Goal: Transaction & Acquisition: Purchase product/service

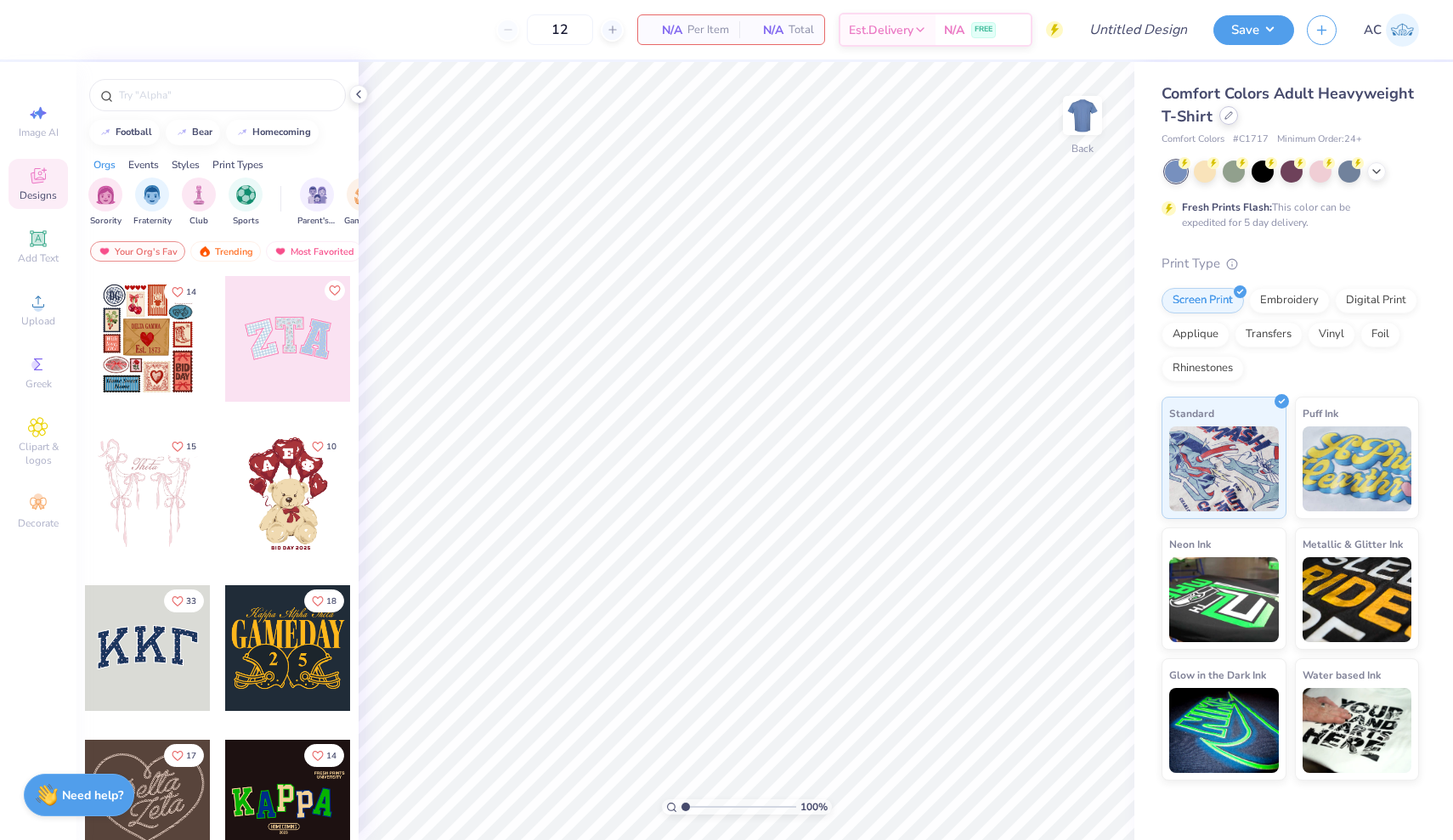
click at [1222, 124] on div "Comfort Colors Adult Heavyweight T-Shirt" at bounding box center [1290, 106] width 258 height 46
click at [1228, 119] on div at bounding box center [1229, 116] width 19 height 19
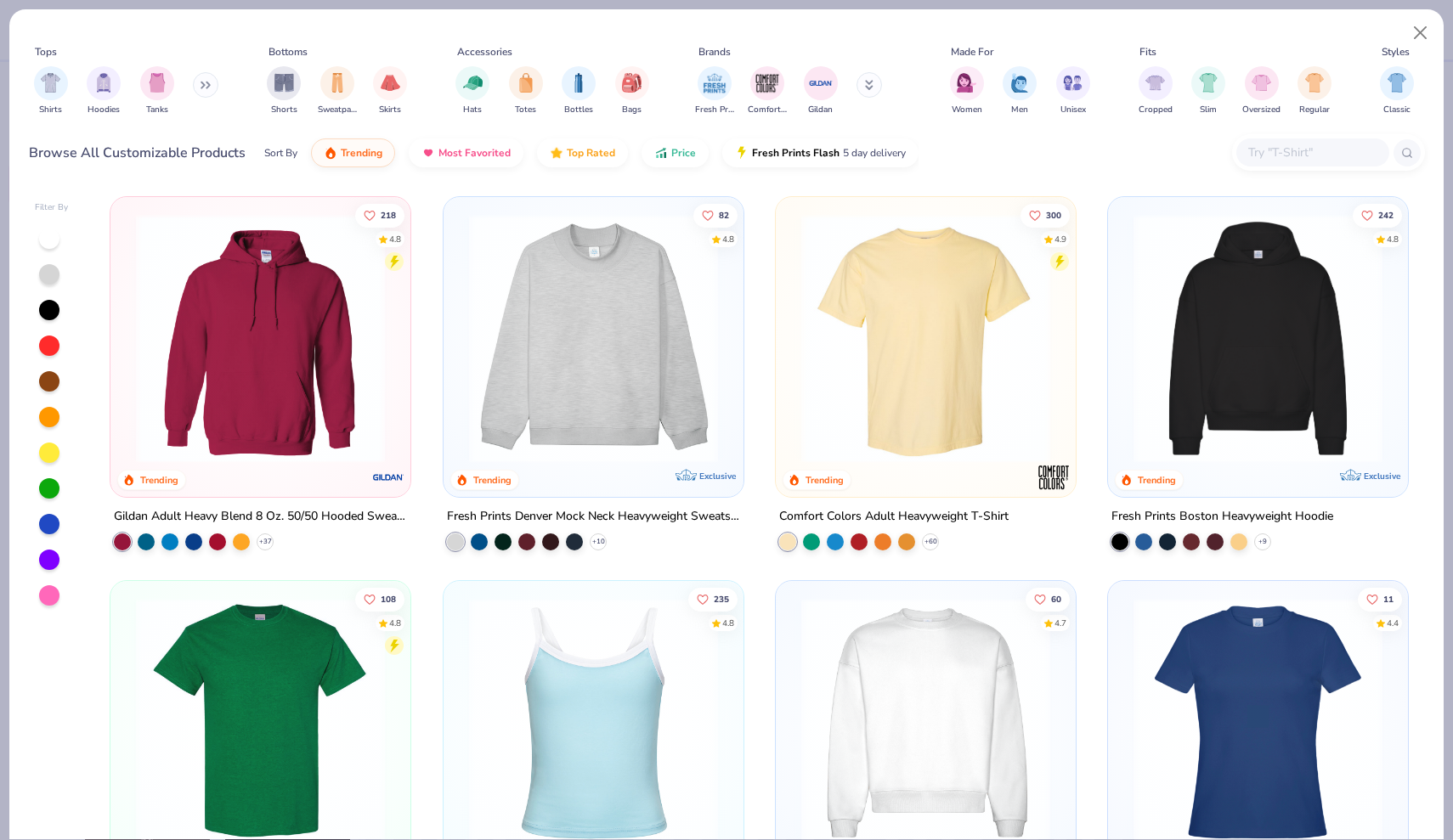
click at [639, 289] on img at bounding box center [593, 338] width 266 height 249
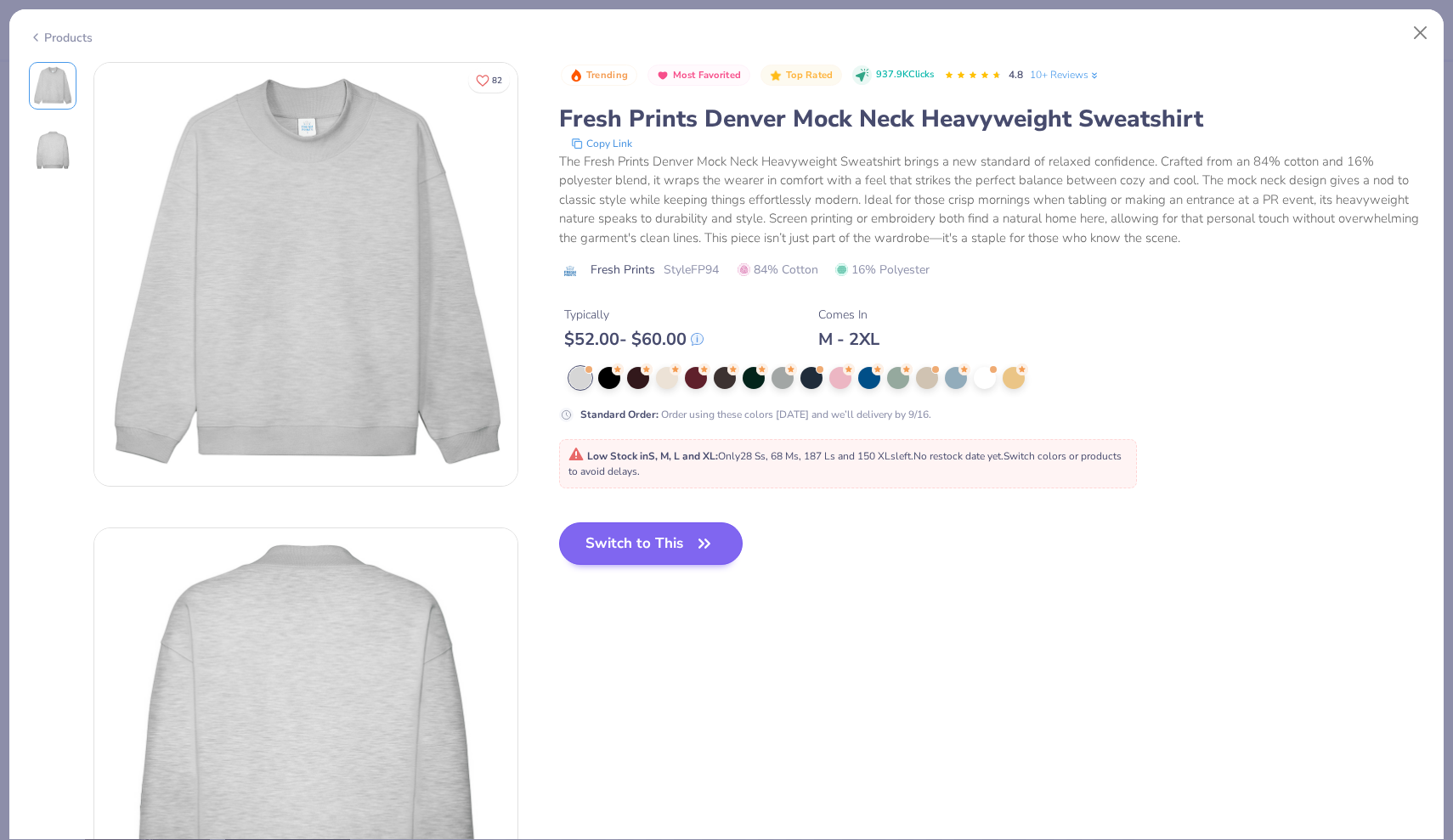
click at [590, 545] on button "Switch to This" at bounding box center [651, 544] width 184 height 43
type input "50"
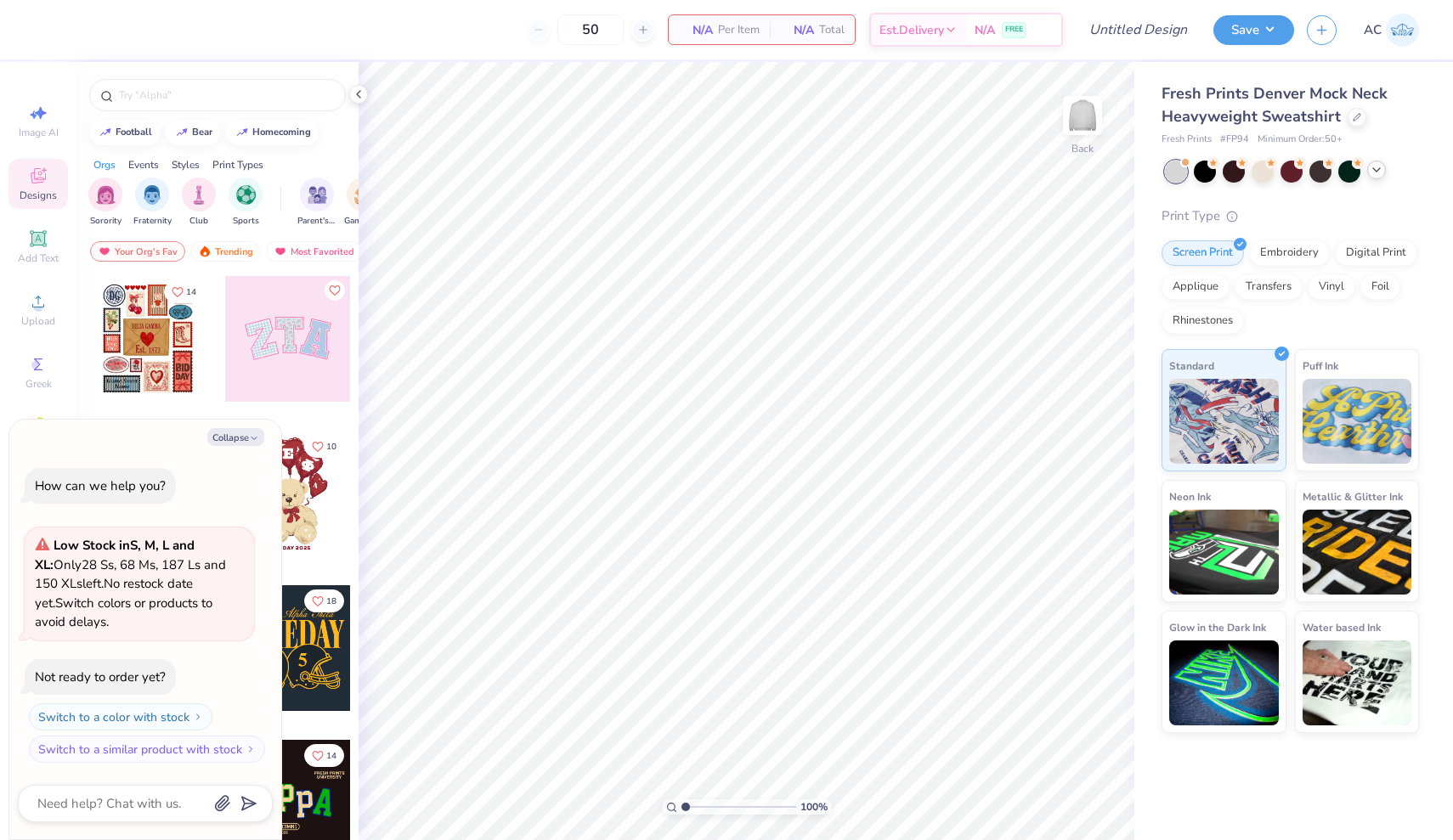
click at [1381, 168] on icon at bounding box center [1376, 169] width 14 height 14
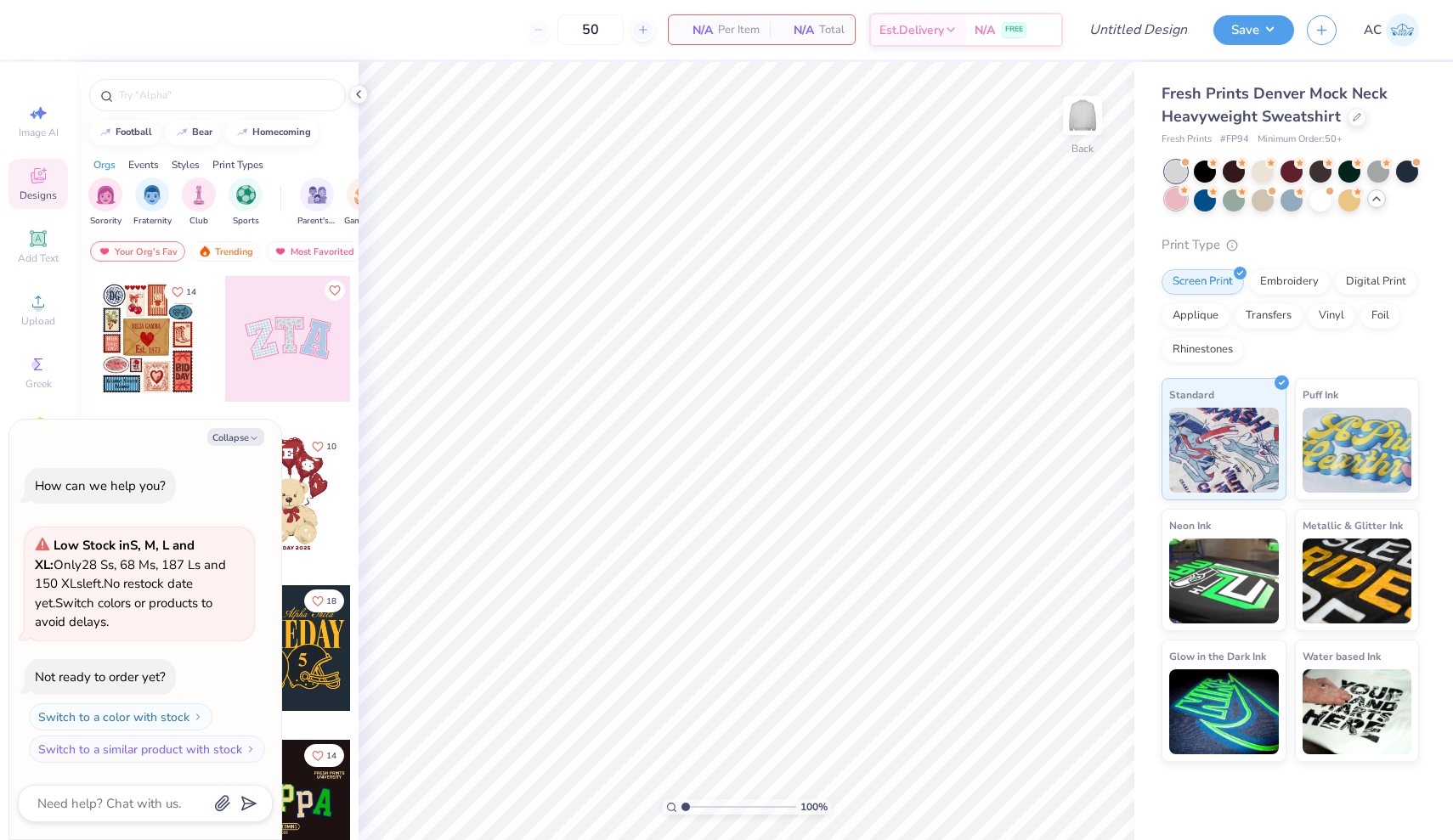
click at [1187, 195] on icon at bounding box center [1184, 190] width 12 height 12
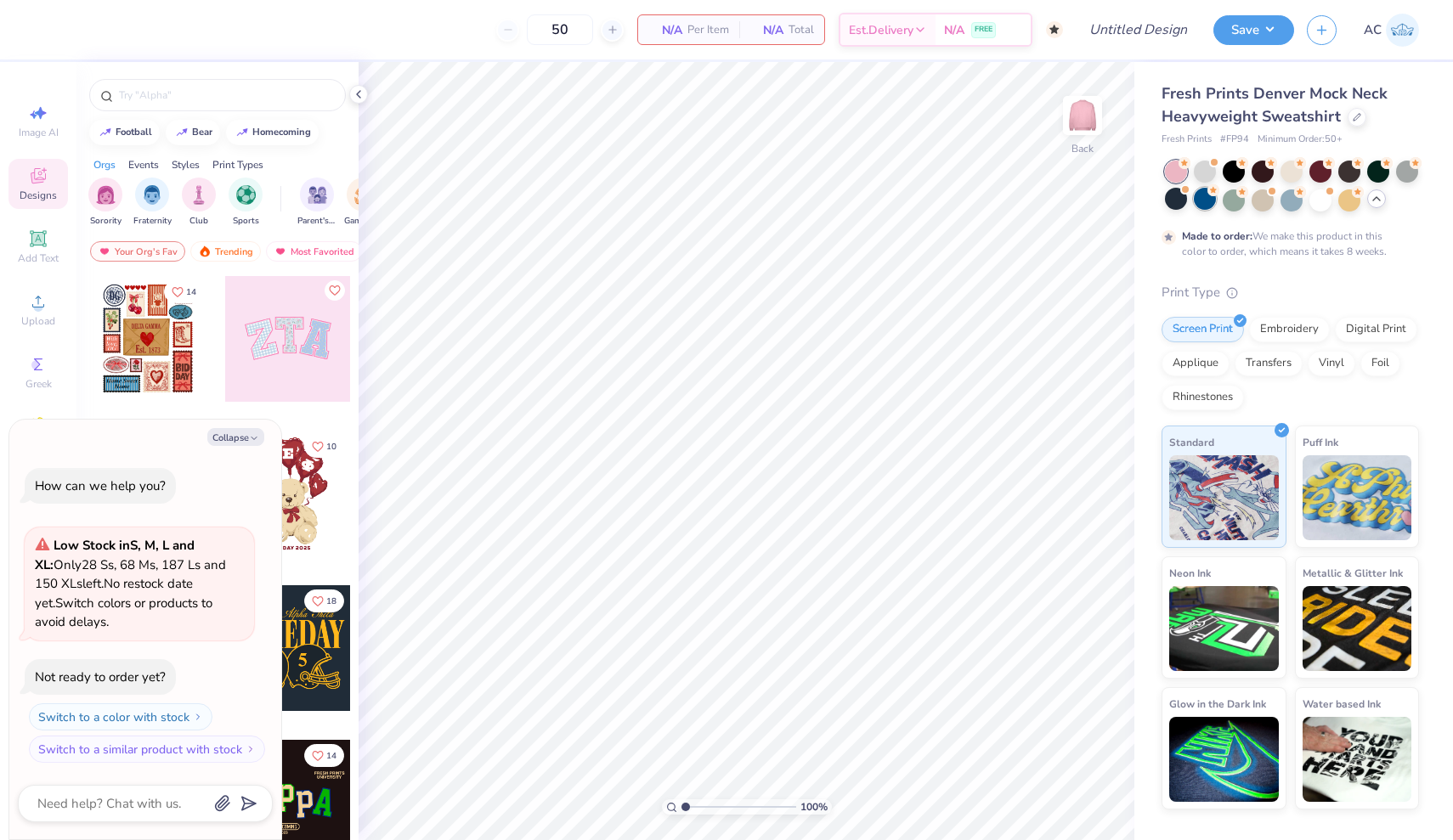
scroll to position [47, 0]
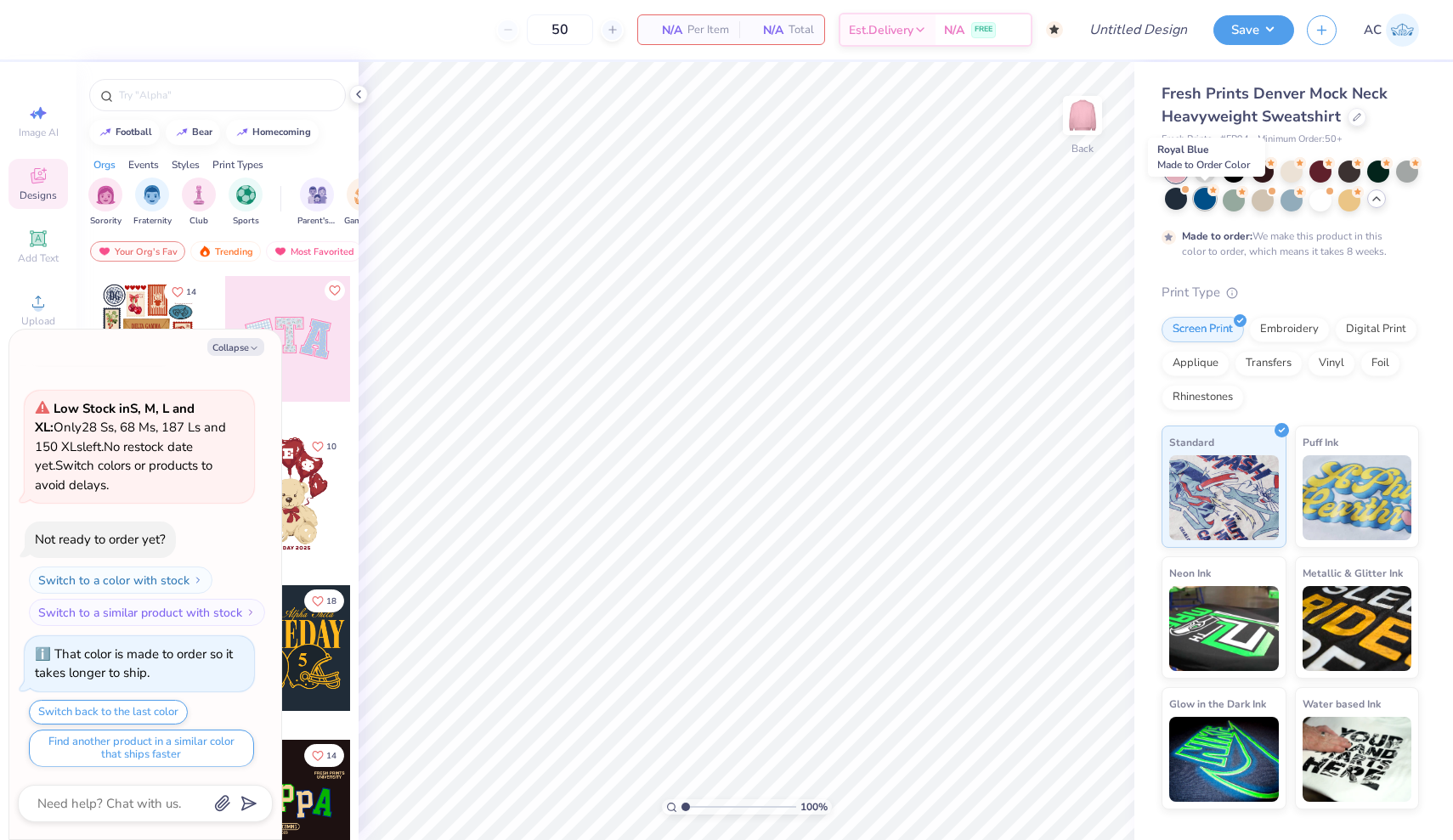
click at [1205, 197] on div at bounding box center [1205, 199] width 22 height 22
click at [1225, 201] on div at bounding box center [1233, 199] width 22 height 22
click at [1230, 169] on div at bounding box center [1233, 169] width 22 height 22
click at [1259, 181] on div at bounding box center [1263, 169] width 22 height 22
click at [1263, 196] on div at bounding box center [1263, 199] width 22 height 22
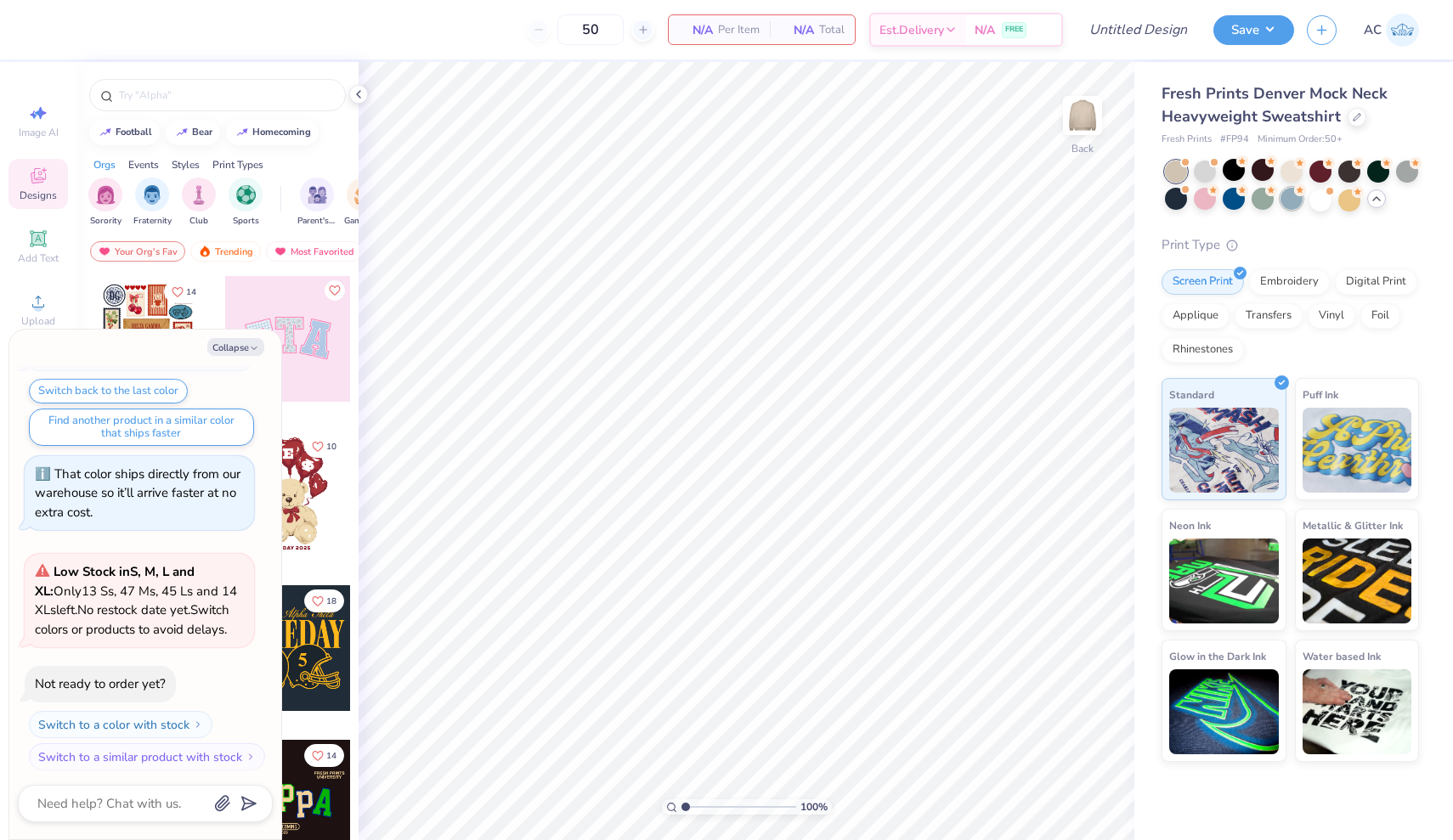
click at [1296, 196] on div at bounding box center [1292, 199] width 22 height 22
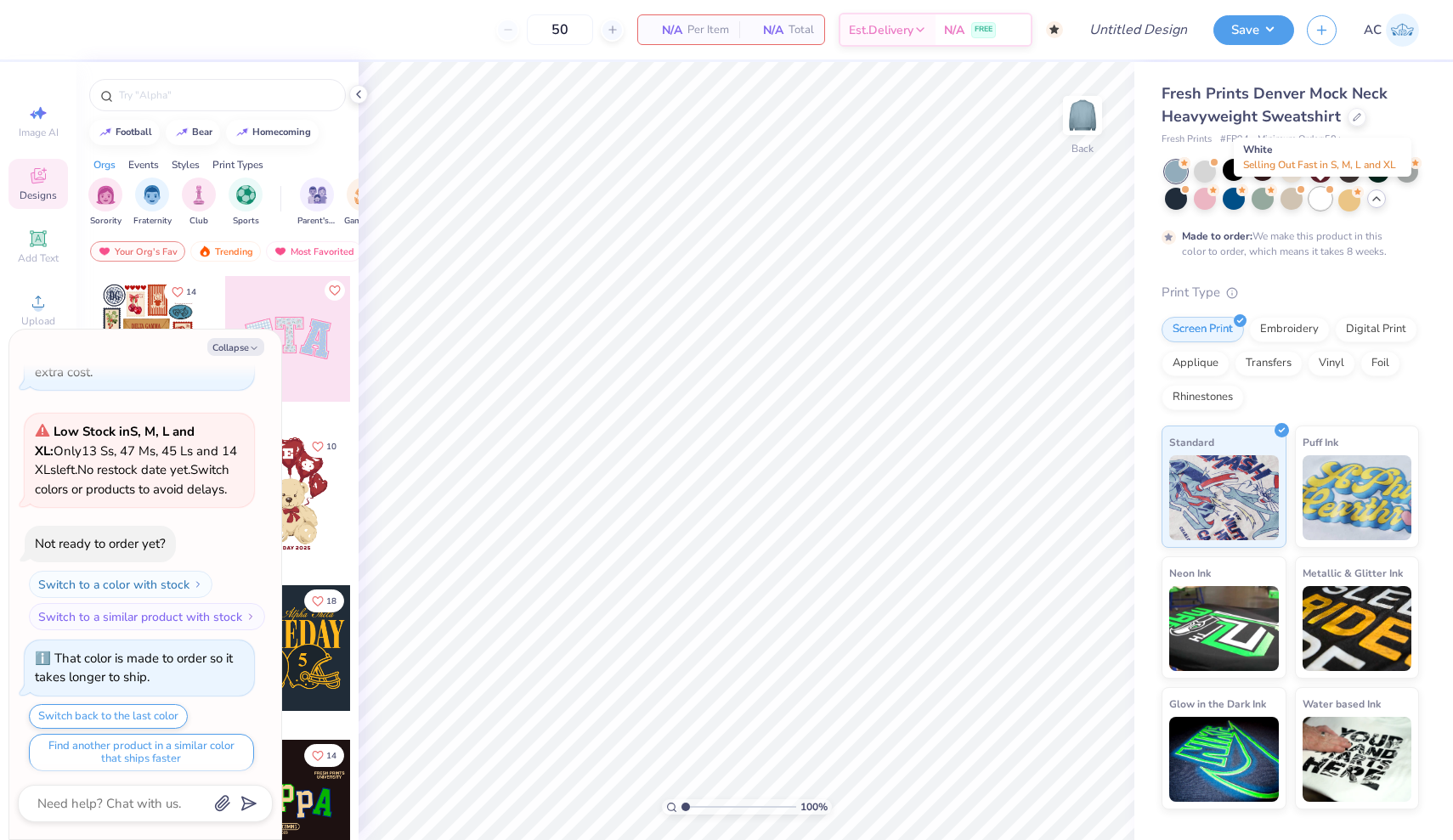
click at [1320, 199] on div at bounding box center [1320, 199] width 22 height 22
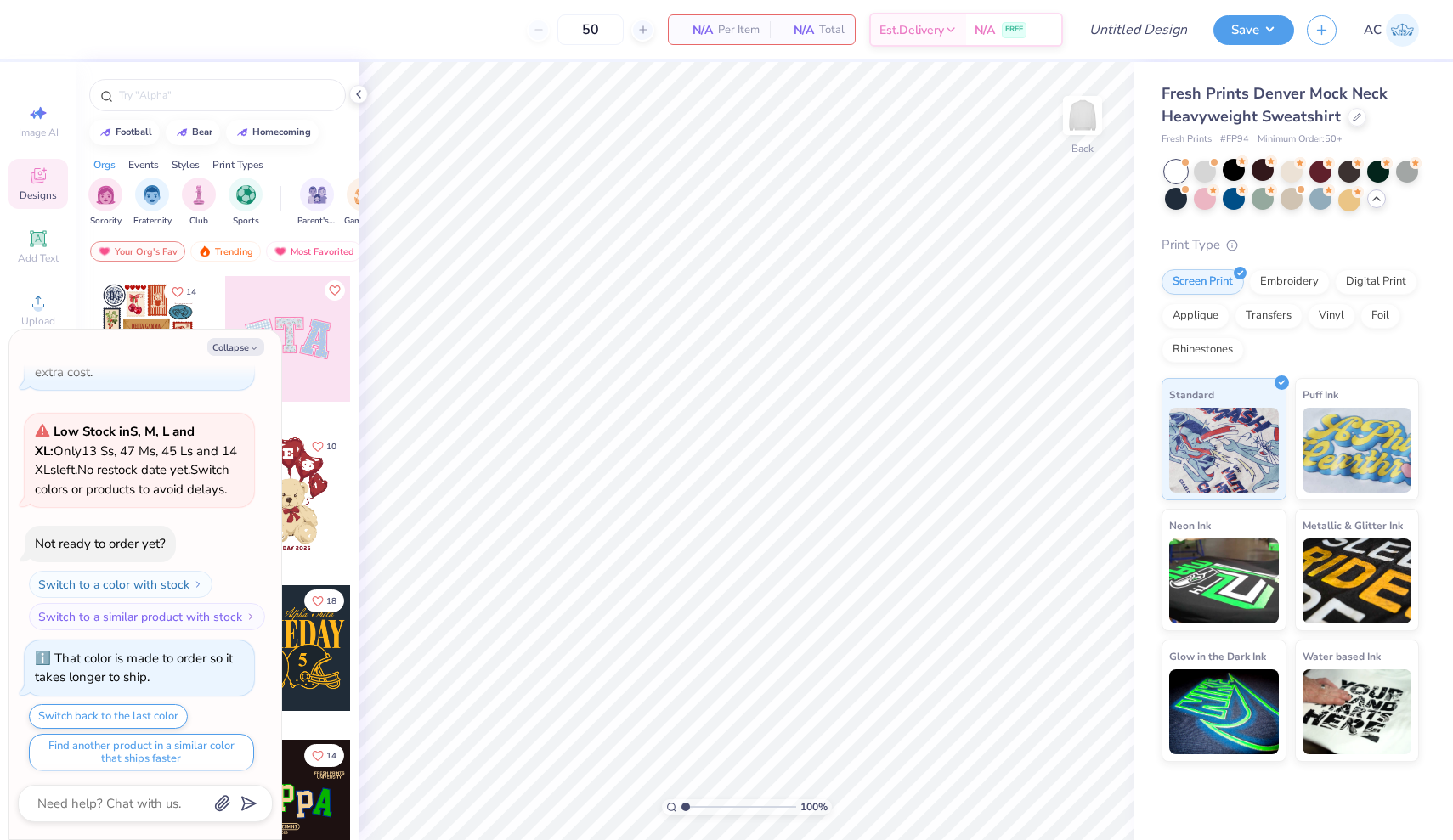
scroll to position [848, 0]
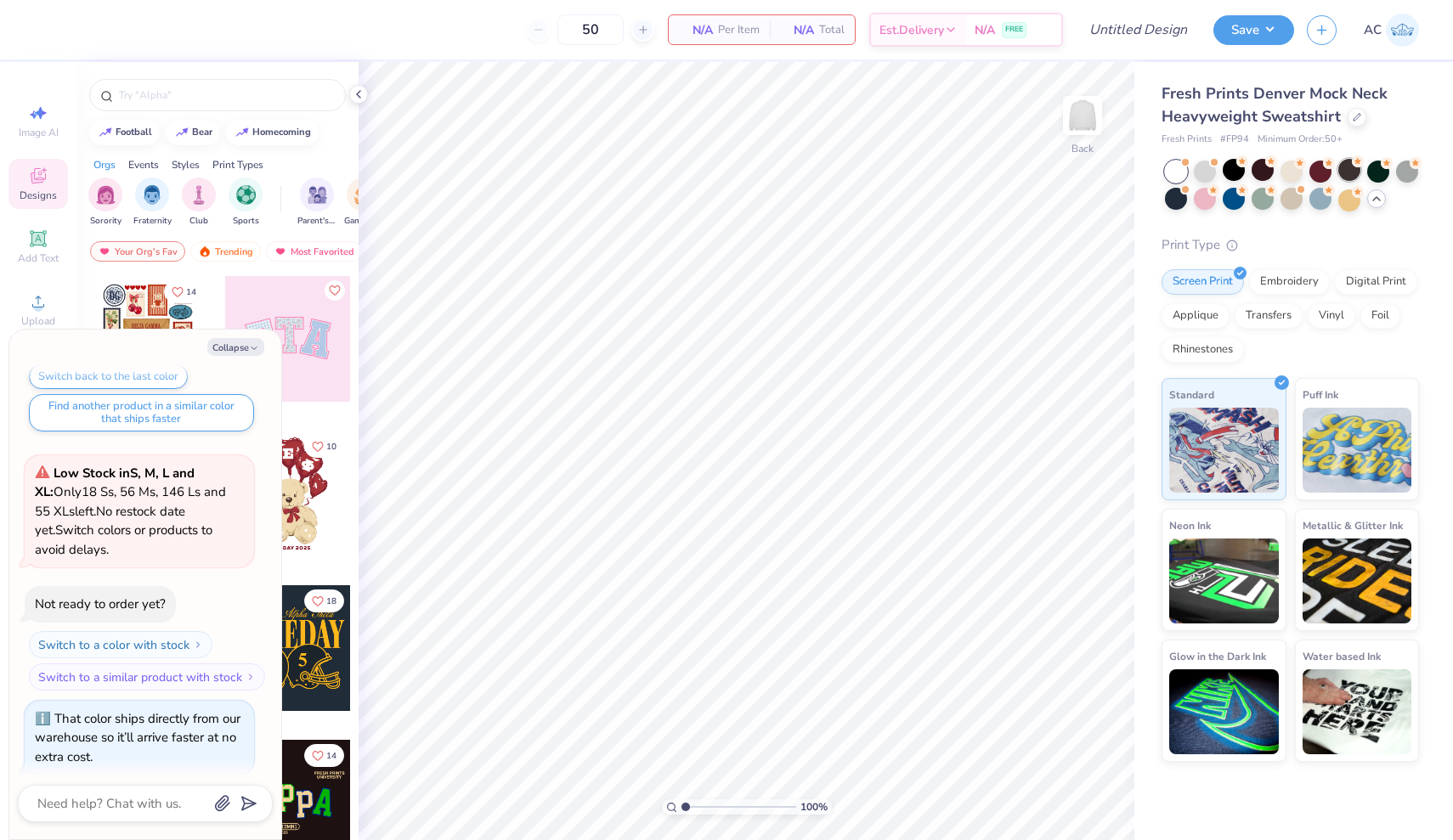
click at [1339, 178] on div at bounding box center [1349, 169] width 22 height 22
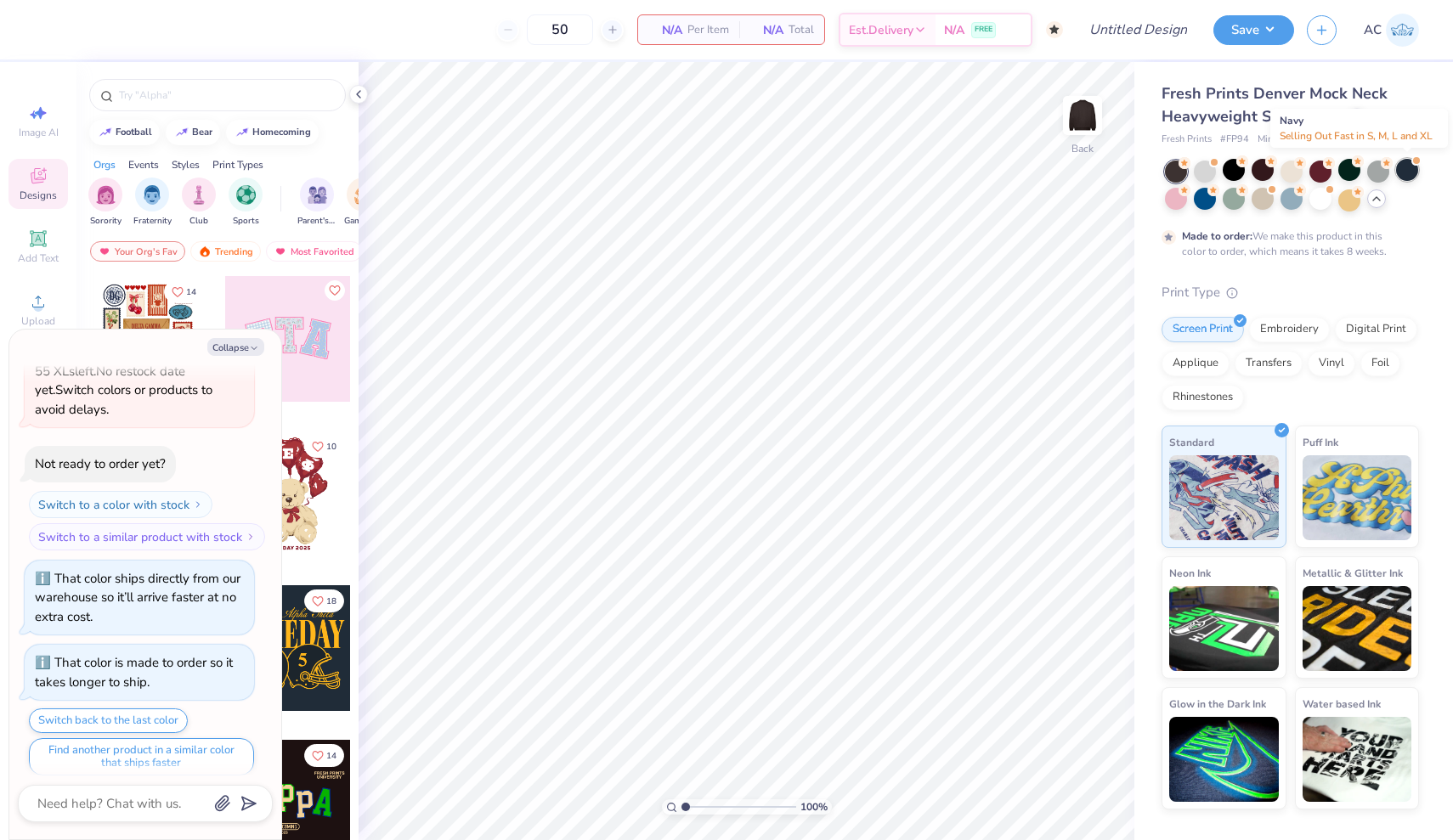
click at [1406, 172] on div at bounding box center [1407, 169] width 22 height 22
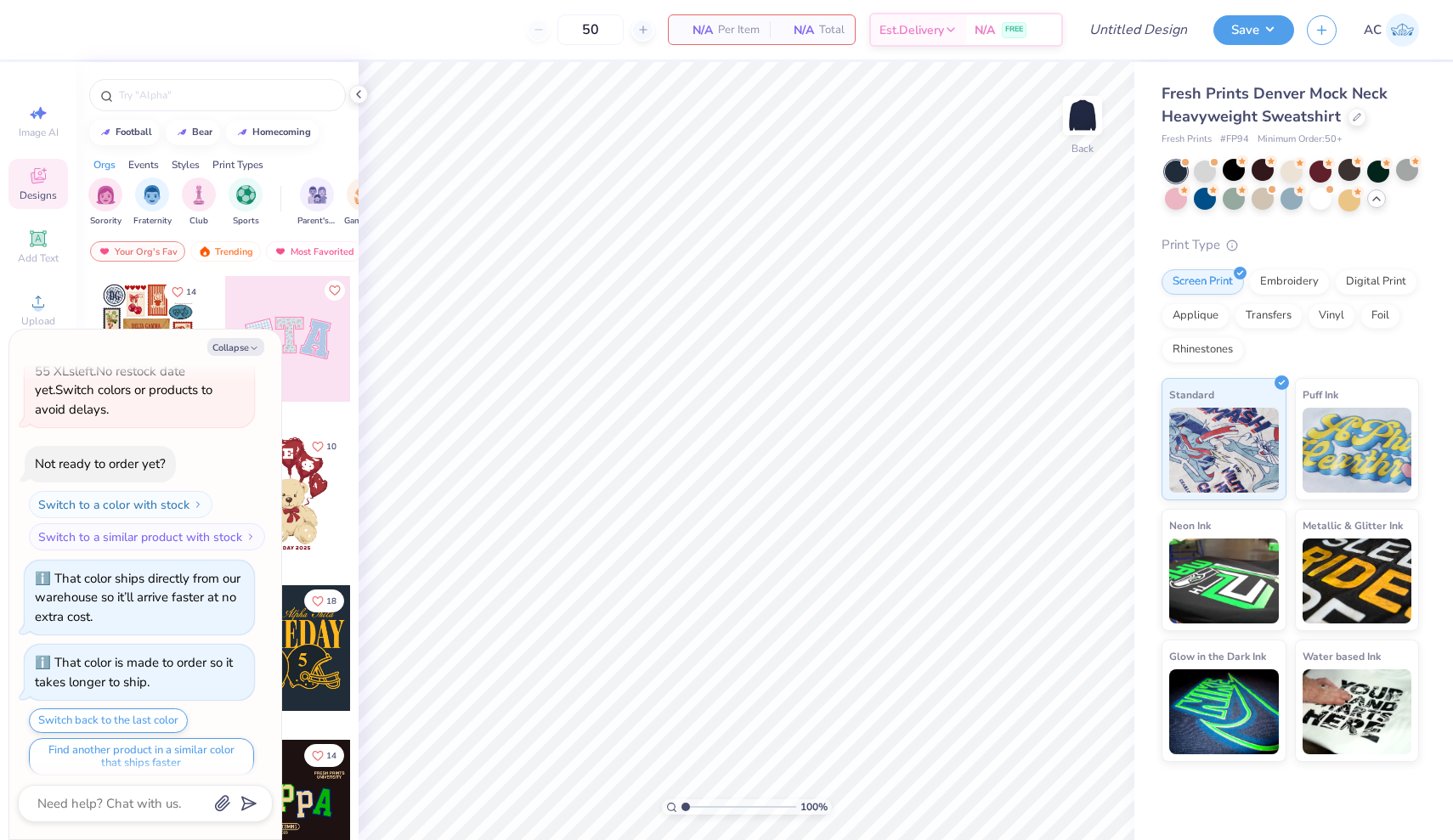
scroll to position [1310, 0]
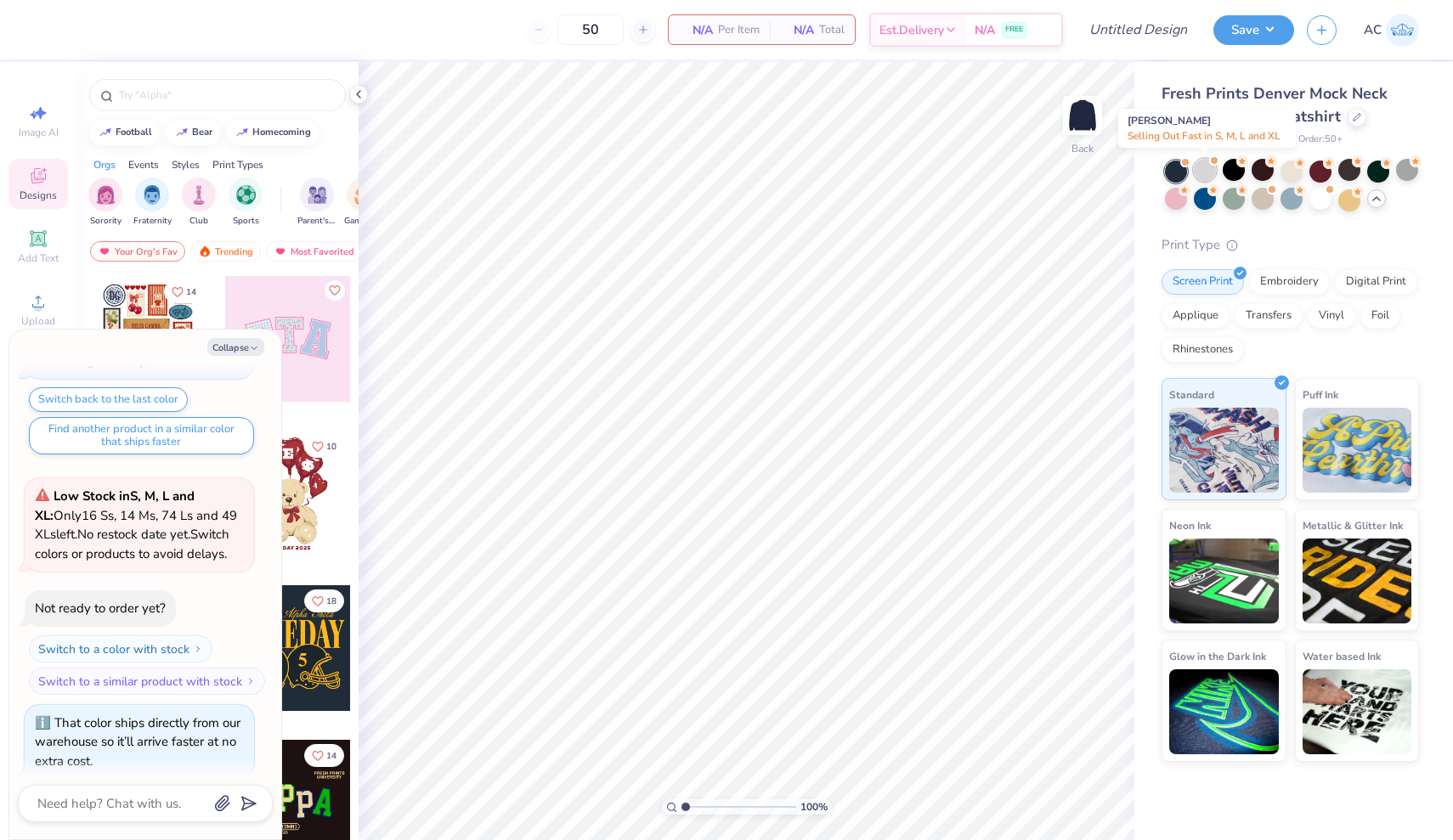
click at [1207, 164] on div at bounding box center [1205, 169] width 22 height 22
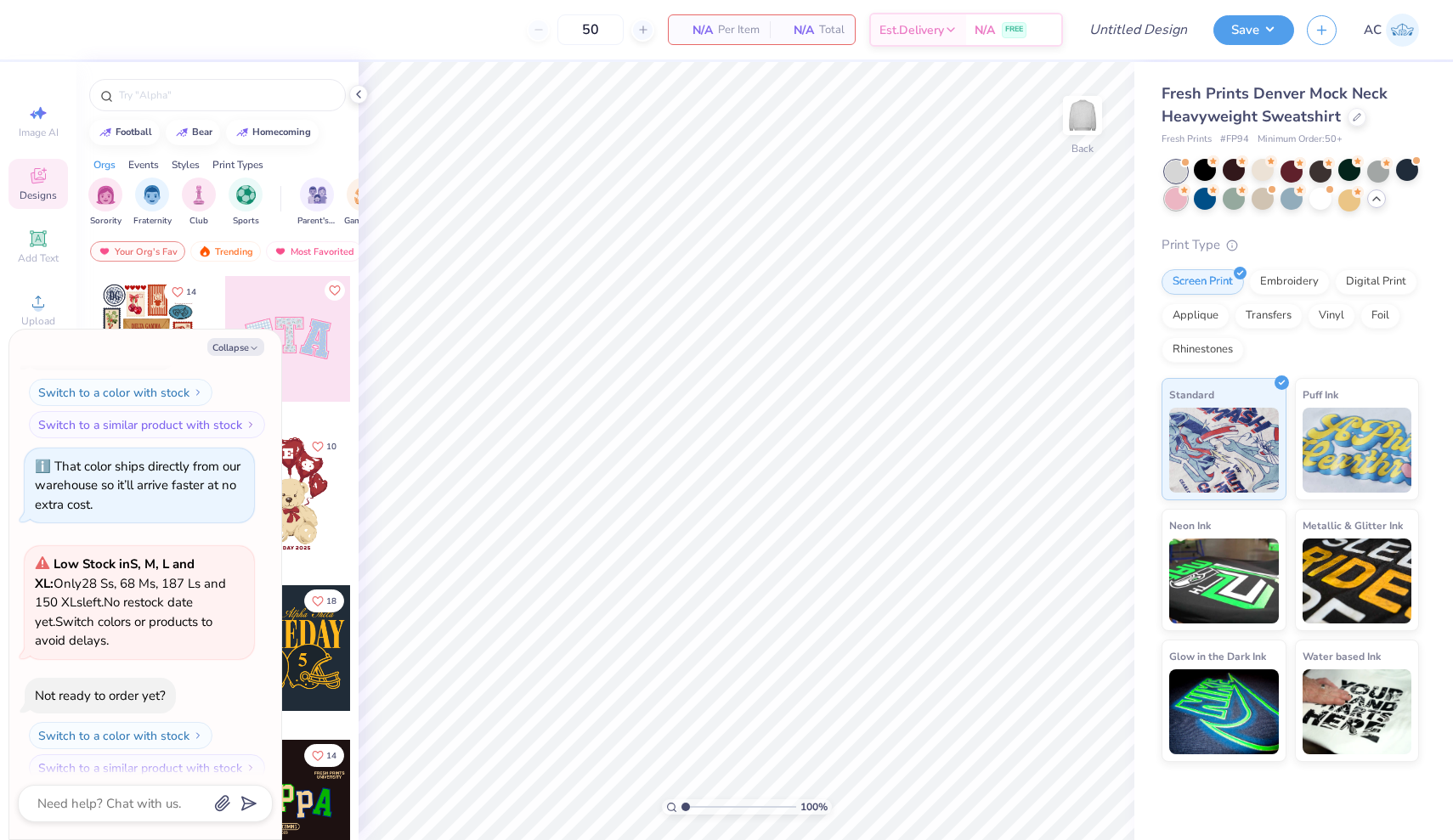
click at [1173, 203] on div at bounding box center [1176, 199] width 22 height 22
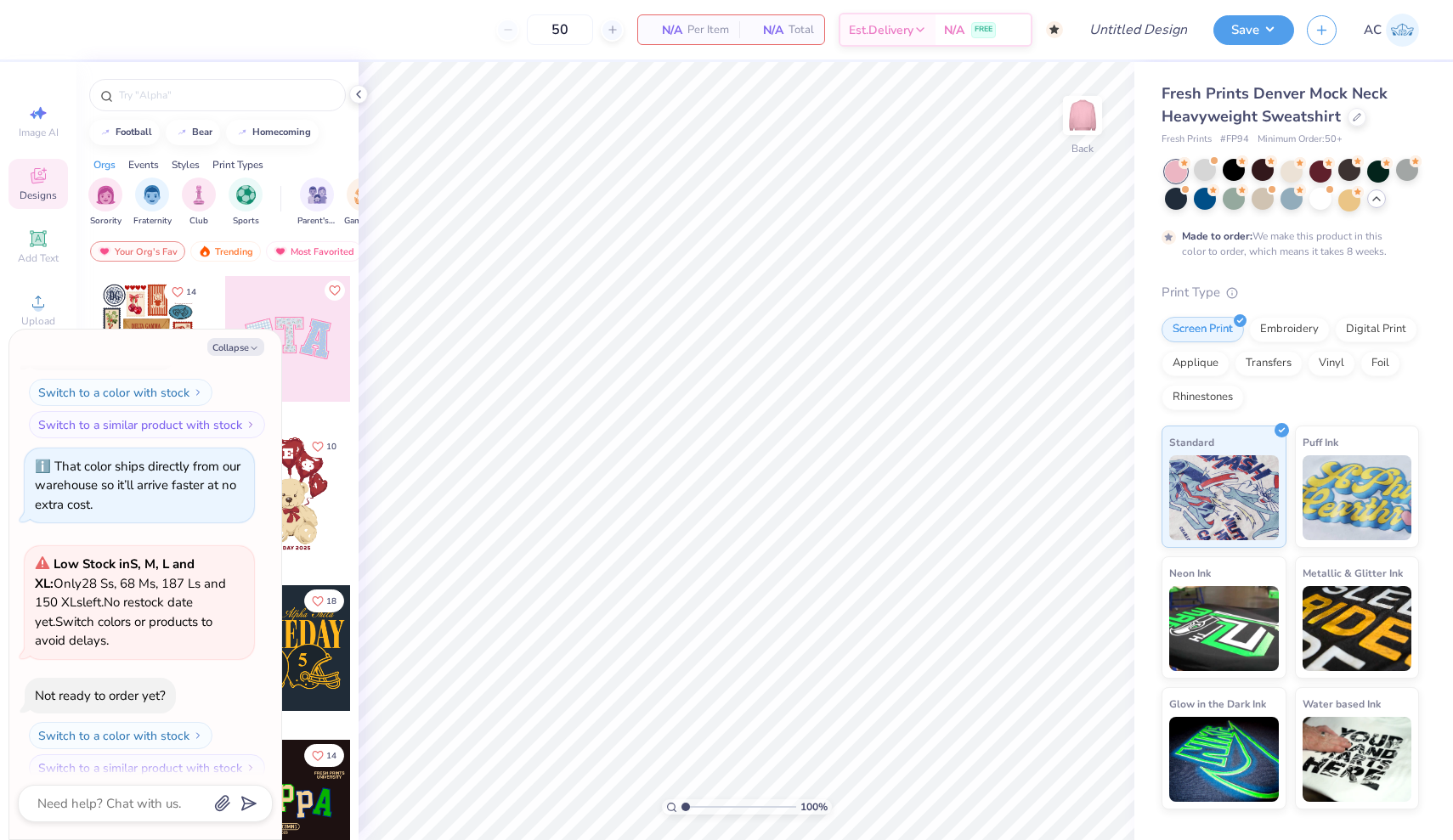
scroll to position [1706, 0]
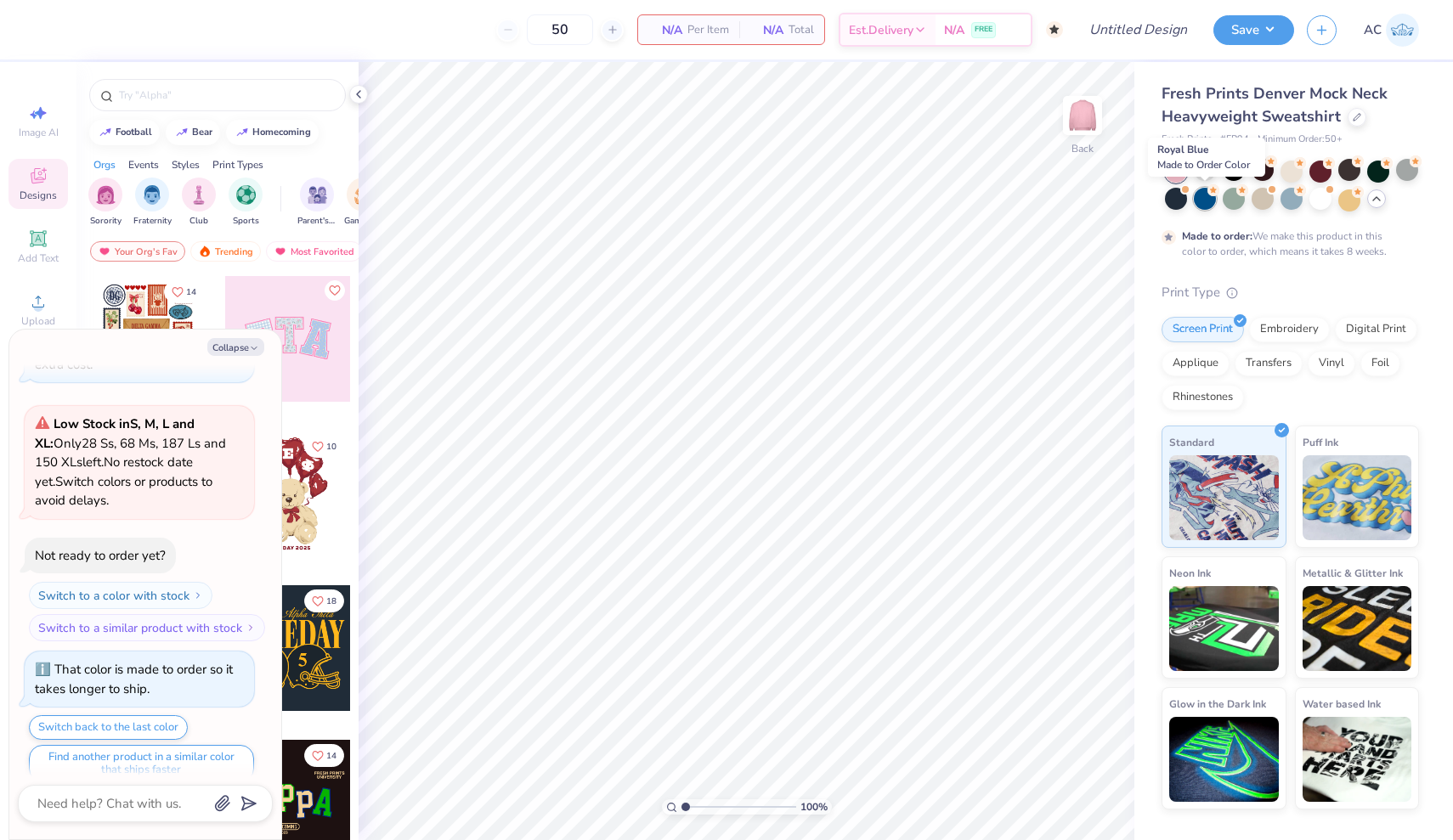
click at [1198, 204] on div at bounding box center [1205, 199] width 22 height 22
click at [1237, 172] on div at bounding box center [1233, 169] width 22 height 22
click at [1204, 169] on div at bounding box center [1205, 169] width 22 height 22
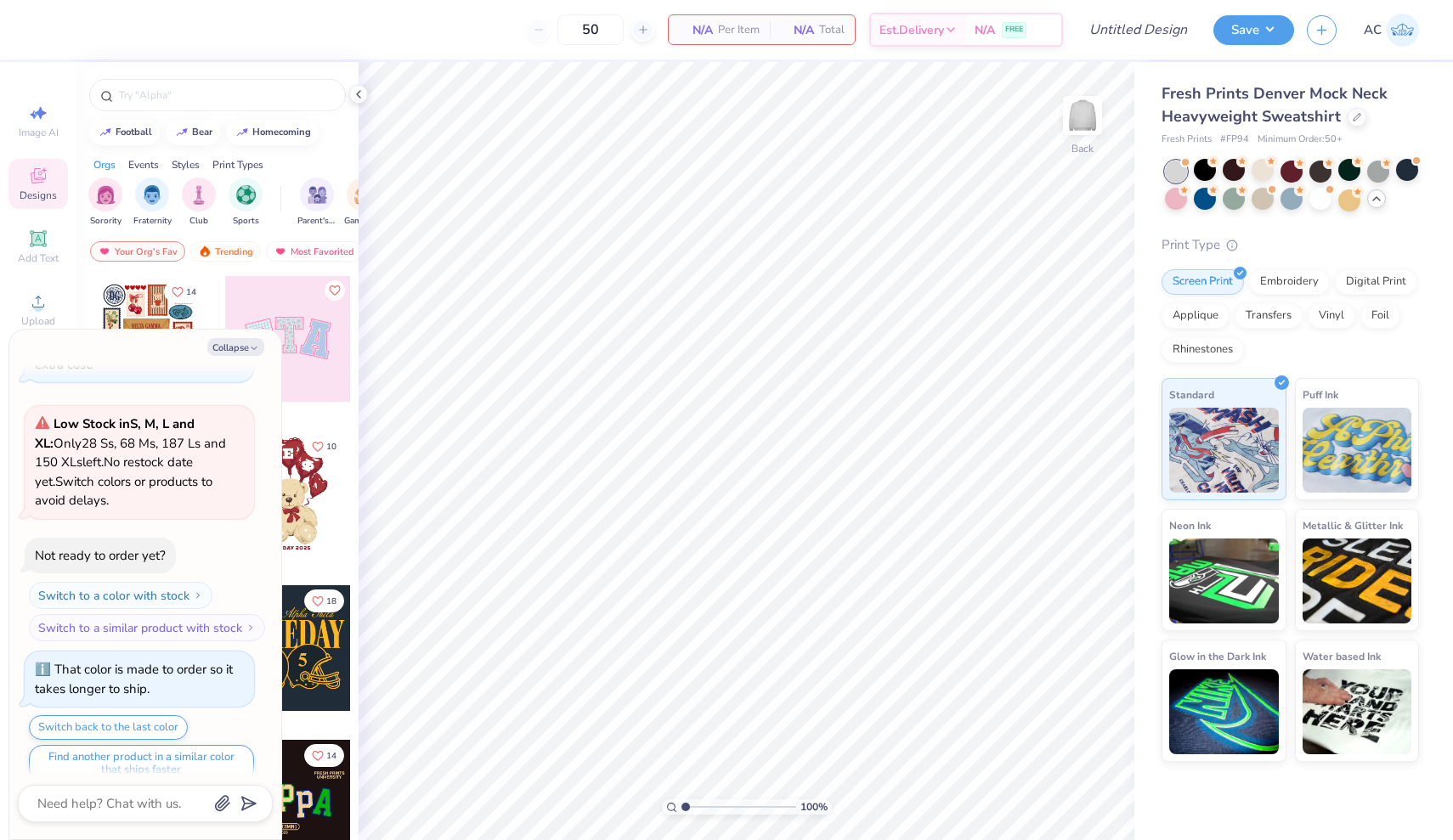
scroll to position [2046, 0]
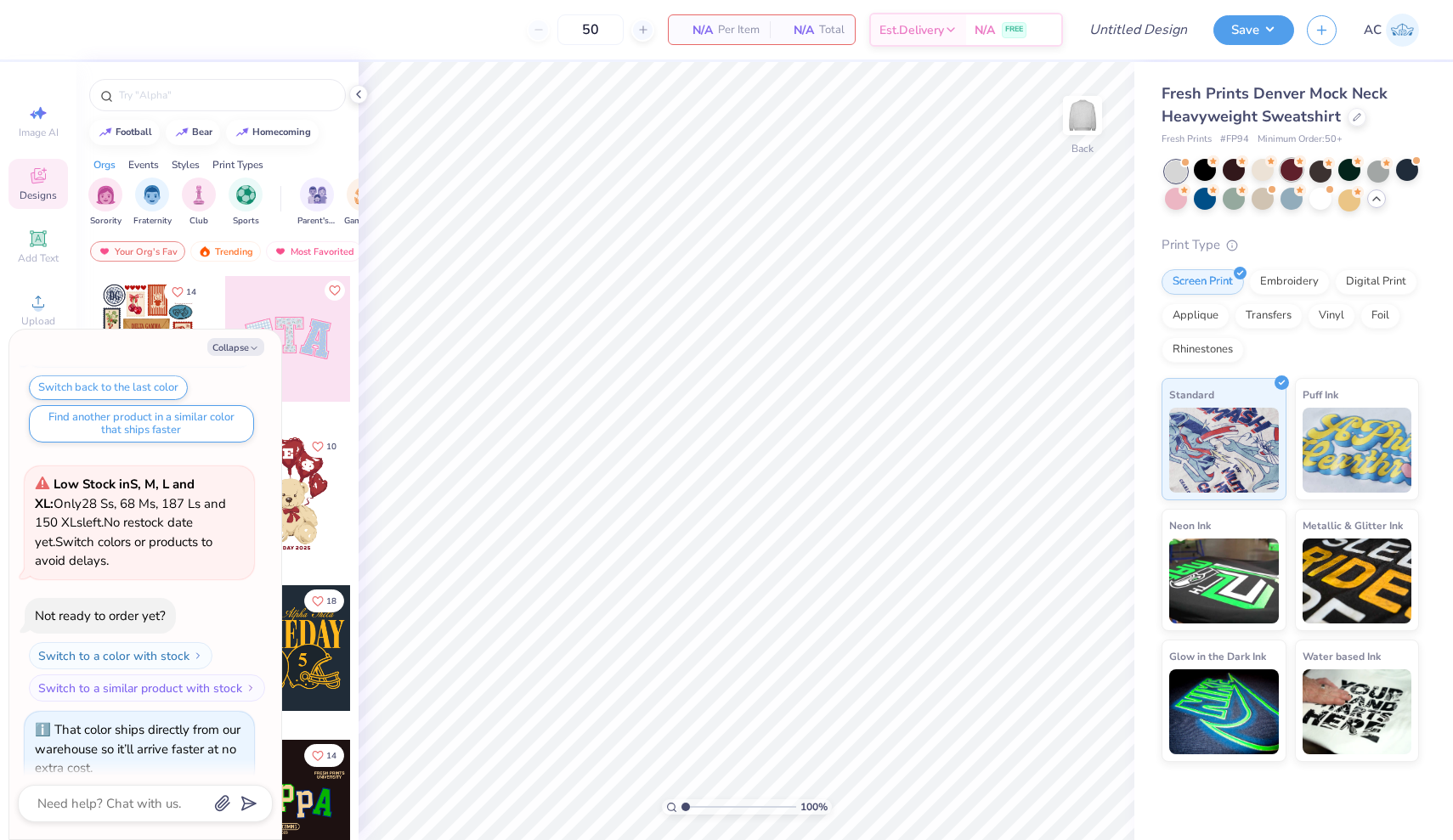
click at [1291, 175] on div at bounding box center [1292, 169] width 22 height 22
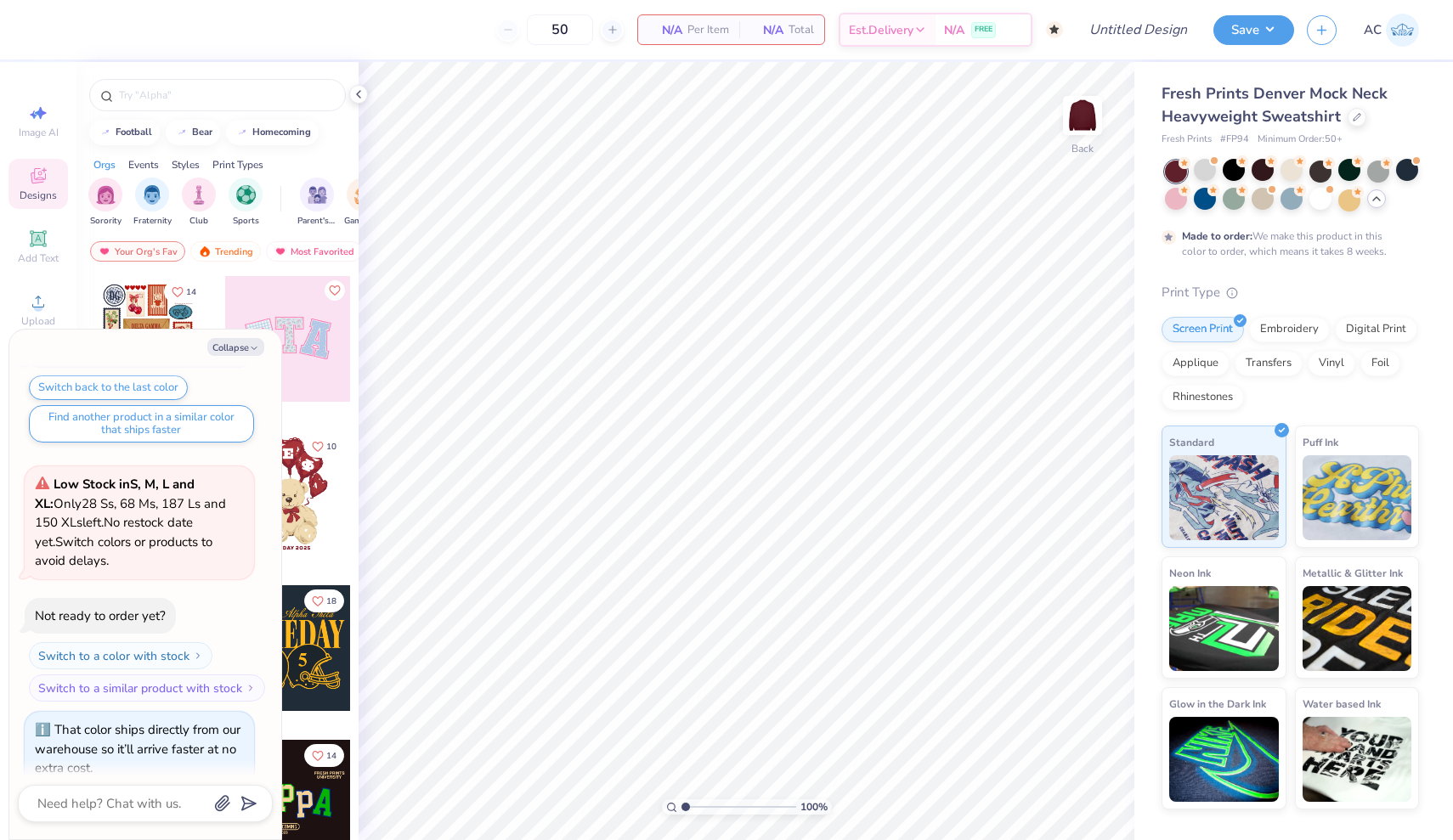
scroll to position [2186, 0]
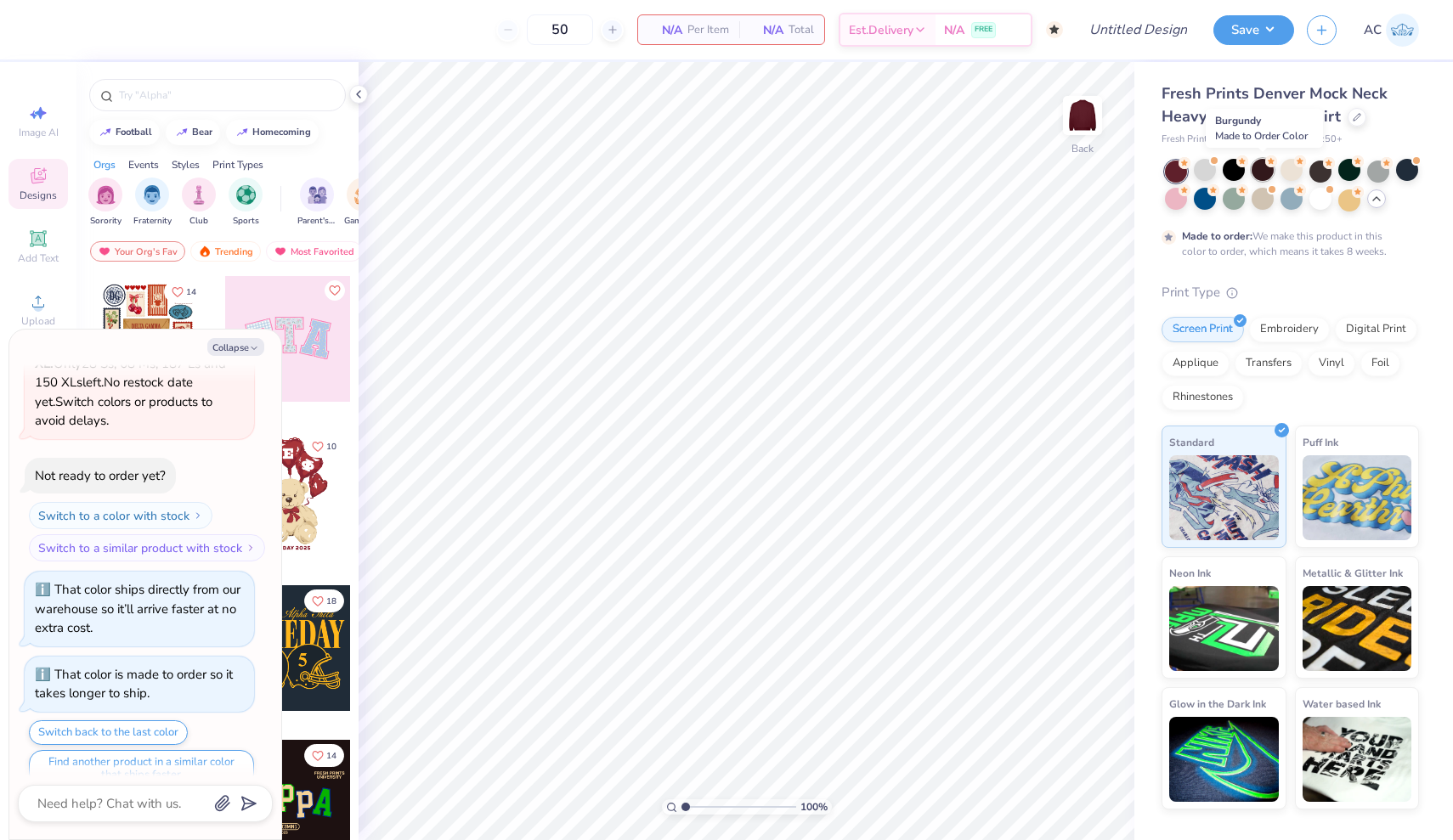
click at [1260, 169] on div at bounding box center [1263, 169] width 22 height 22
click at [1322, 169] on div at bounding box center [1320, 169] width 22 height 22
click at [1355, 168] on div at bounding box center [1349, 169] width 22 height 22
click at [1287, 204] on div at bounding box center [1292, 199] width 22 height 22
click at [1208, 200] on div at bounding box center [1205, 199] width 22 height 22
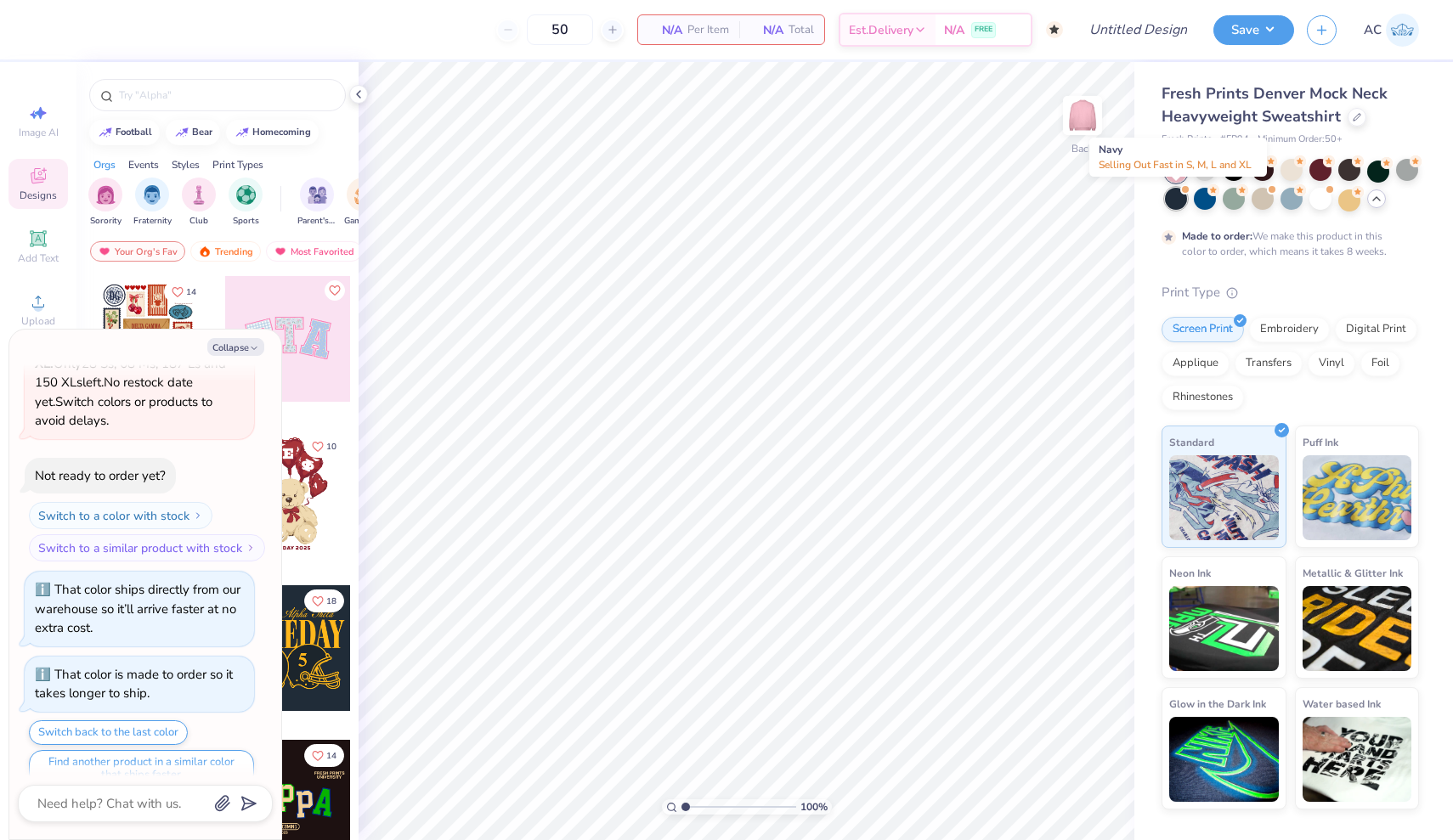
click at [1165, 199] on div at bounding box center [1176, 199] width 22 height 22
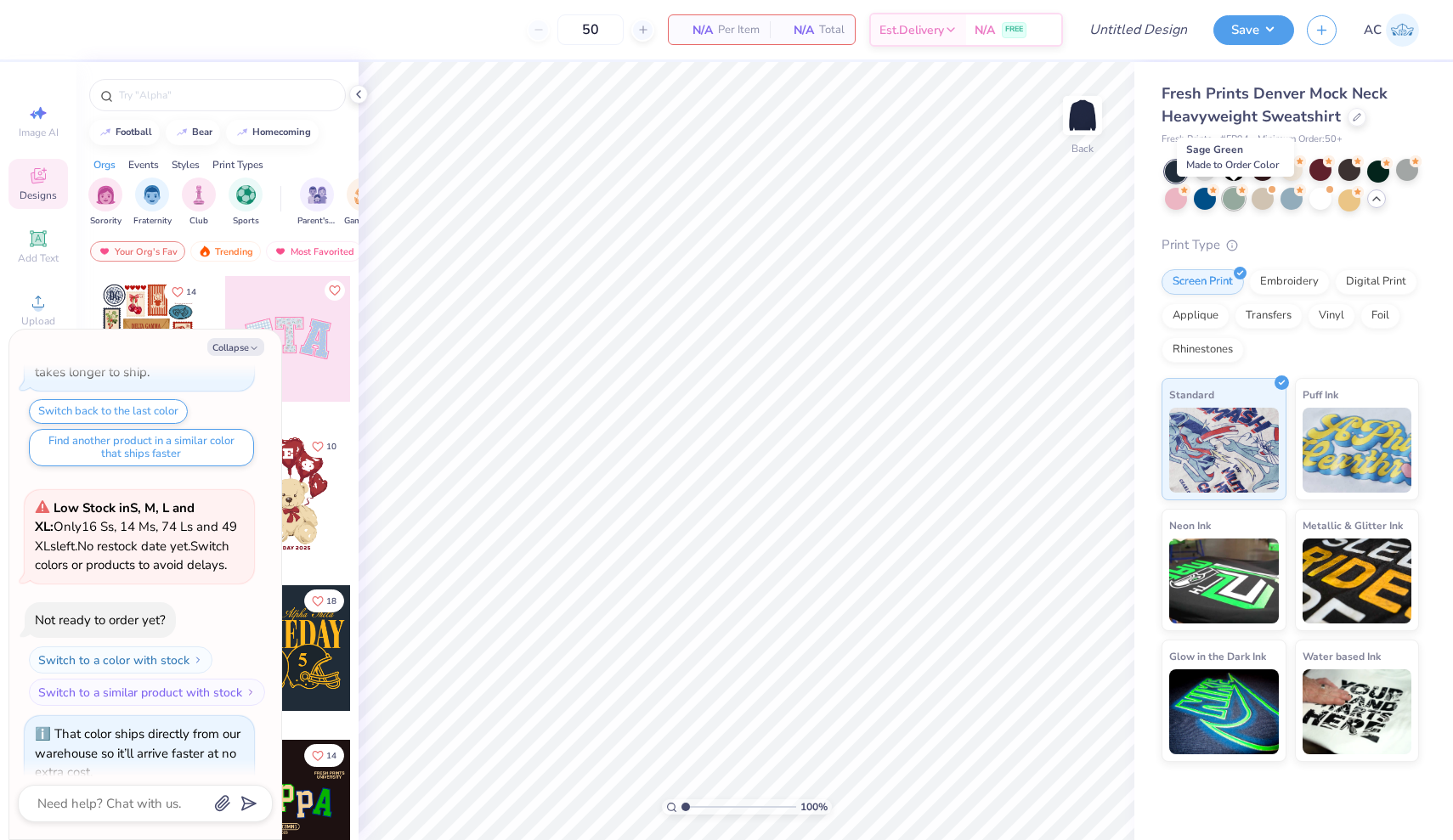
click at [1226, 199] on div at bounding box center [1233, 199] width 22 height 22
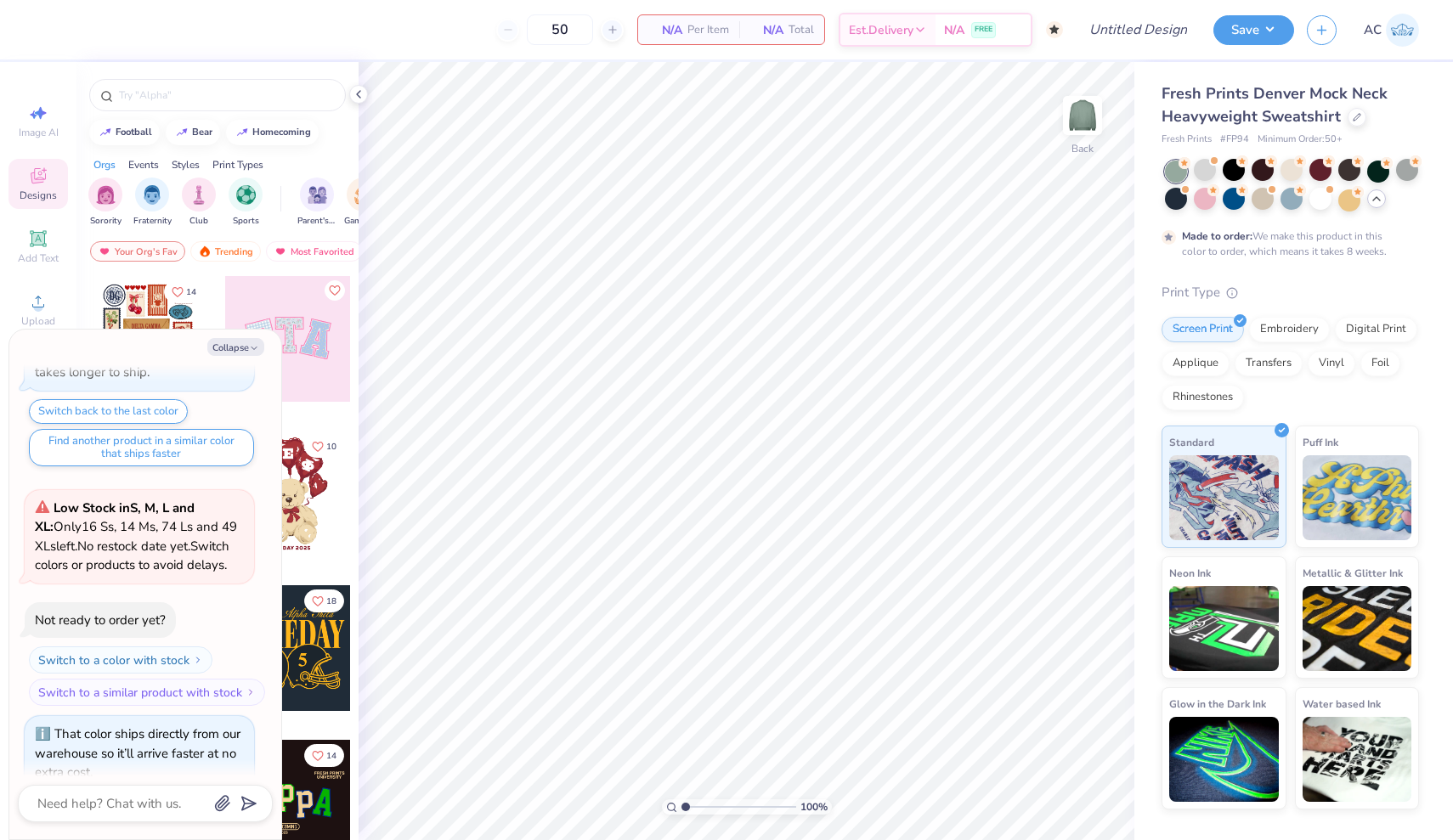
scroll to position [2647, 0]
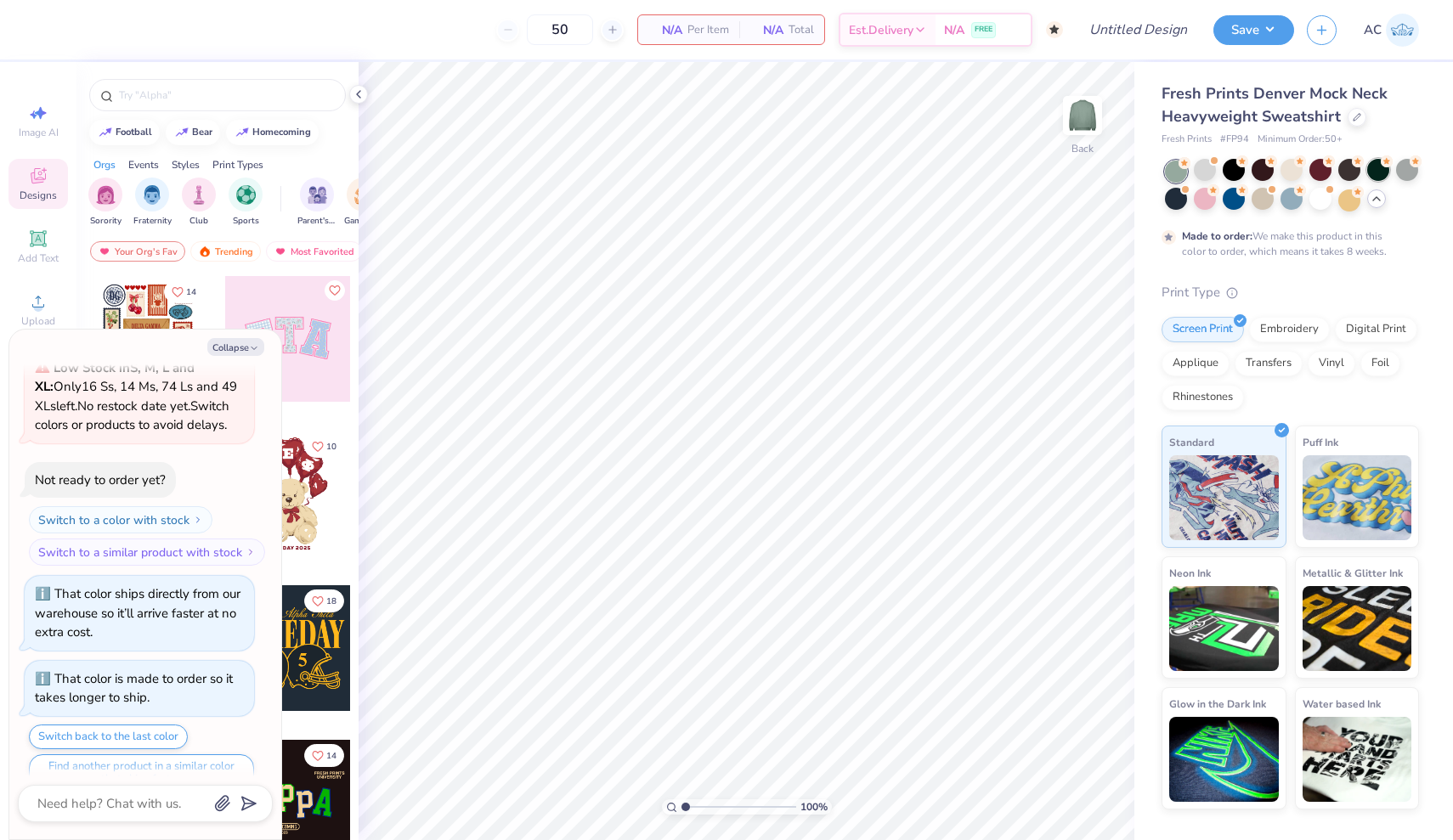
click at [1371, 177] on div at bounding box center [1378, 169] width 22 height 22
click at [1340, 169] on div at bounding box center [1349, 169] width 22 height 22
click at [1318, 166] on div at bounding box center [1320, 169] width 22 height 22
click at [1290, 164] on div at bounding box center [1292, 169] width 22 height 22
click at [1283, 169] on div at bounding box center [1292, 169] width 22 height 22
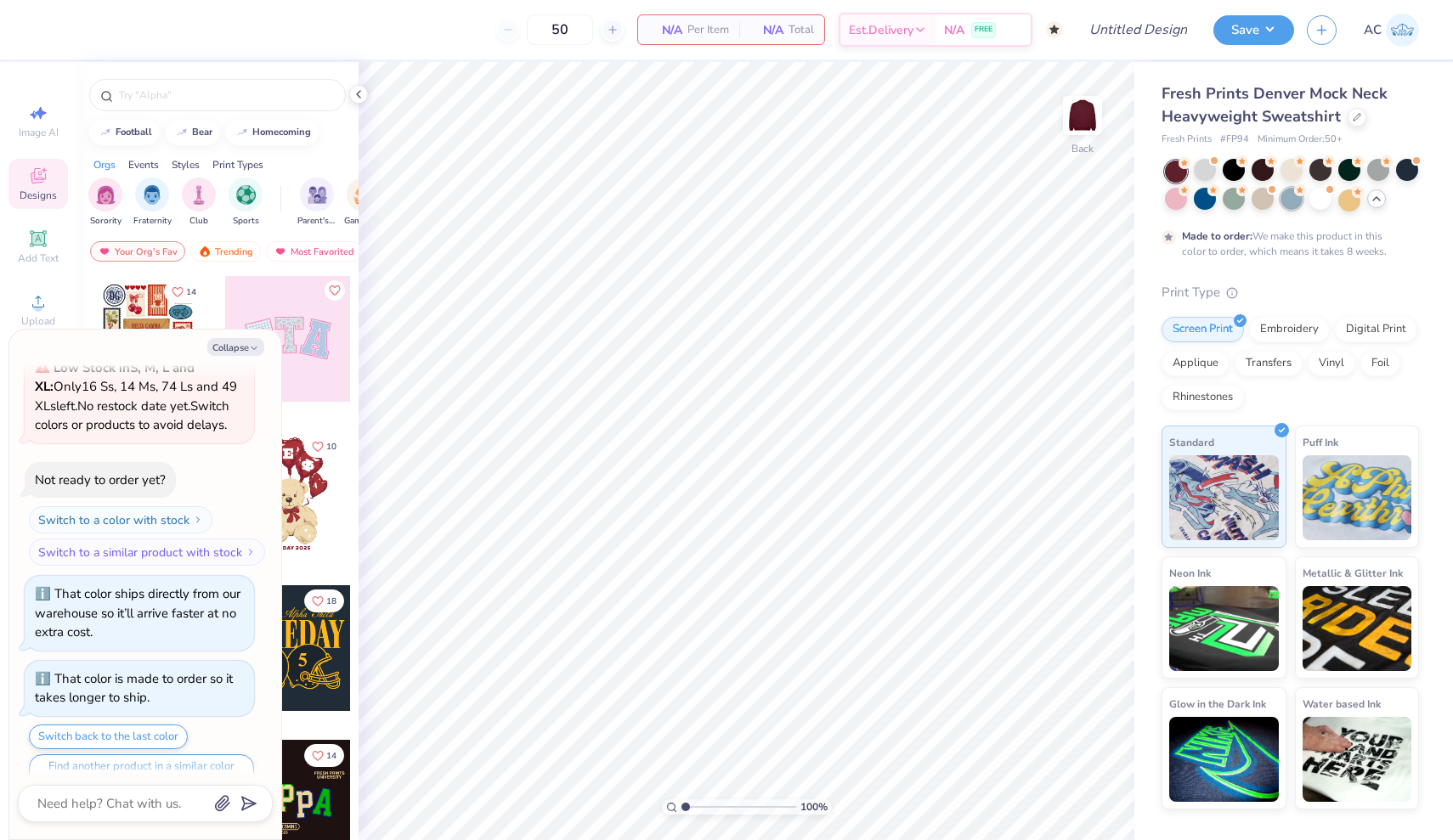
click at [1296, 202] on div at bounding box center [1292, 199] width 22 height 22
click at [1320, 202] on div at bounding box center [1320, 199] width 22 height 22
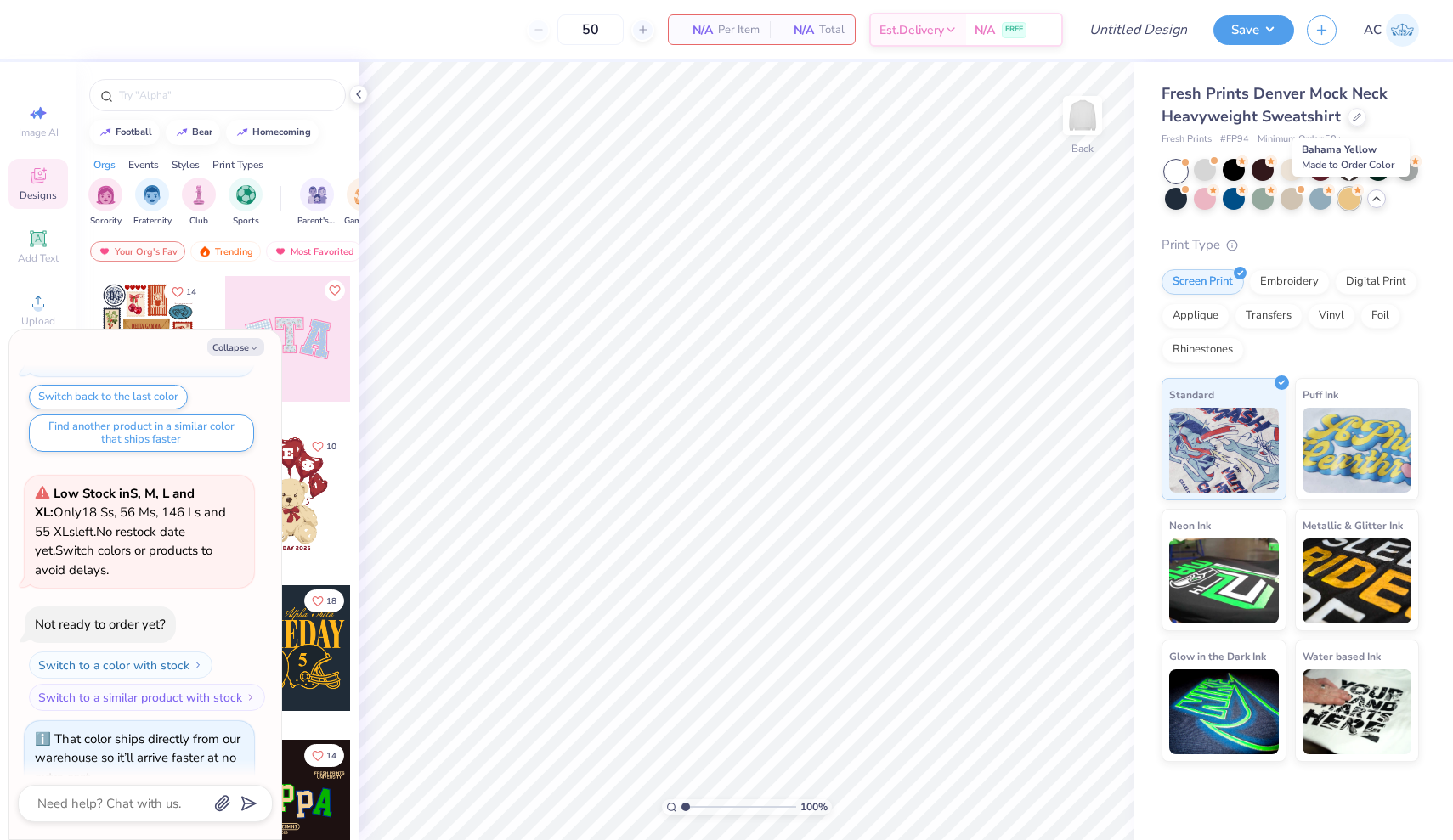
click at [1350, 191] on div at bounding box center [1349, 199] width 22 height 22
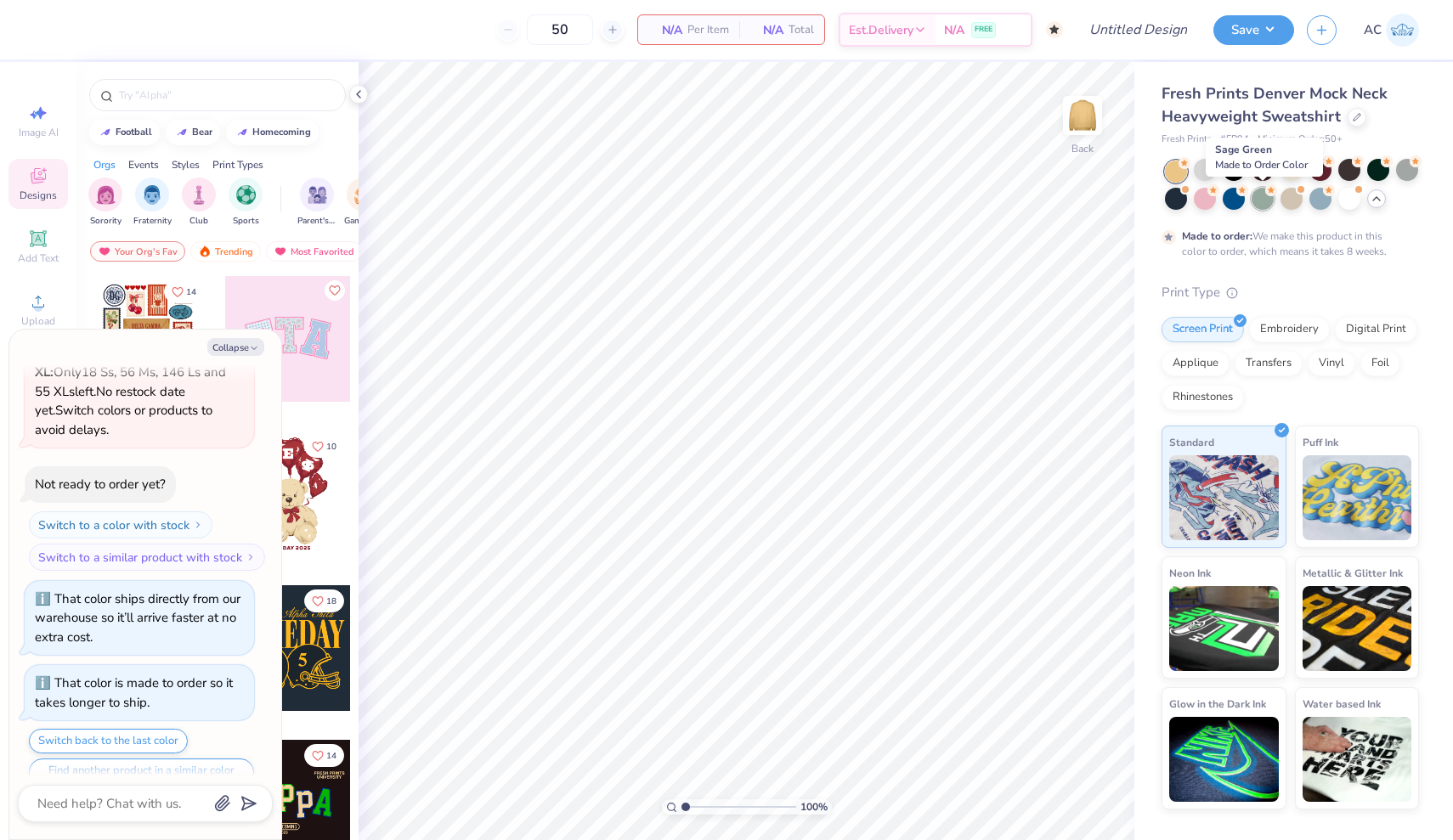
click at [1264, 199] on div at bounding box center [1263, 199] width 22 height 22
click at [1231, 201] on div at bounding box center [1233, 199] width 22 height 22
click at [1201, 199] on div at bounding box center [1205, 199] width 22 height 22
click at [1181, 198] on div at bounding box center [1176, 199] width 22 height 22
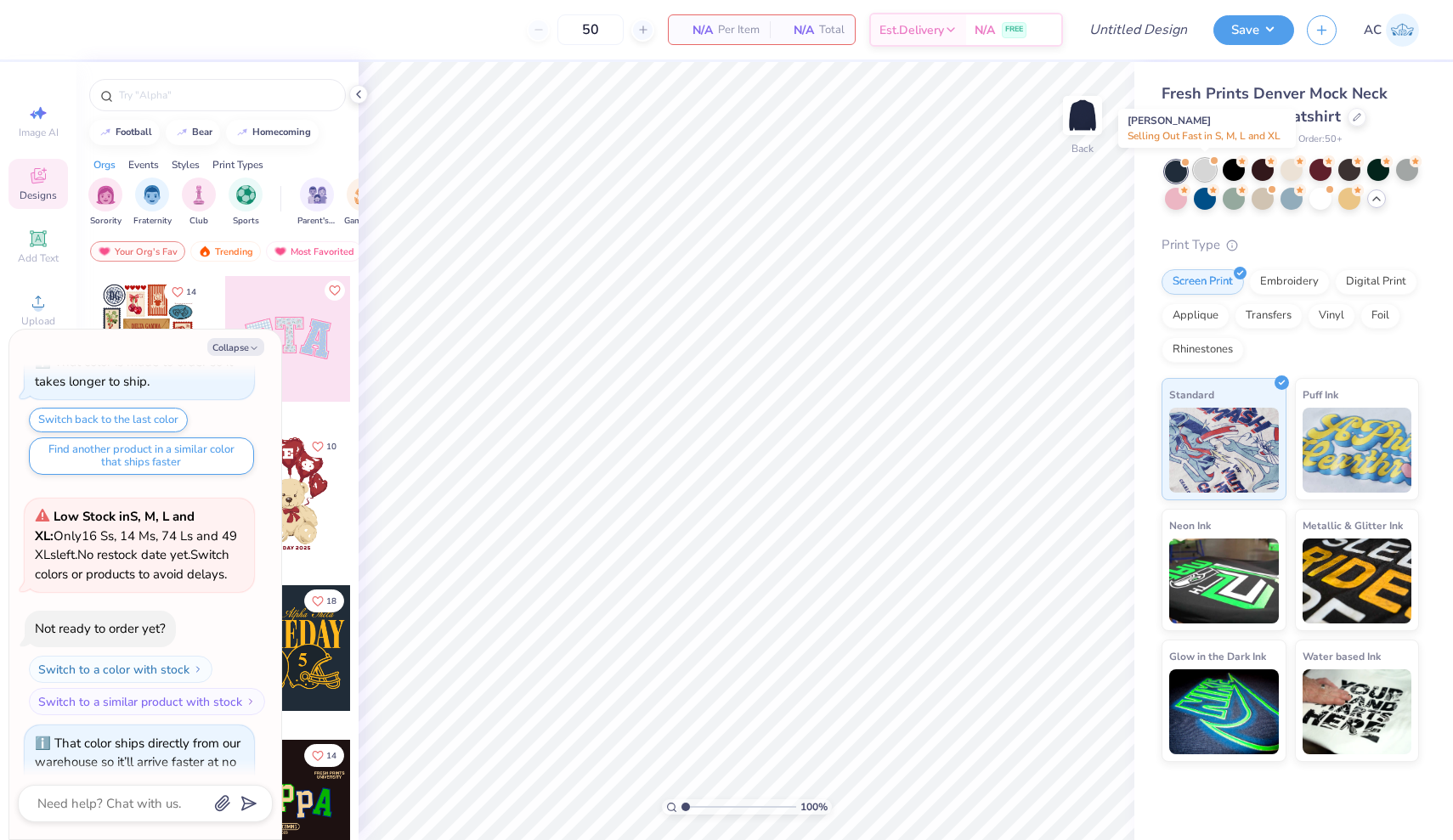
click at [1207, 163] on div at bounding box center [1205, 169] width 22 height 22
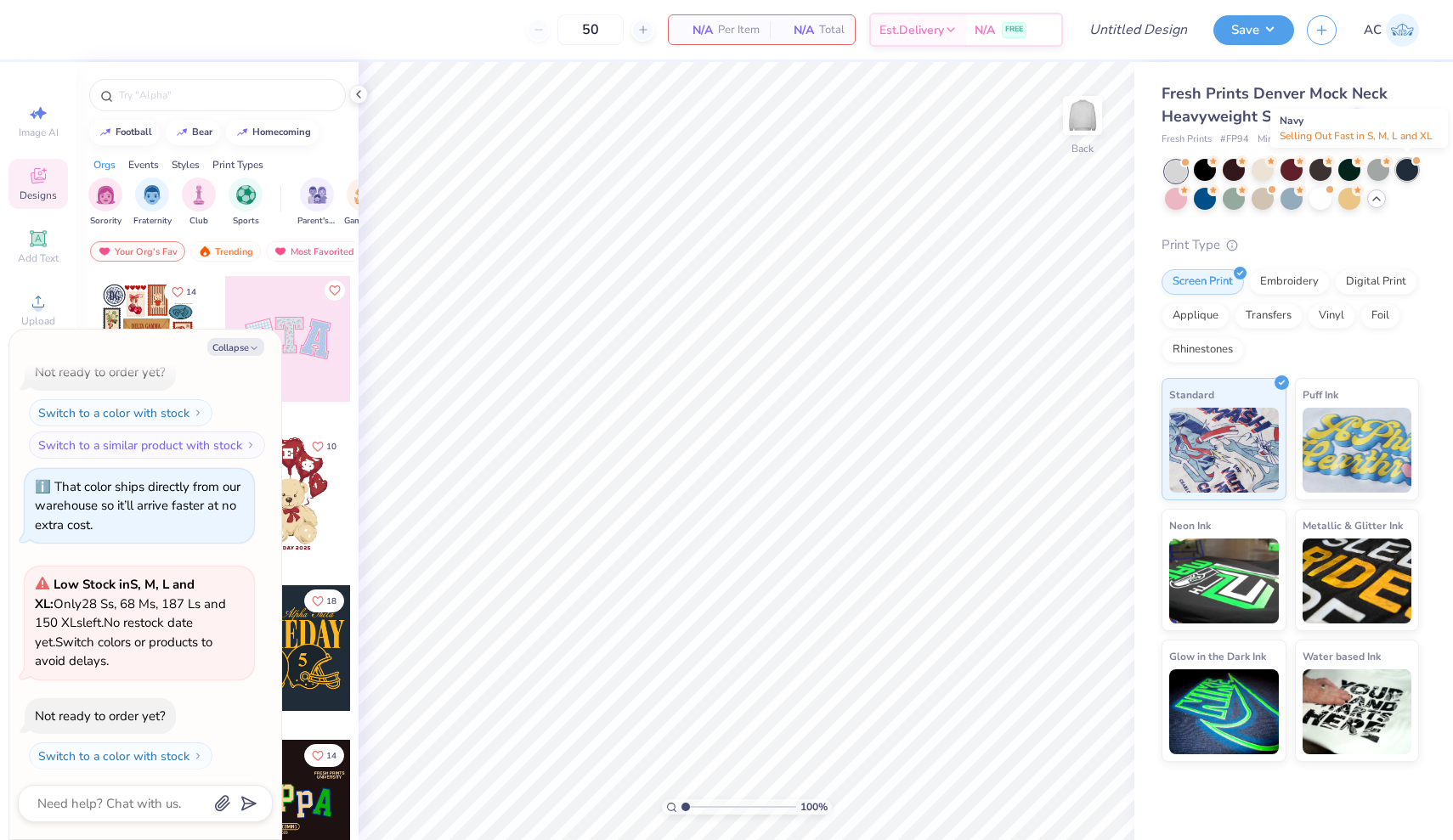
click at [1415, 165] on div at bounding box center [1407, 169] width 22 height 22
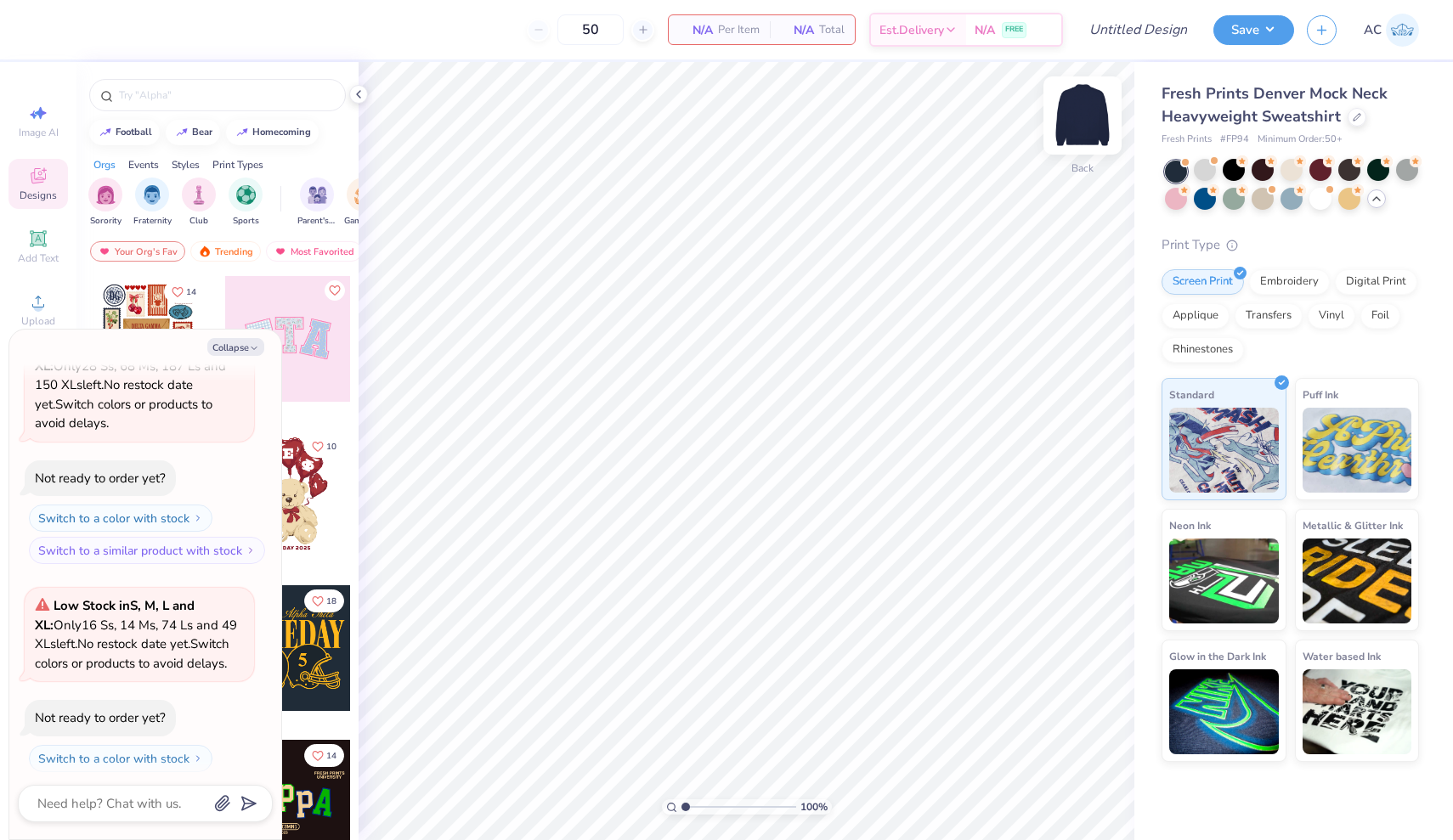
click at [1077, 134] on img at bounding box center [1081, 115] width 68 height 68
click at [217, 349] on button "Collapse" at bounding box center [235, 346] width 57 height 18
type textarea "x"
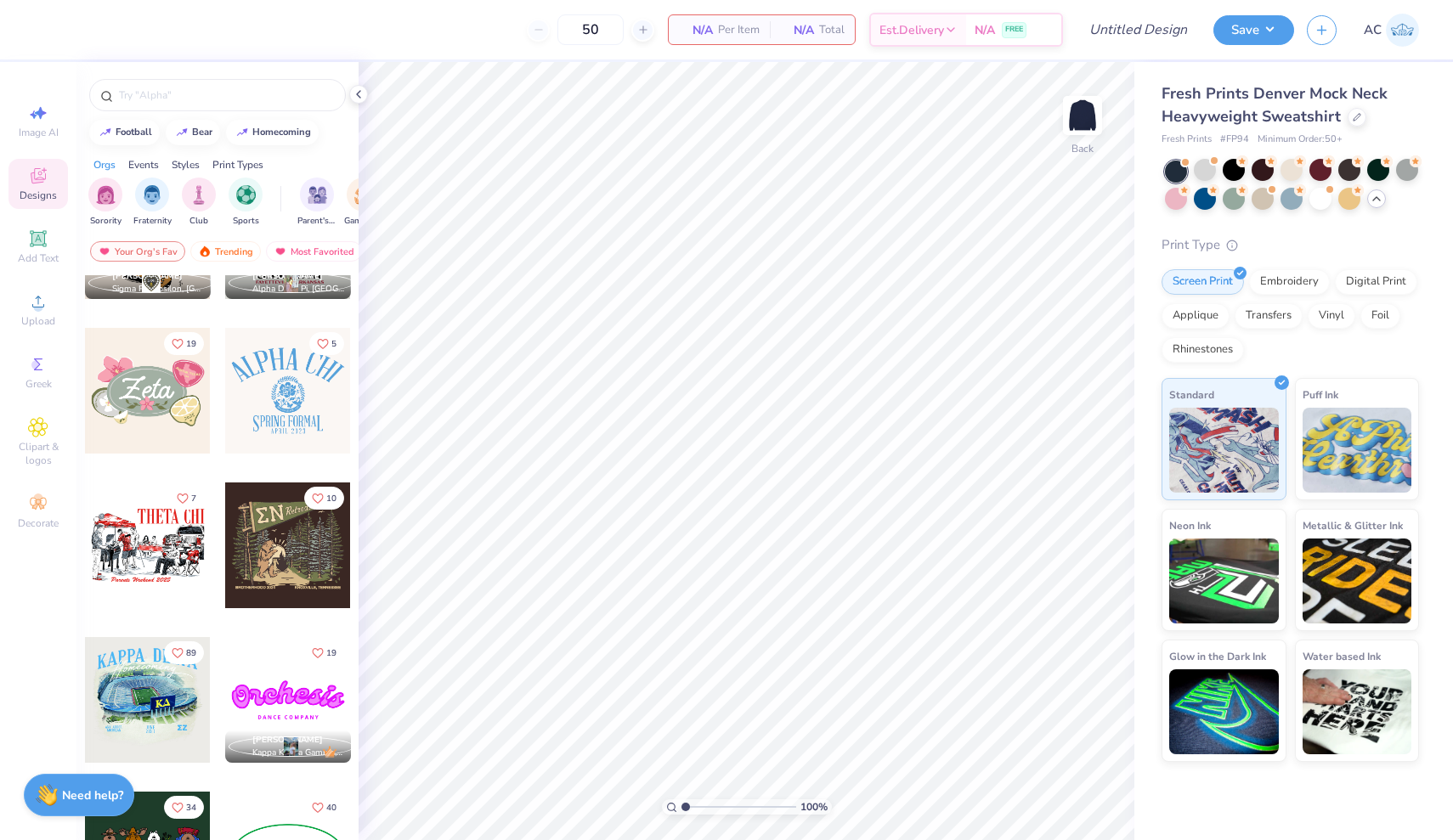
scroll to position [1045, 0]
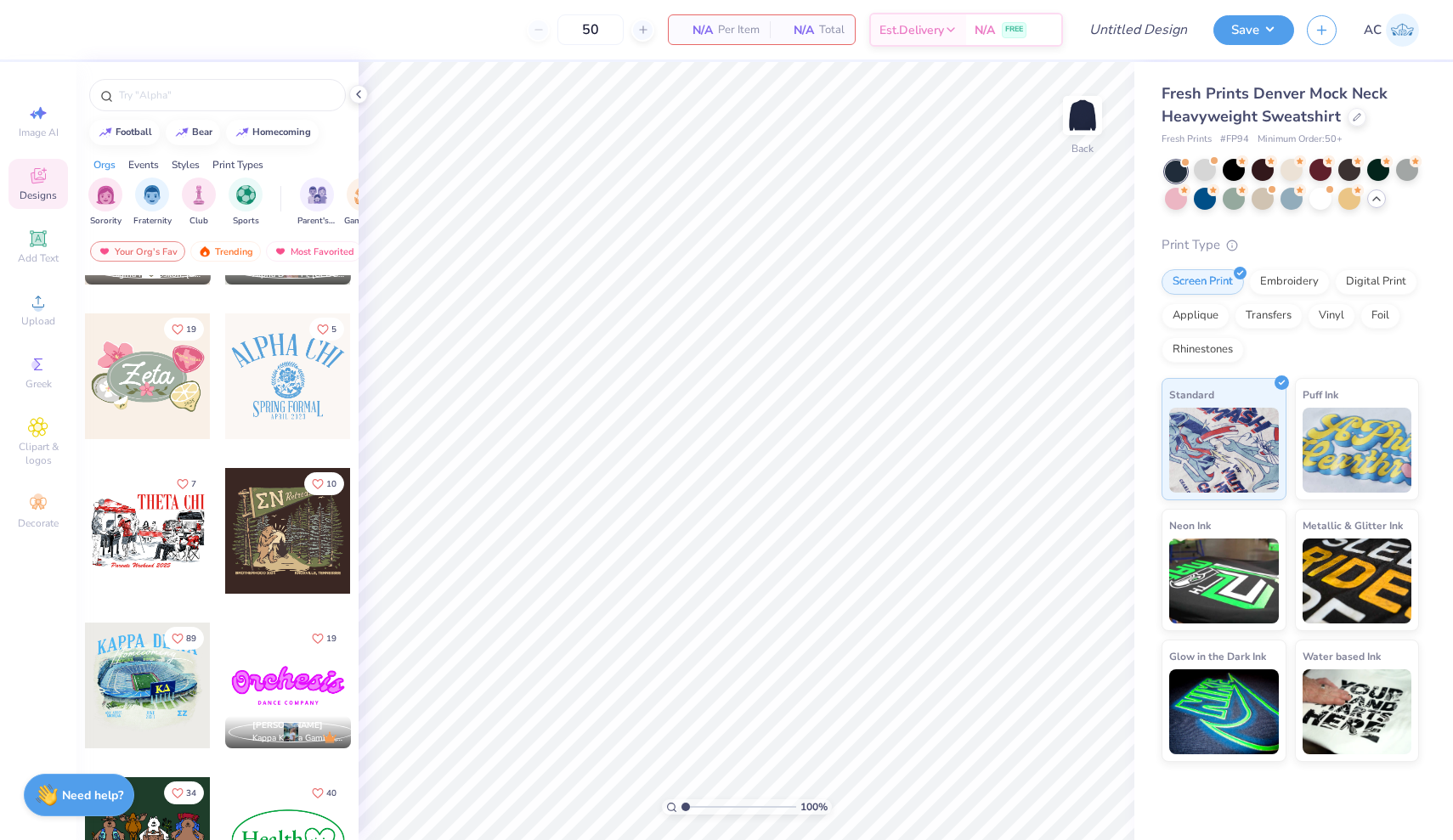
click at [285, 411] on div at bounding box center [288, 376] width 126 height 126
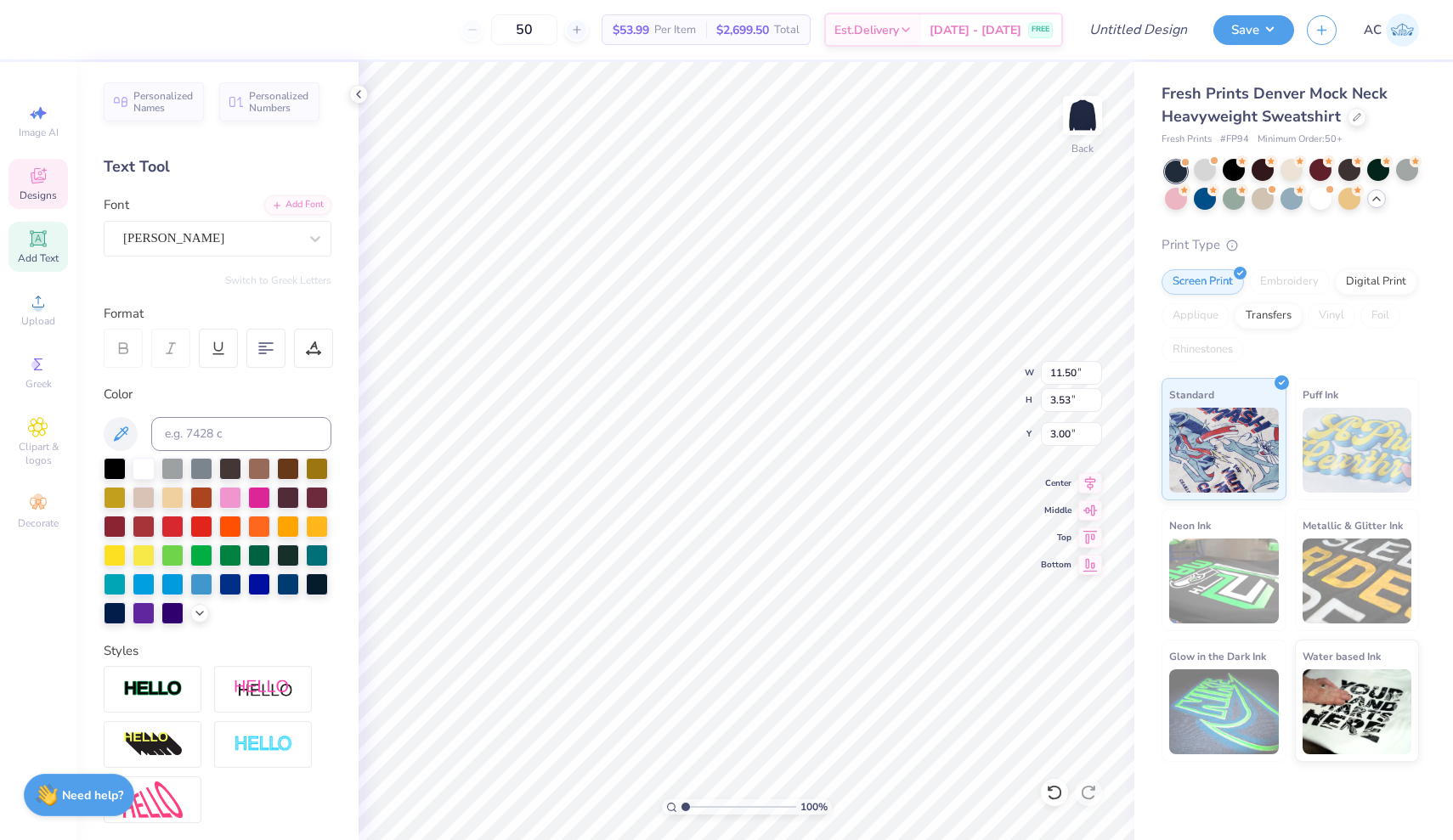
type textarea "CHI"
type input "5.11"
type input "2.70"
type input "3.41"
type textarea "PHI MU"
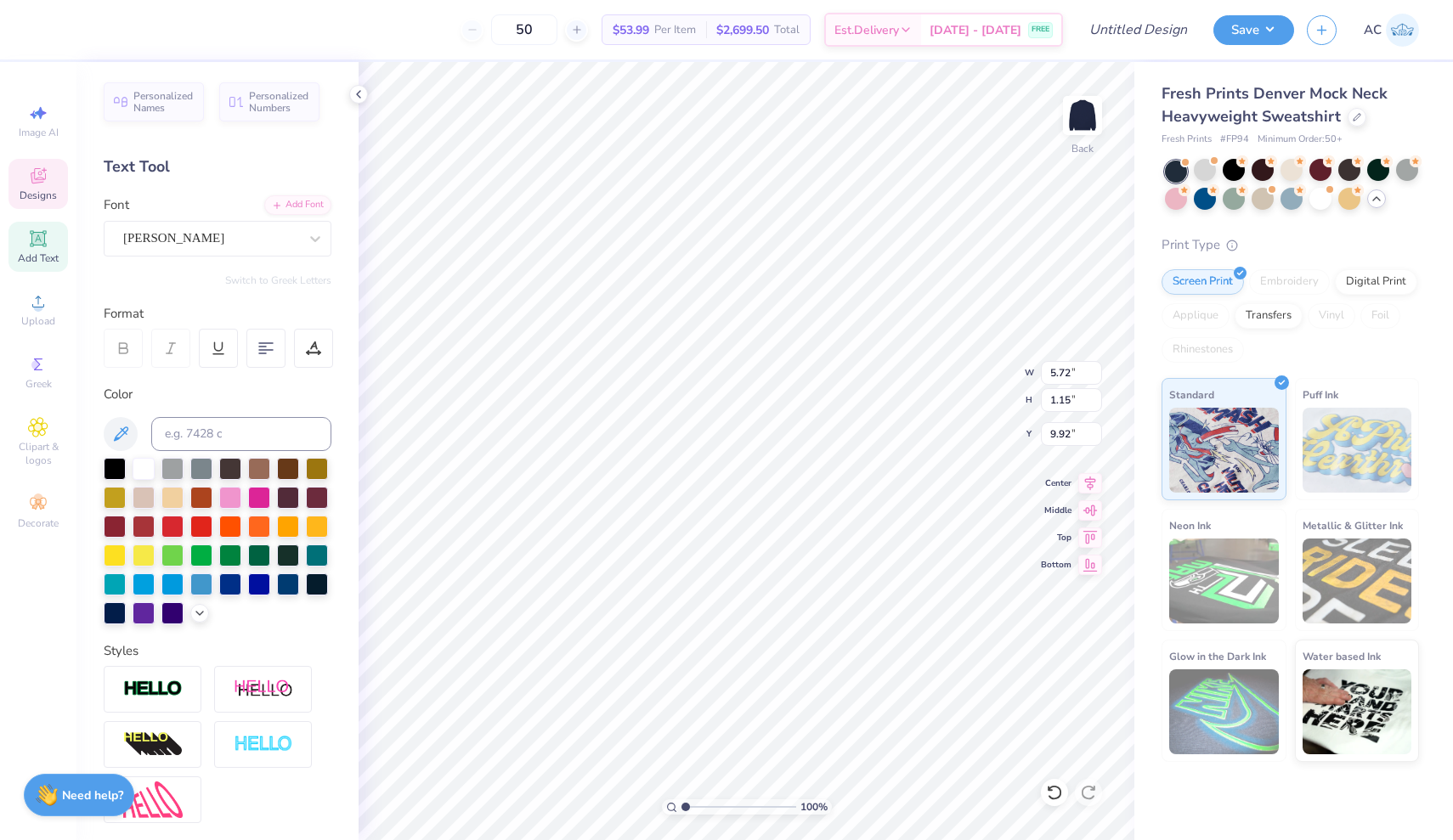
scroll to position [0, 0]
type textarea "P"
type textarea "e"
type textarea "Exec Board"
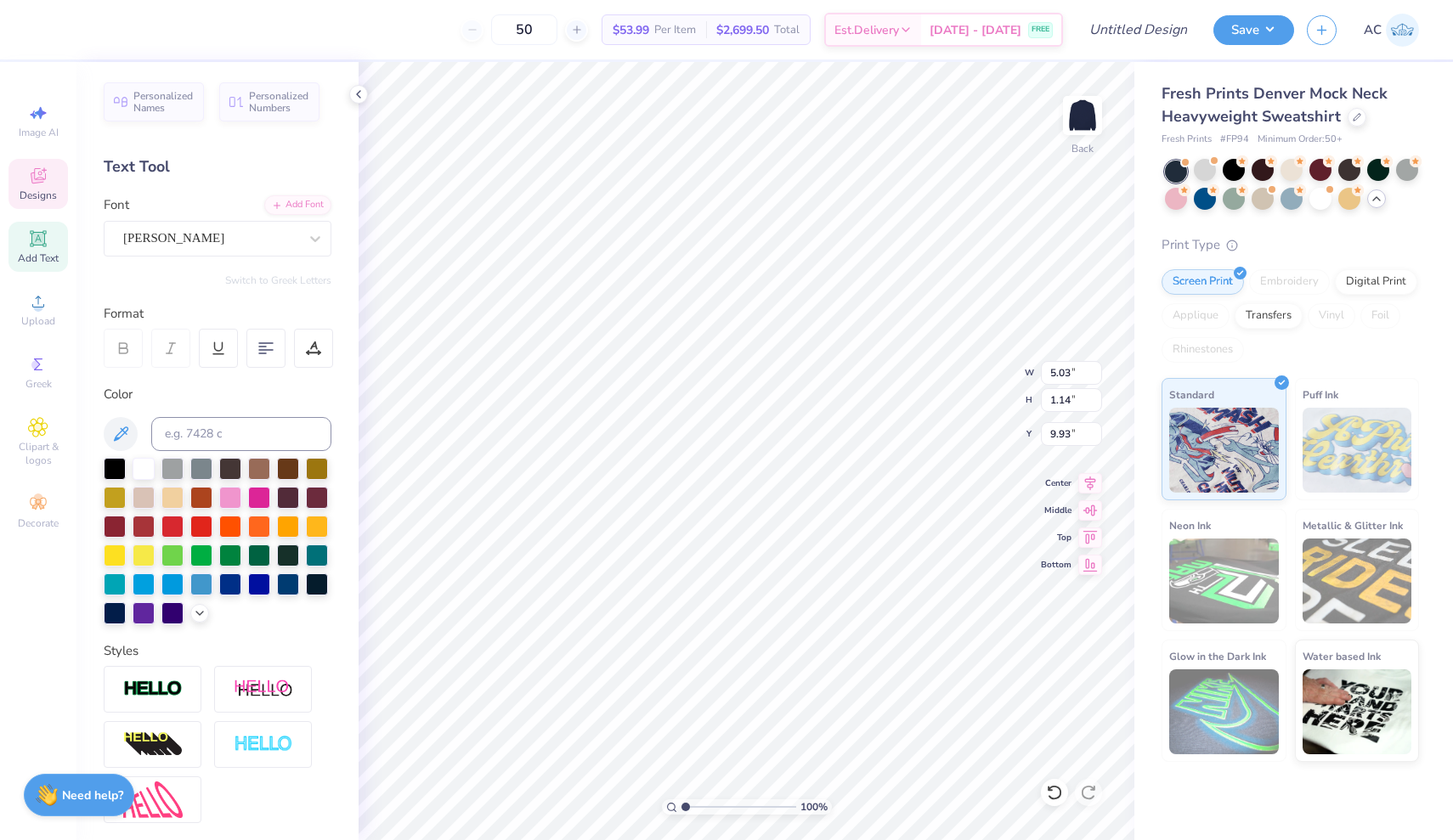
type input "0.58"
type input "1.62"
type input "9.91"
click at [1057, 795] on icon at bounding box center [1055, 792] width 17 height 17
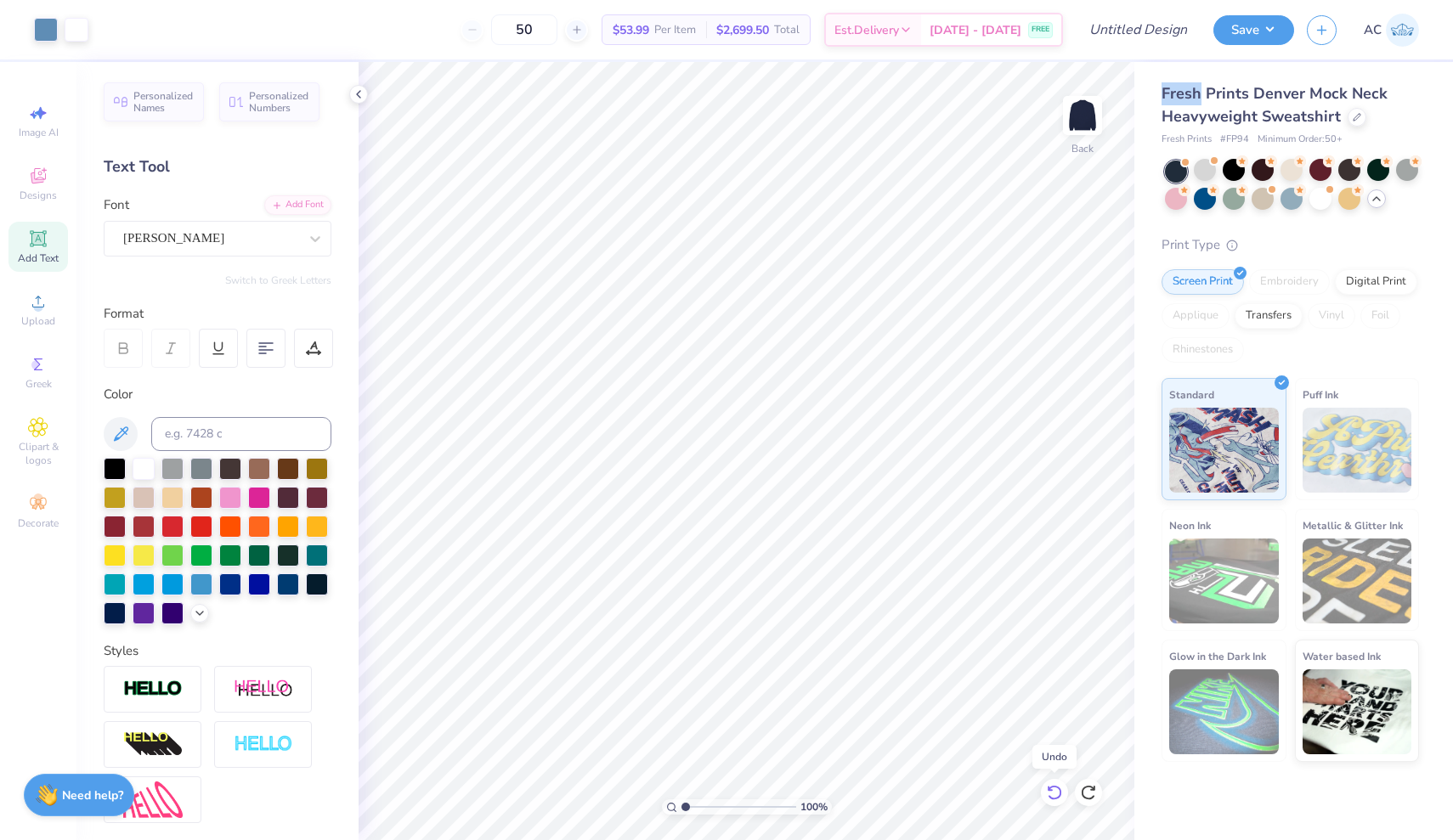
click at [1057, 795] on icon at bounding box center [1055, 792] width 17 height 17
click at [1089, 794] on icon at bounding box center [1088, 792] width 17 height 17
type textarea "E"
type input "5.72"
type input "1.15"
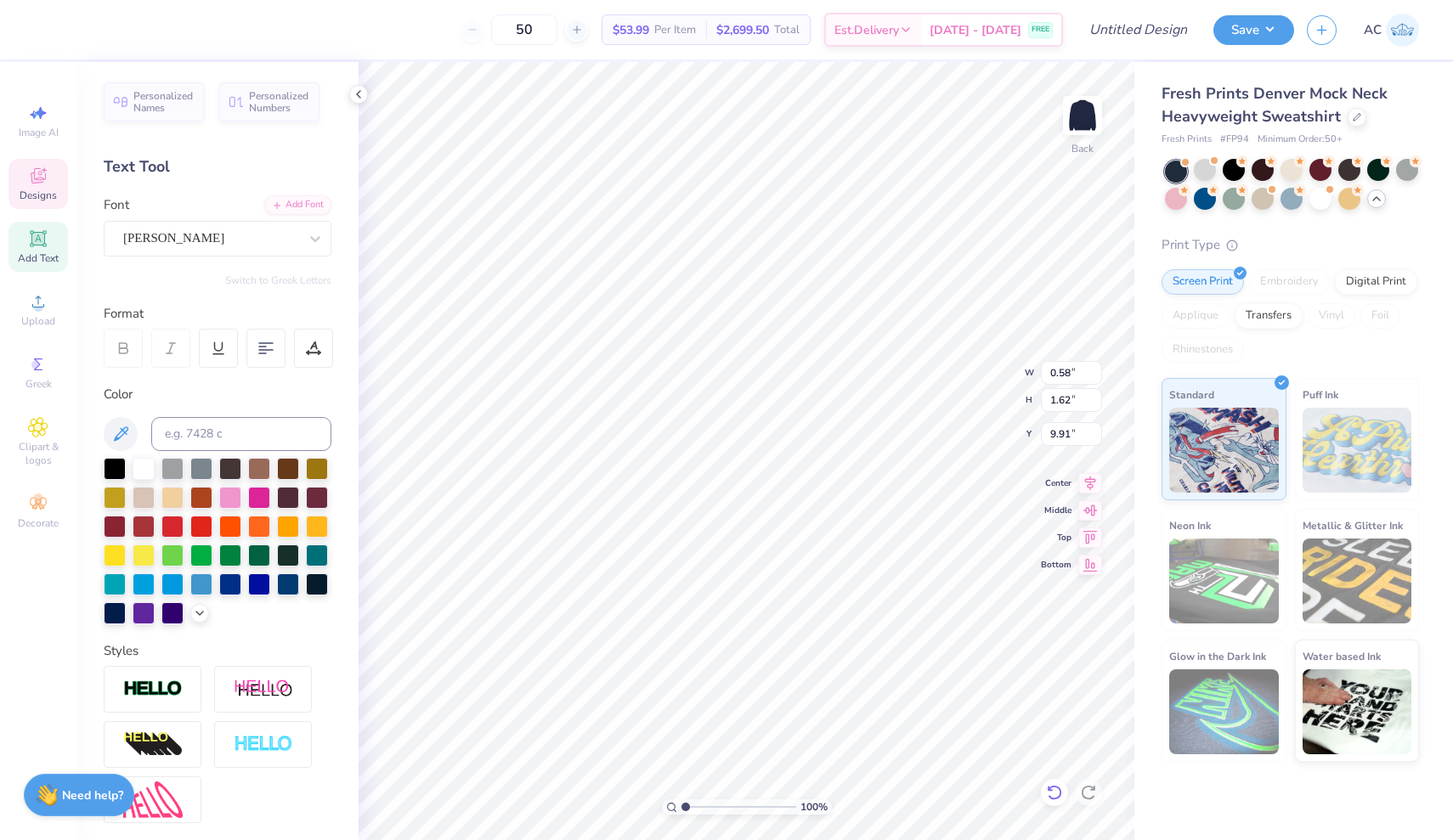
type input "9.92"
type textarea "F"
type textarea "e"
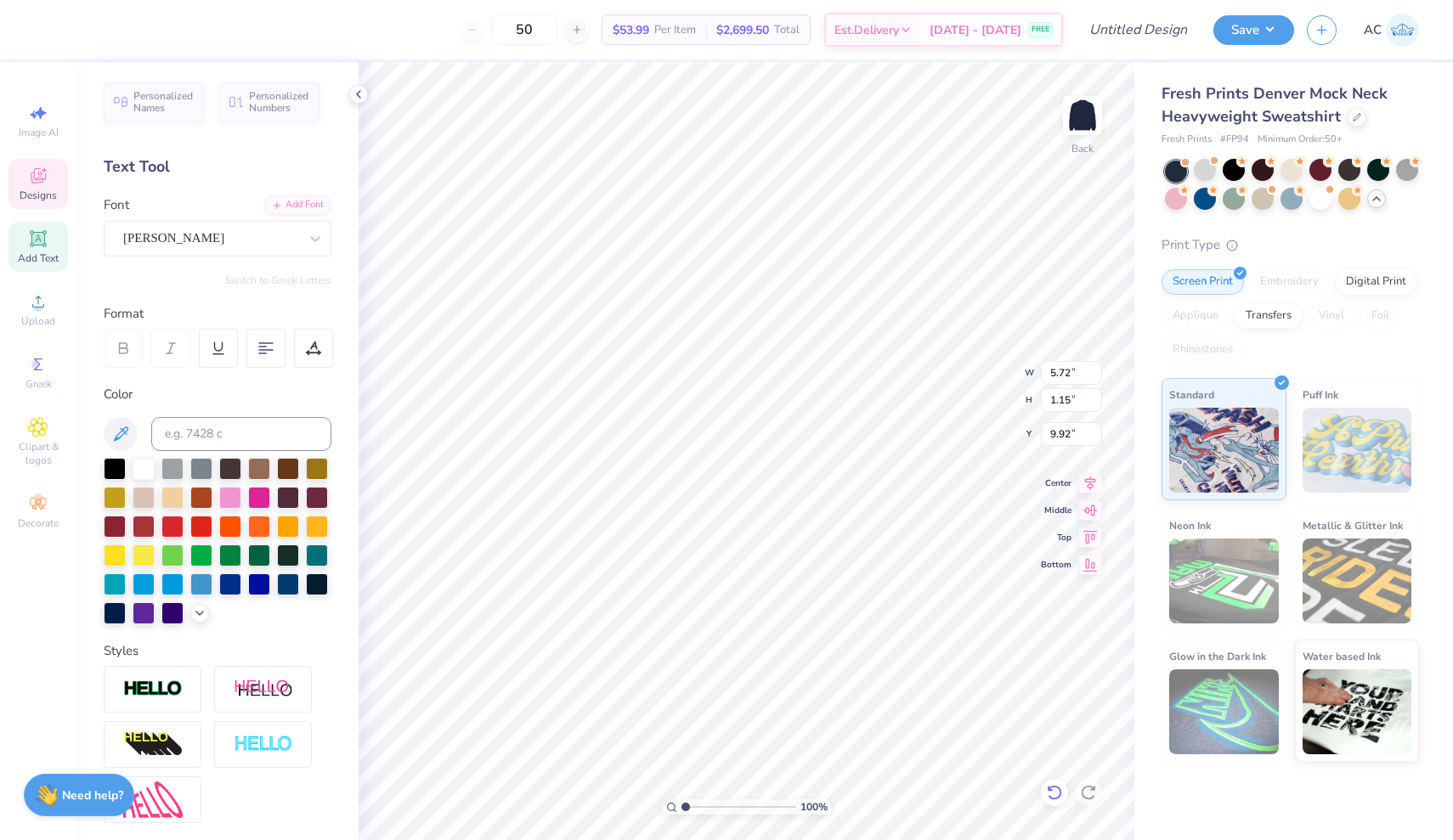
type textarea "xecutive Boar"
type input "10.00"
type textarea "D"
click at [1051, 792] on icon at bounding box center [1055, 792] width 17 height 17
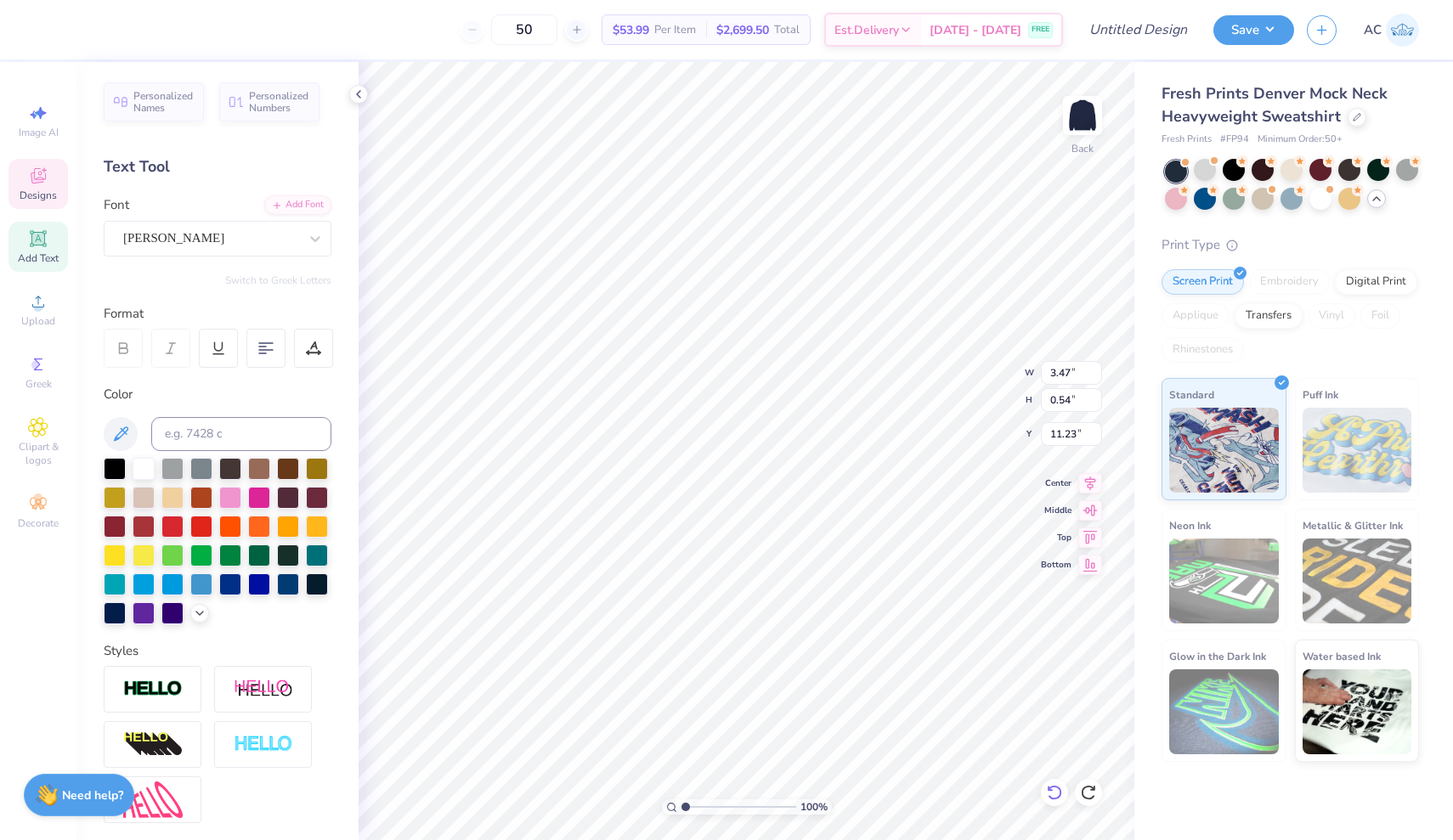
type textarea "A"
type textarea "[DATE]-[DATE]"
type input "11.31"
click at [1068, 792] on div "100 % Back" at bounding box center [746, 451] width 776 height 778
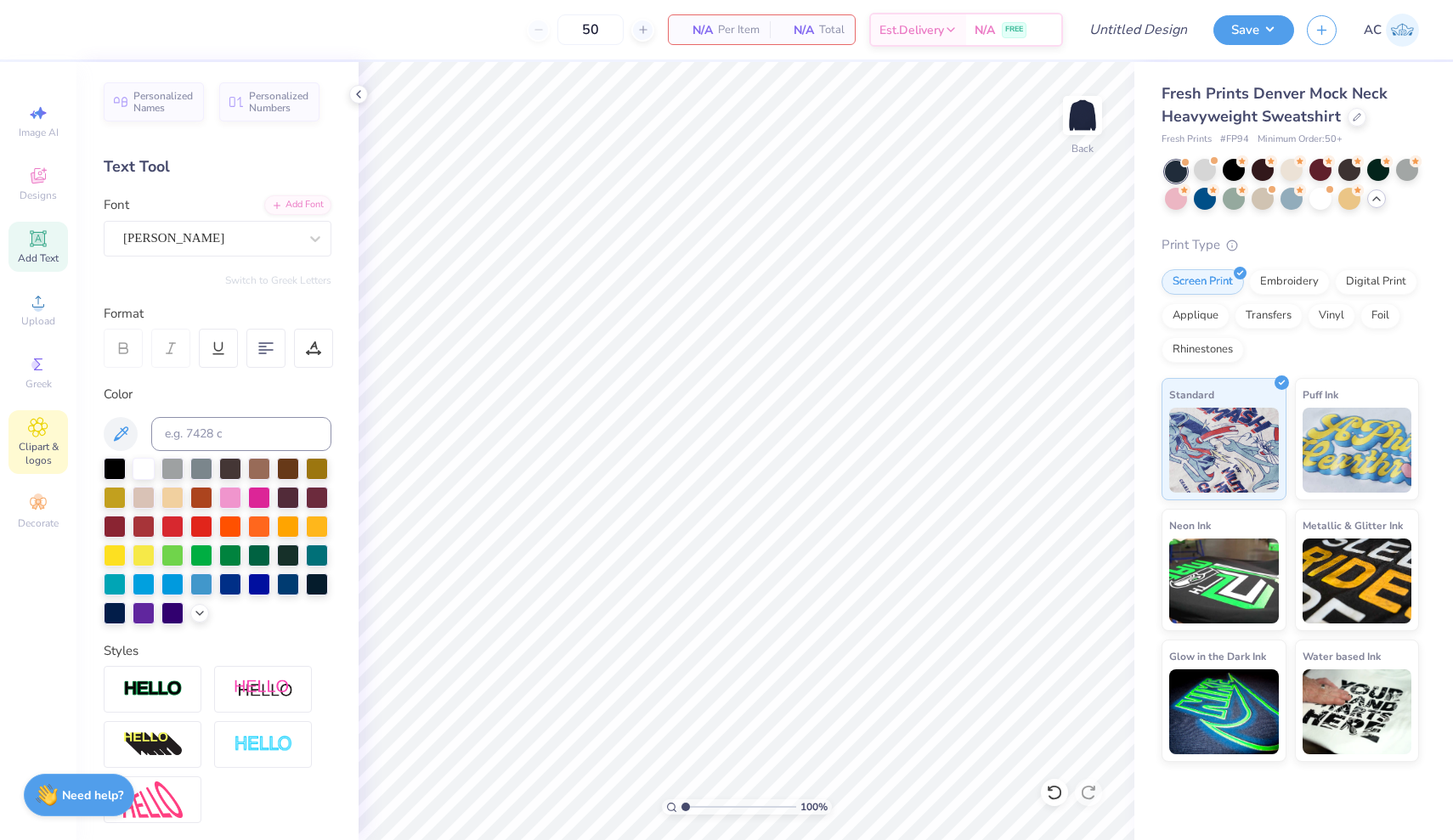
click at [57, 432] on div "Clipart & logos" at bounding box center [38, 442] width 59 height 64
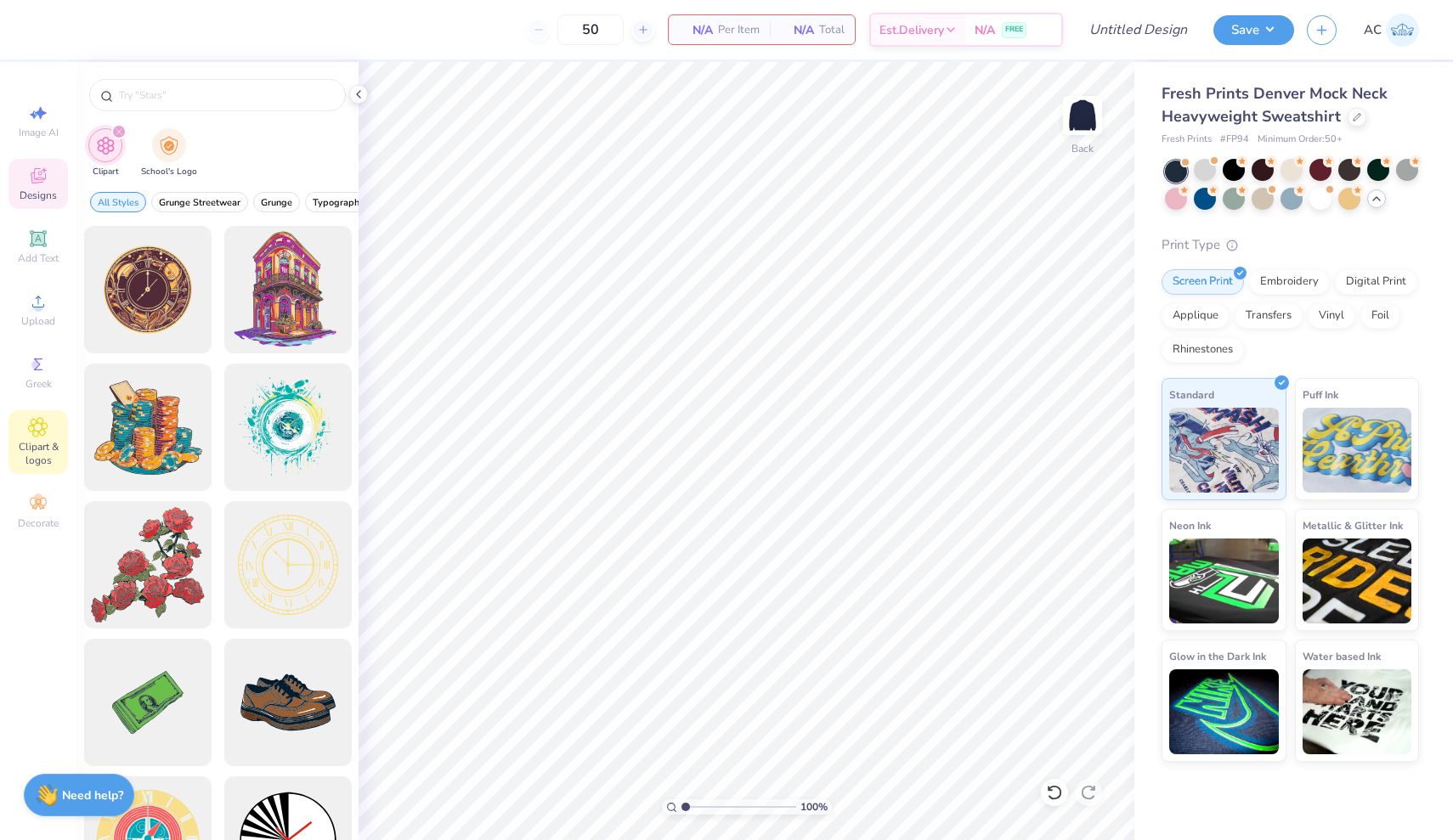
click at [45, 191] on span "Designs" at bounding box center [38, 195] width 37 height 14
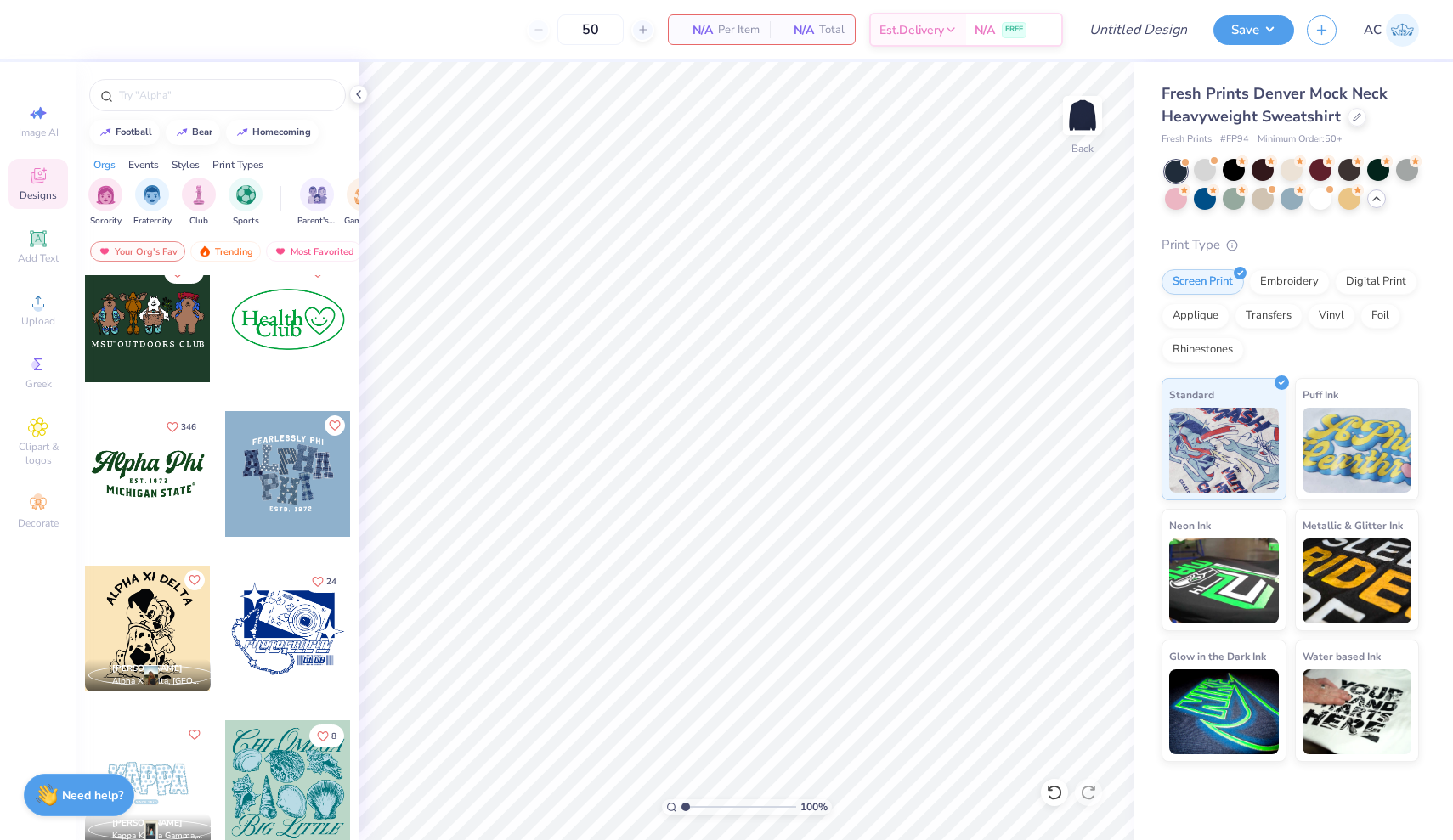
scroll to position [1566, 0]
click at [165, 489] on div at bounding box center [148, 473] width 126 height 126
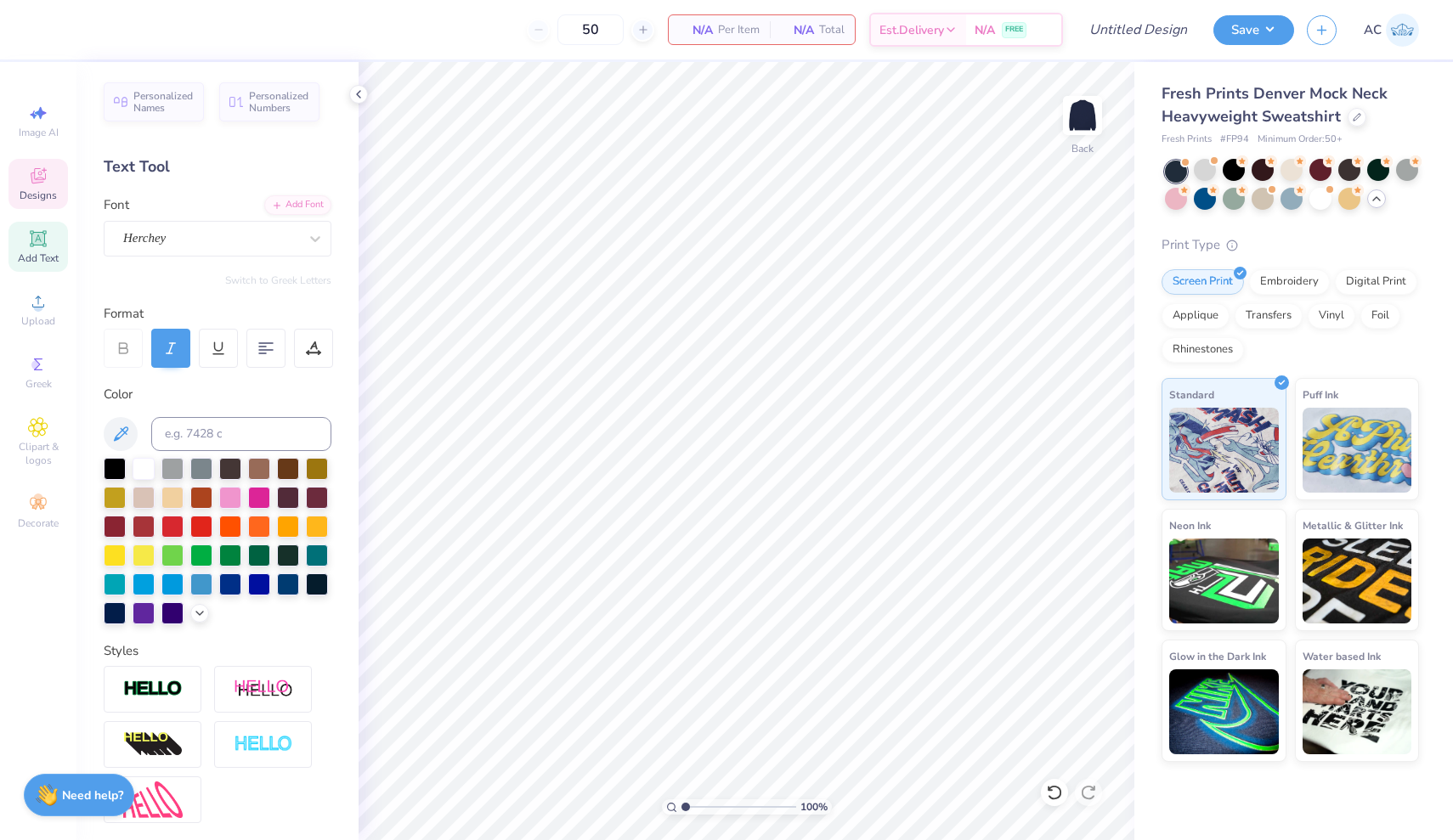
click at [37, 195] on span "Designs" at bounding box center [38, 195] width 37 height 14
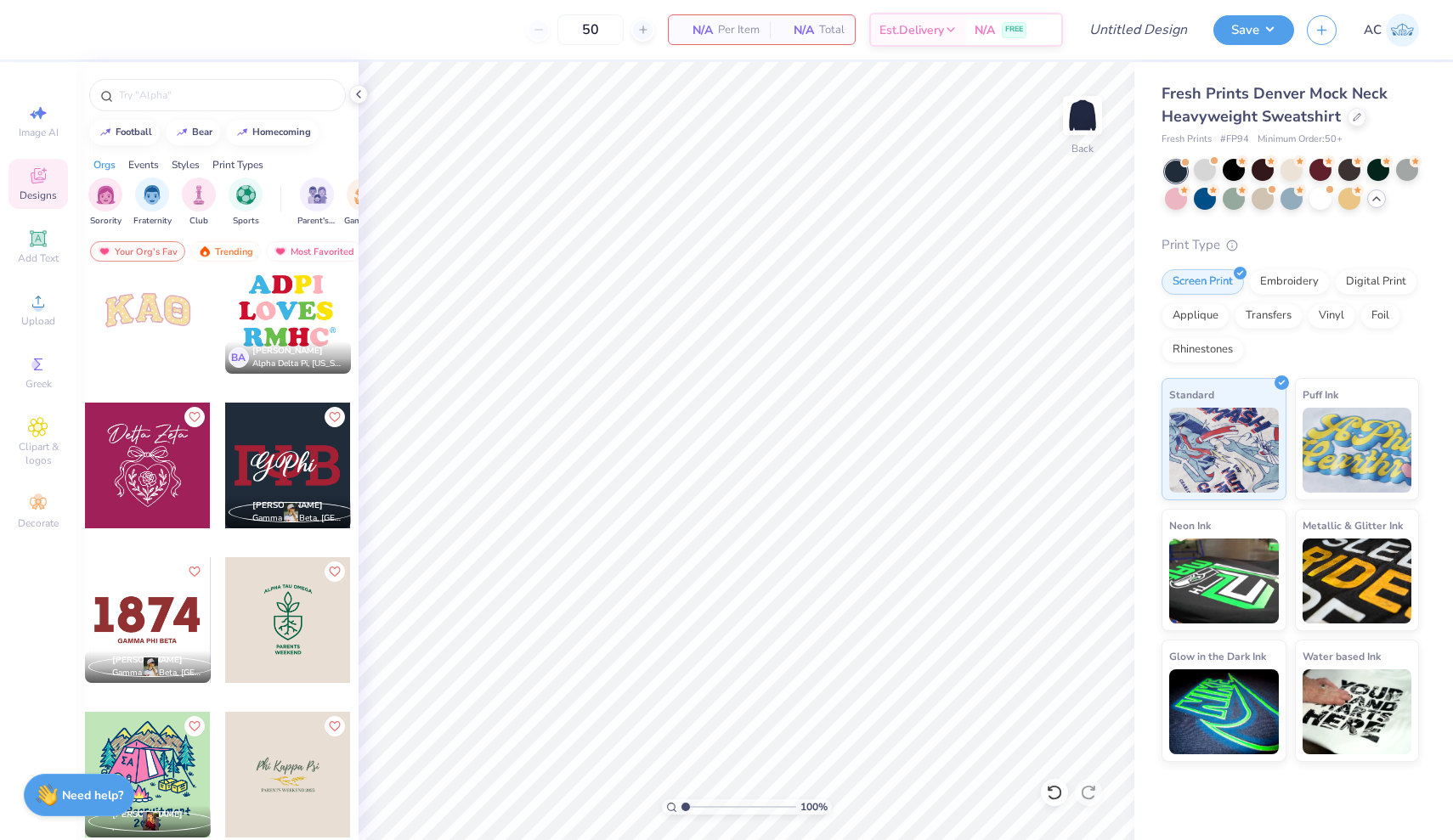
scroll to position [8198, 0]
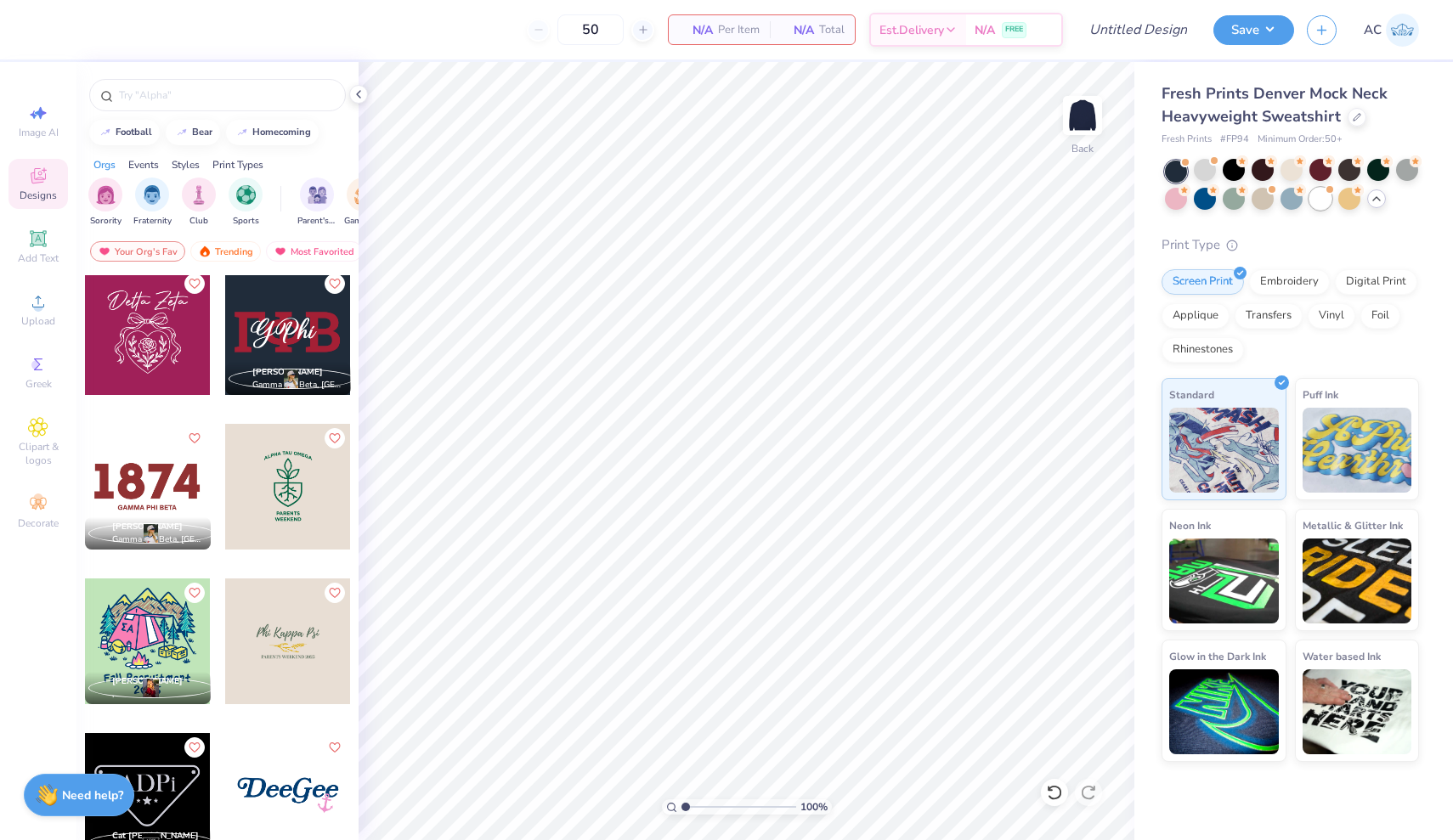
click at [1316, 207] on div at bounding box center [1320, 199] width 22 height 22
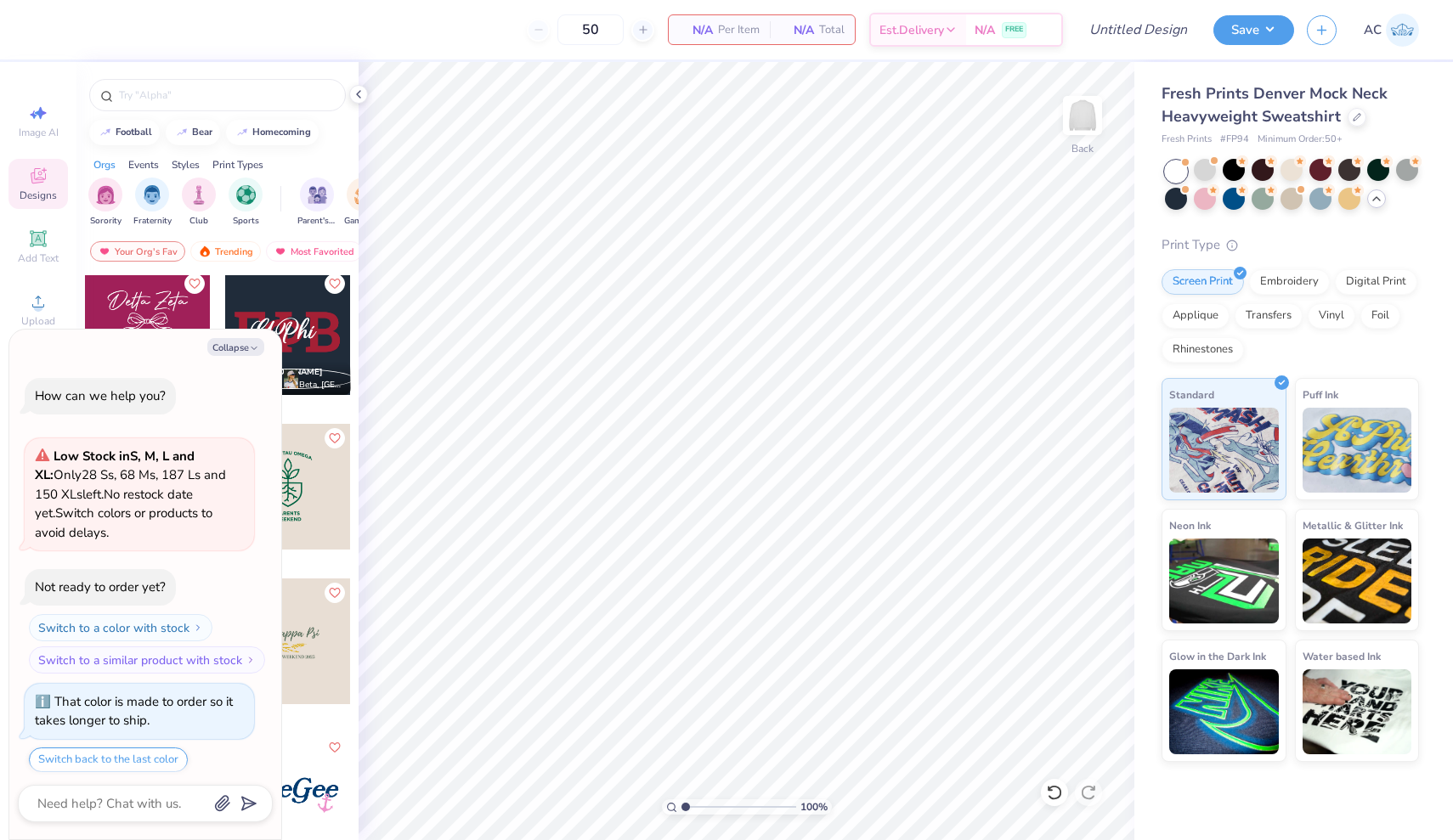
scroll to position [4198, 0]
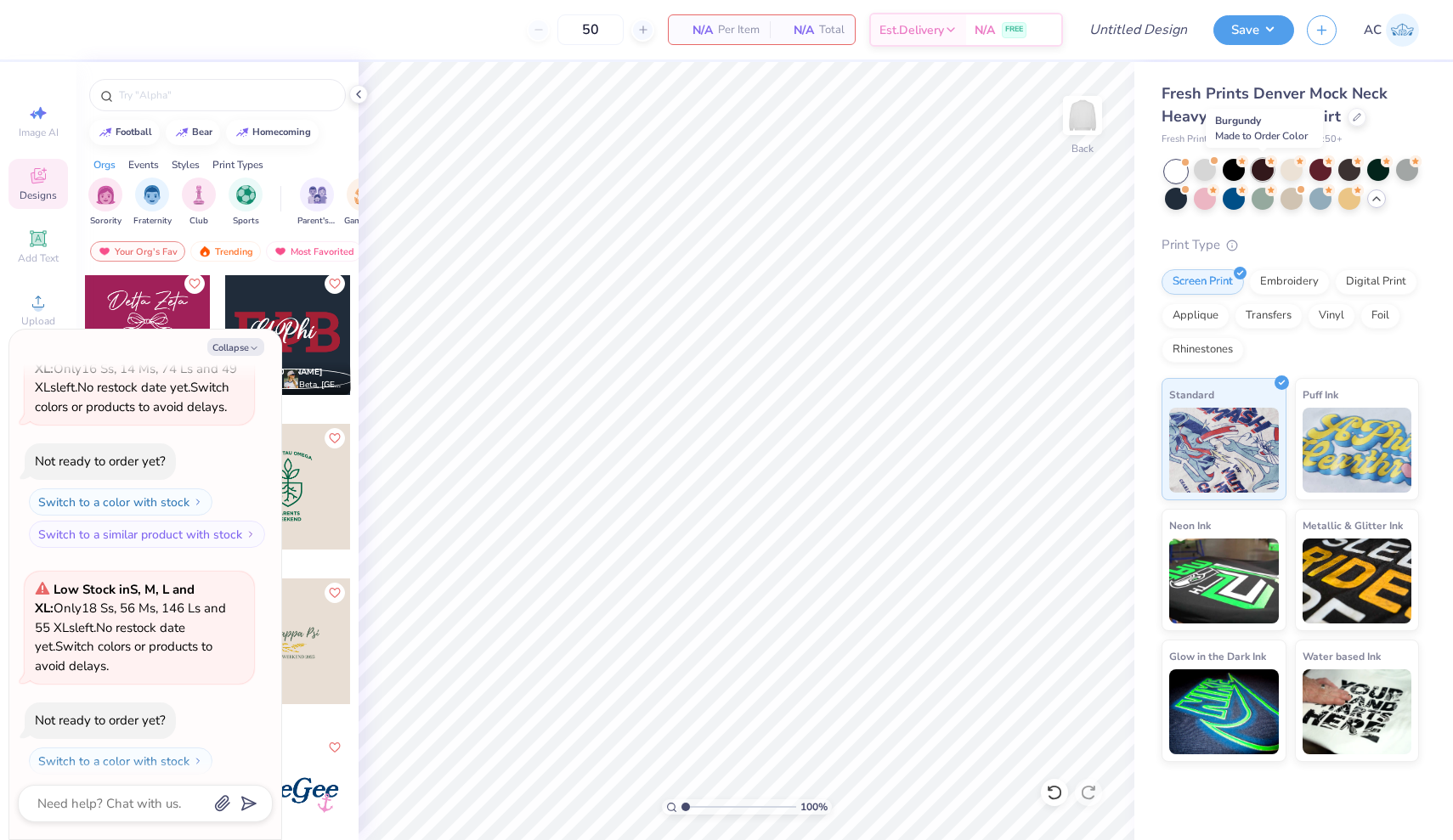
click at [1263, 169] on div at bounding box center [1263, 169] width 22 height 22
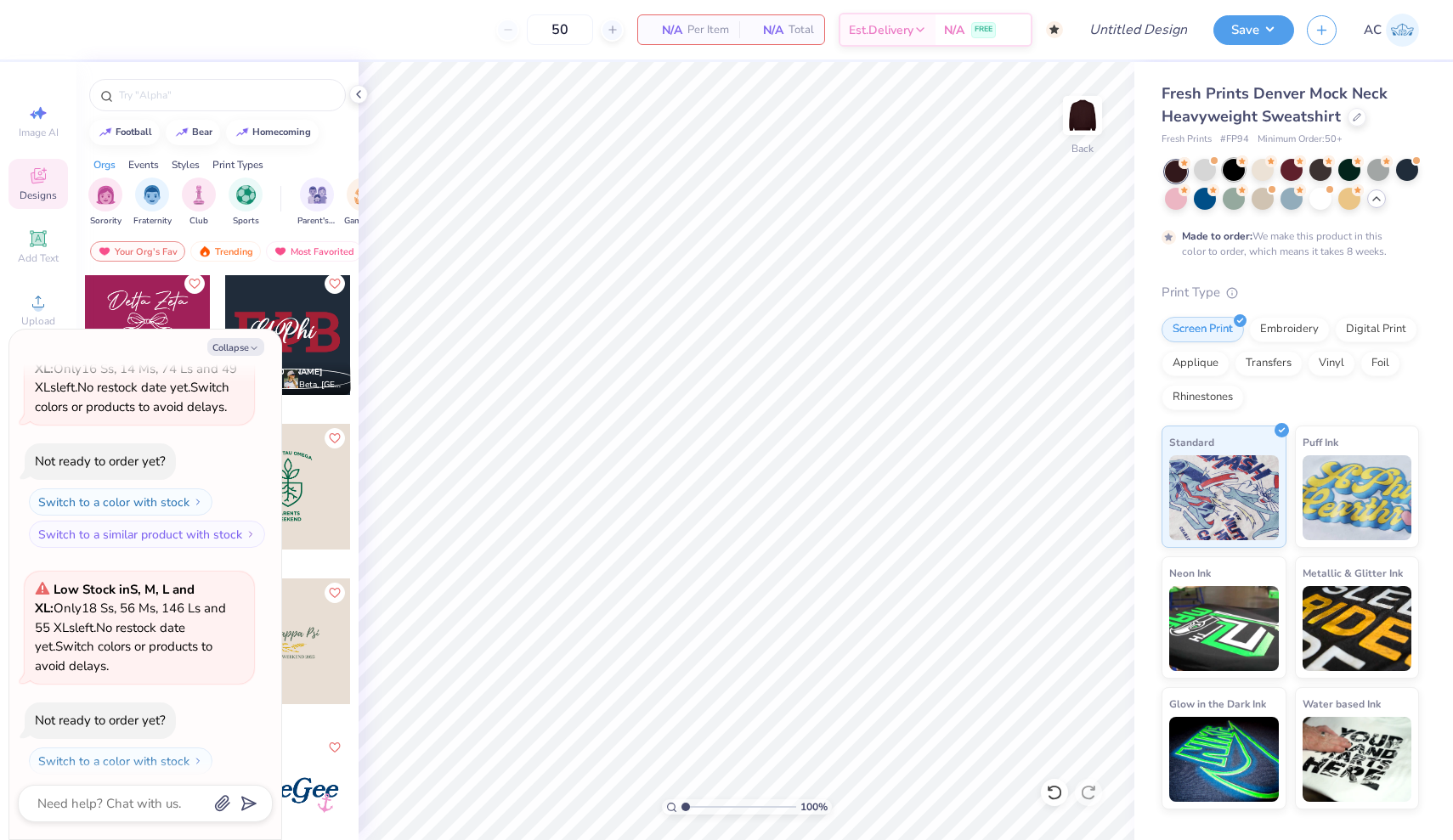
scroll to position [4338, 0]
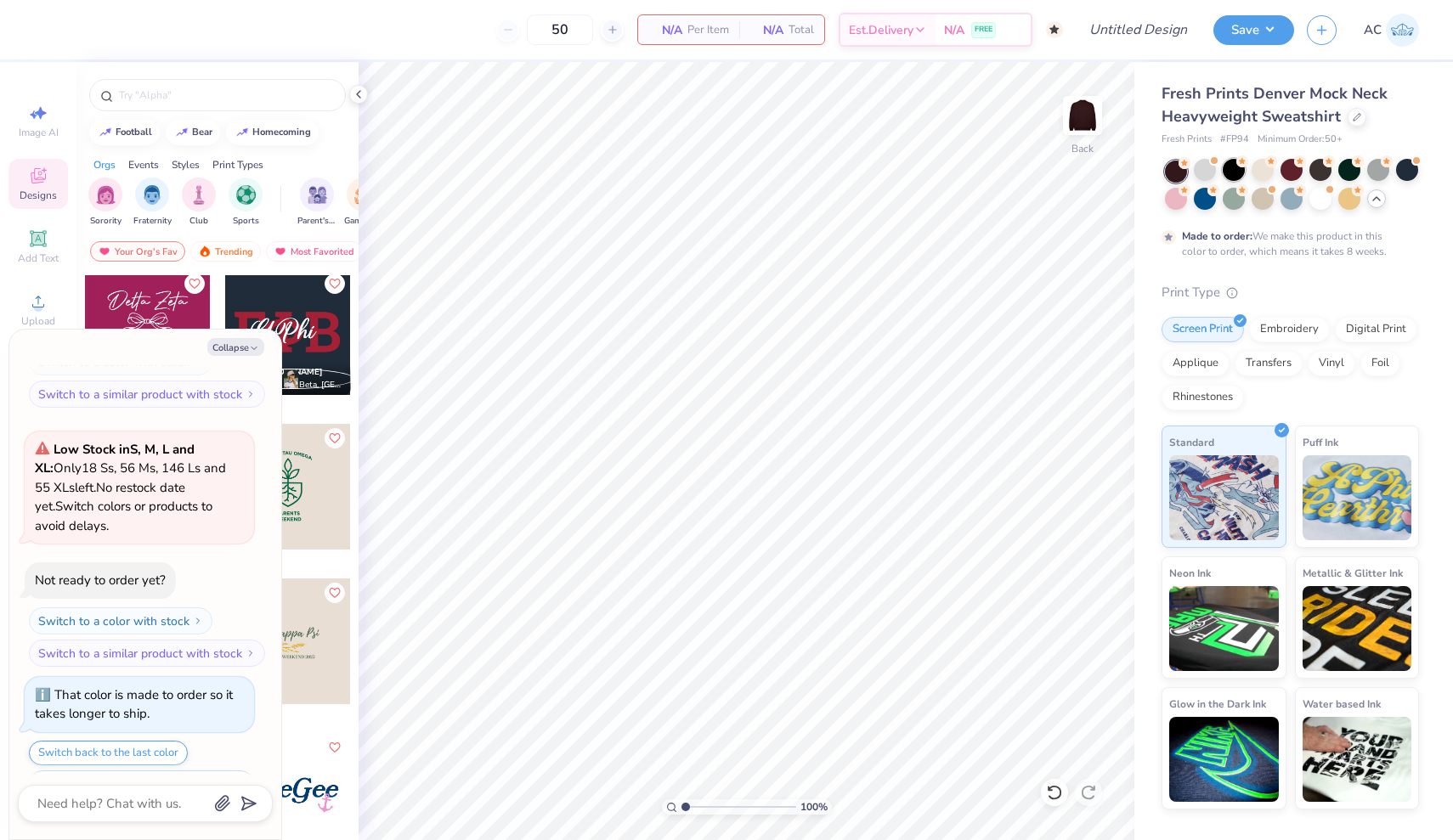
click at [1238, 169] on div at bounding box center [1233, 169] width 22 height 22
click at [1208, 169] on div at bounding box center [1205, 169] width 22 height 22
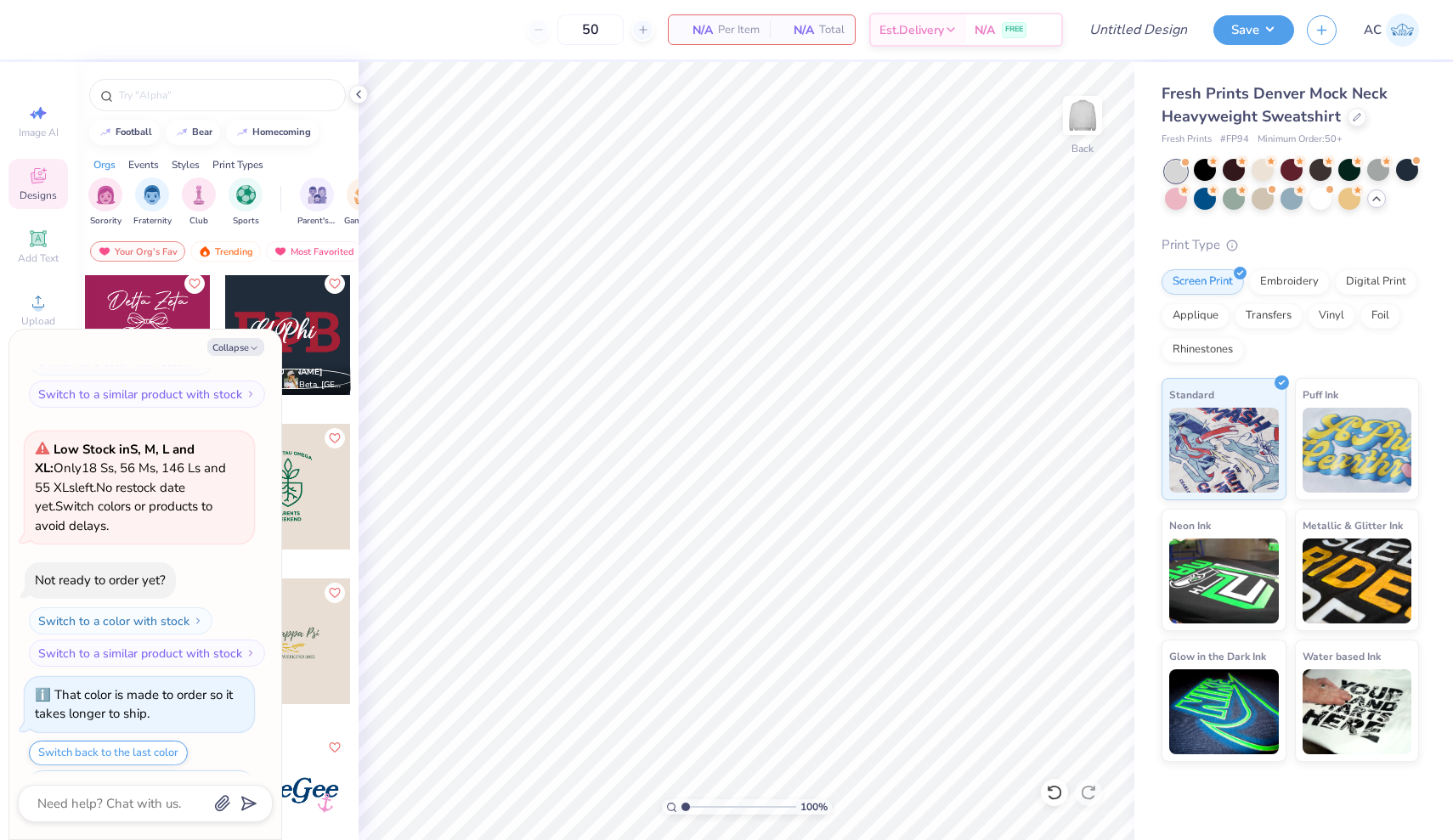
scroll to position [4678, 0]
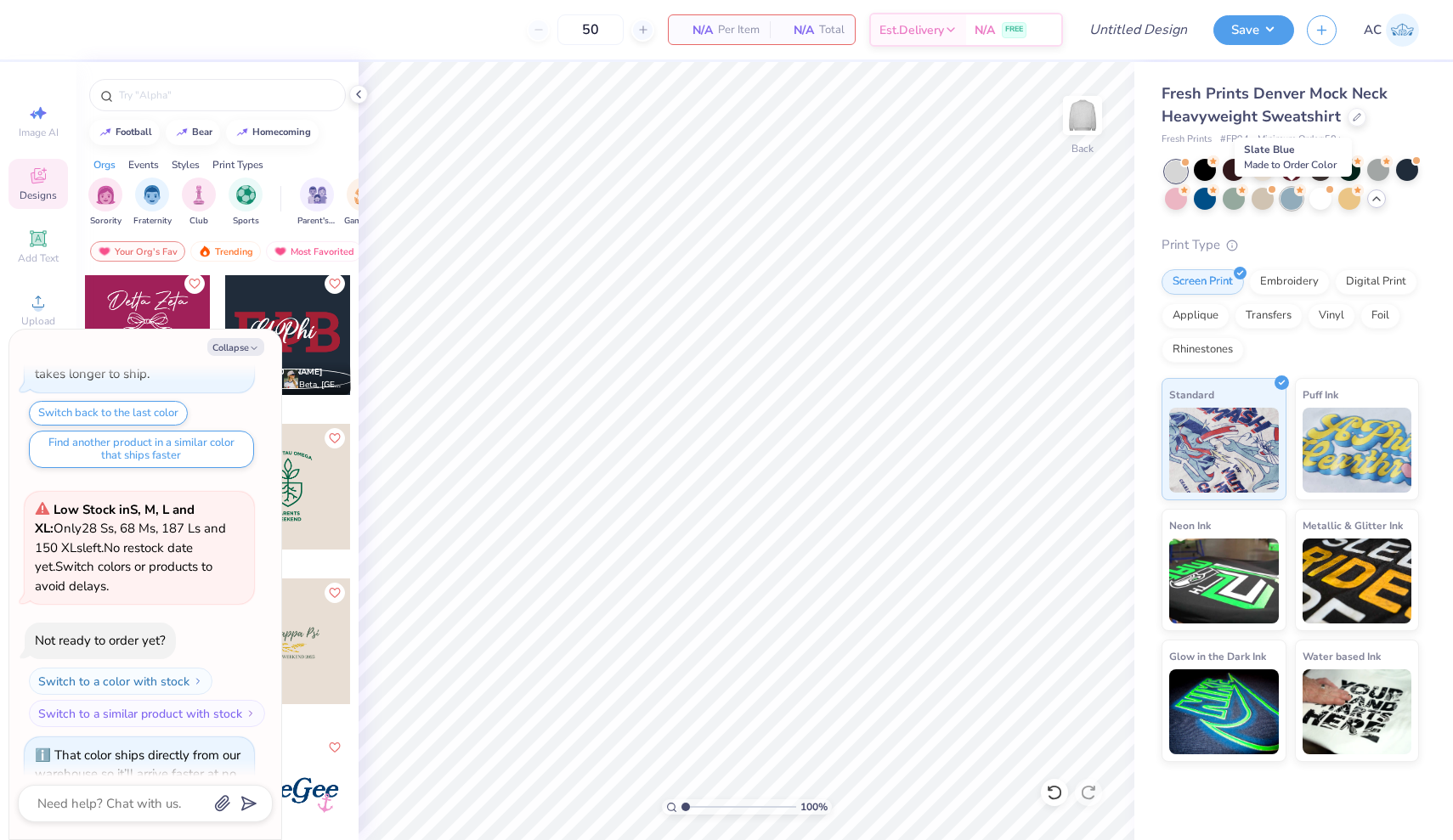
click at [1288, 199] on div at bounding box center [1292, 199] width 22 height 22
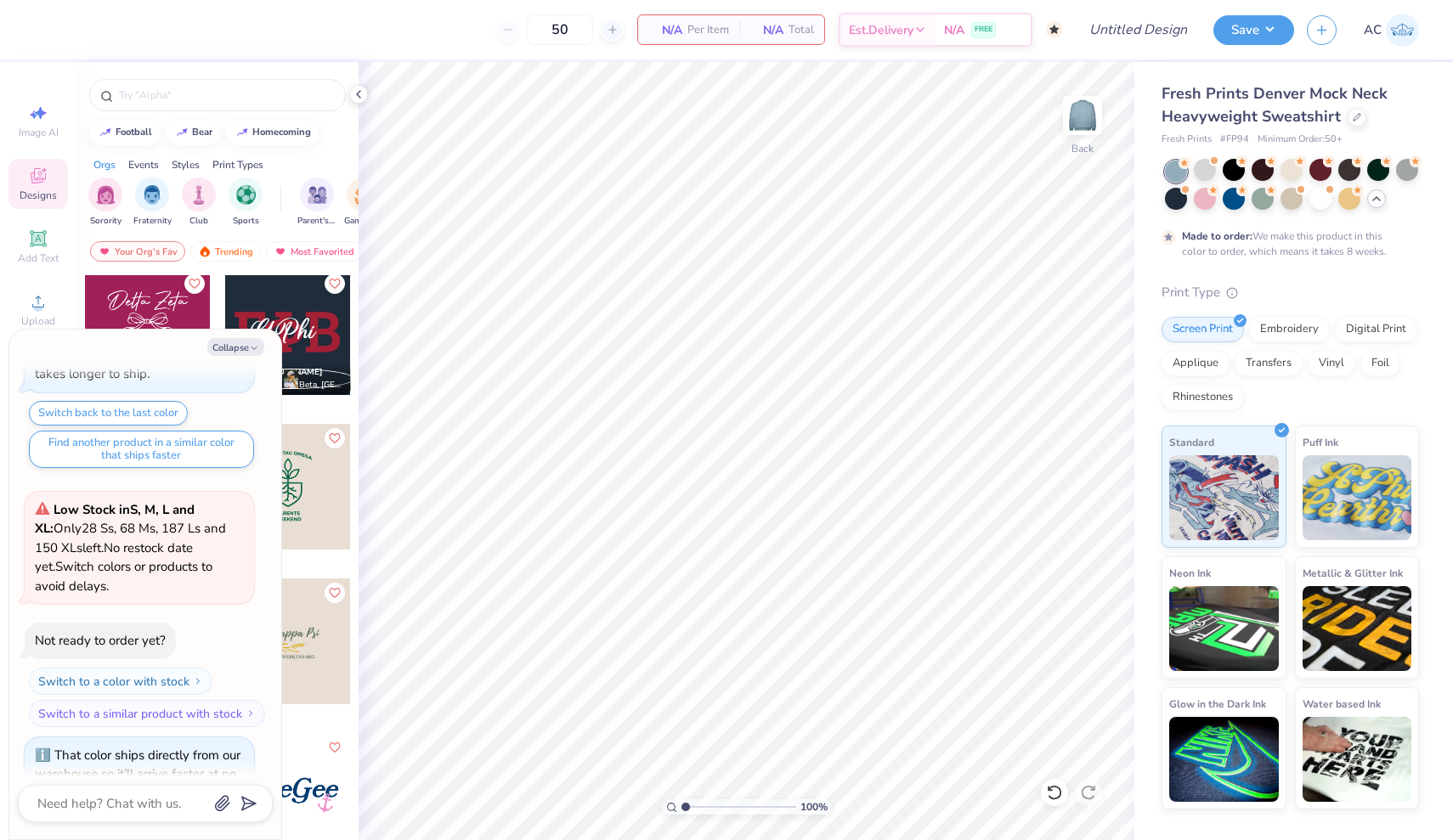
scroll to position [4818, 0]
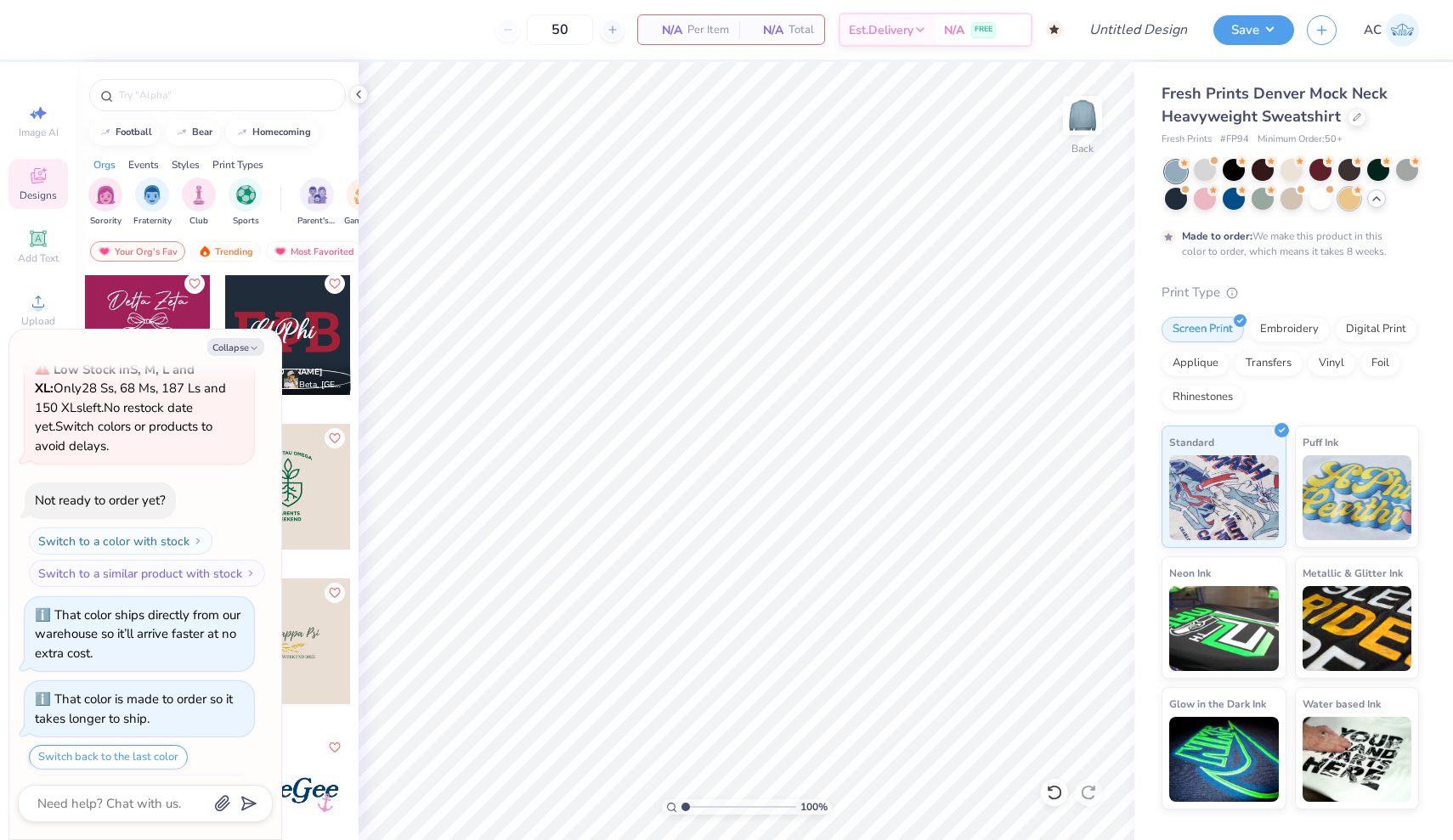
click at [1354, 199] on div at bounding box center [1349, 199] width 22 height 22
click at [1323, 201] on div at bounding box center [1320, 199] width 22 height 22
click at [1080, 129] on img at bounding box center [1081, 115] width 68 height 68
click at [1080, 130] on img at bounding box center [1081, 115] width 68 height 68
click at [1298, 176] on div at bounding box center [1292, 169] width 22 height 22
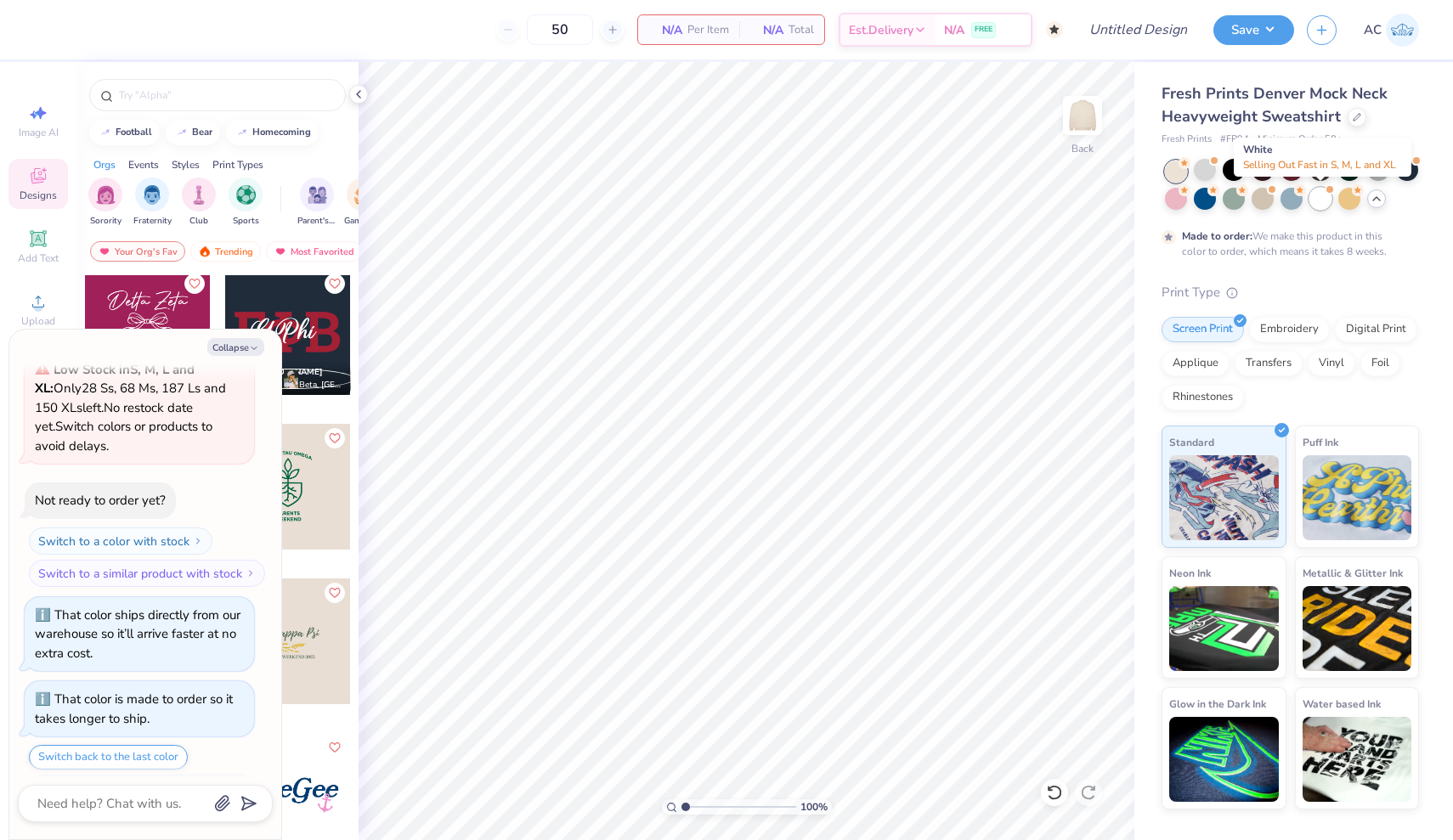
click at [1323, 203] on div at bounding box center [1320, 199] width 22 height 22
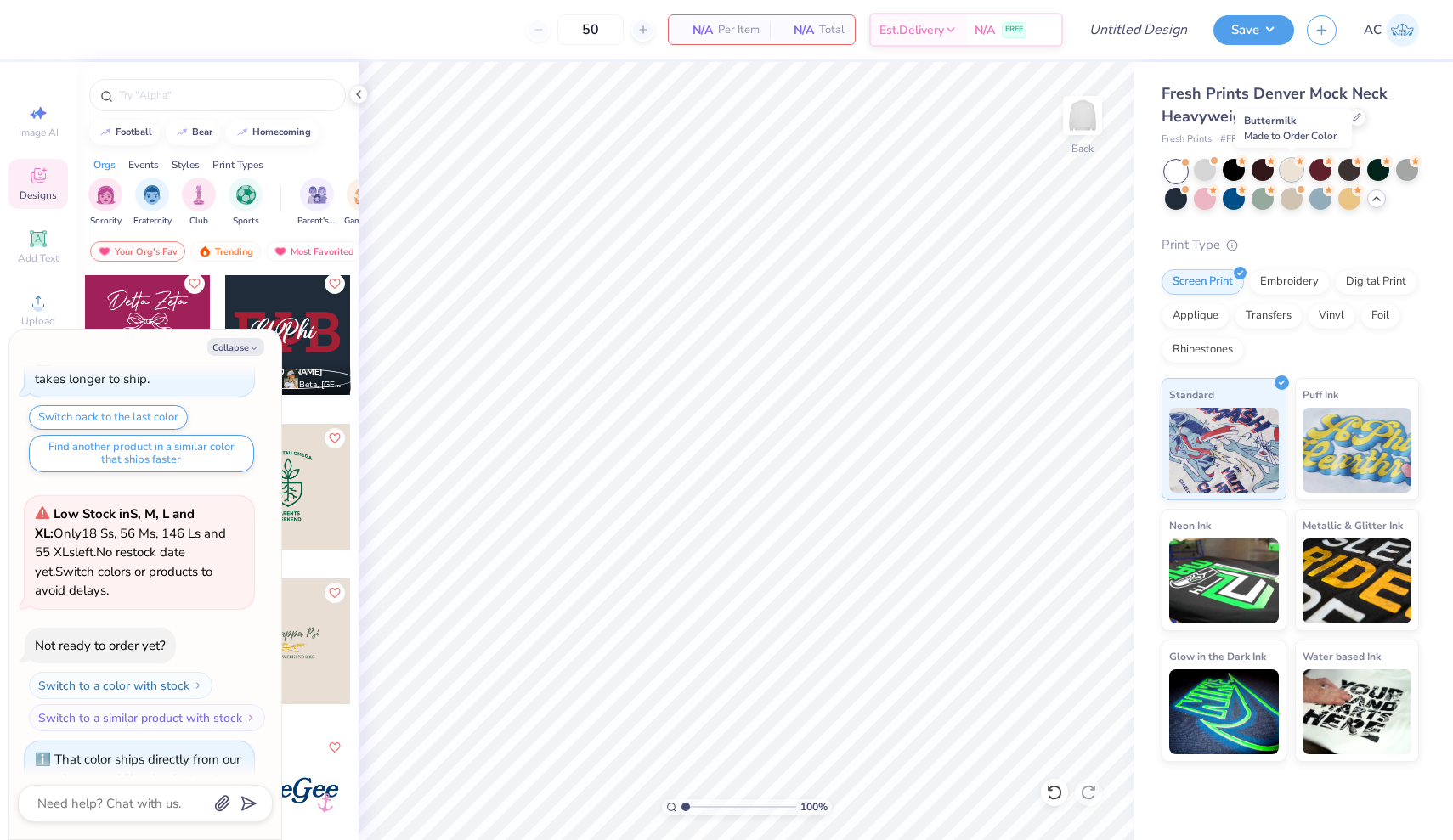
click at [1296, 175] on div at bounding box center [1292, 169] width 22 height 22
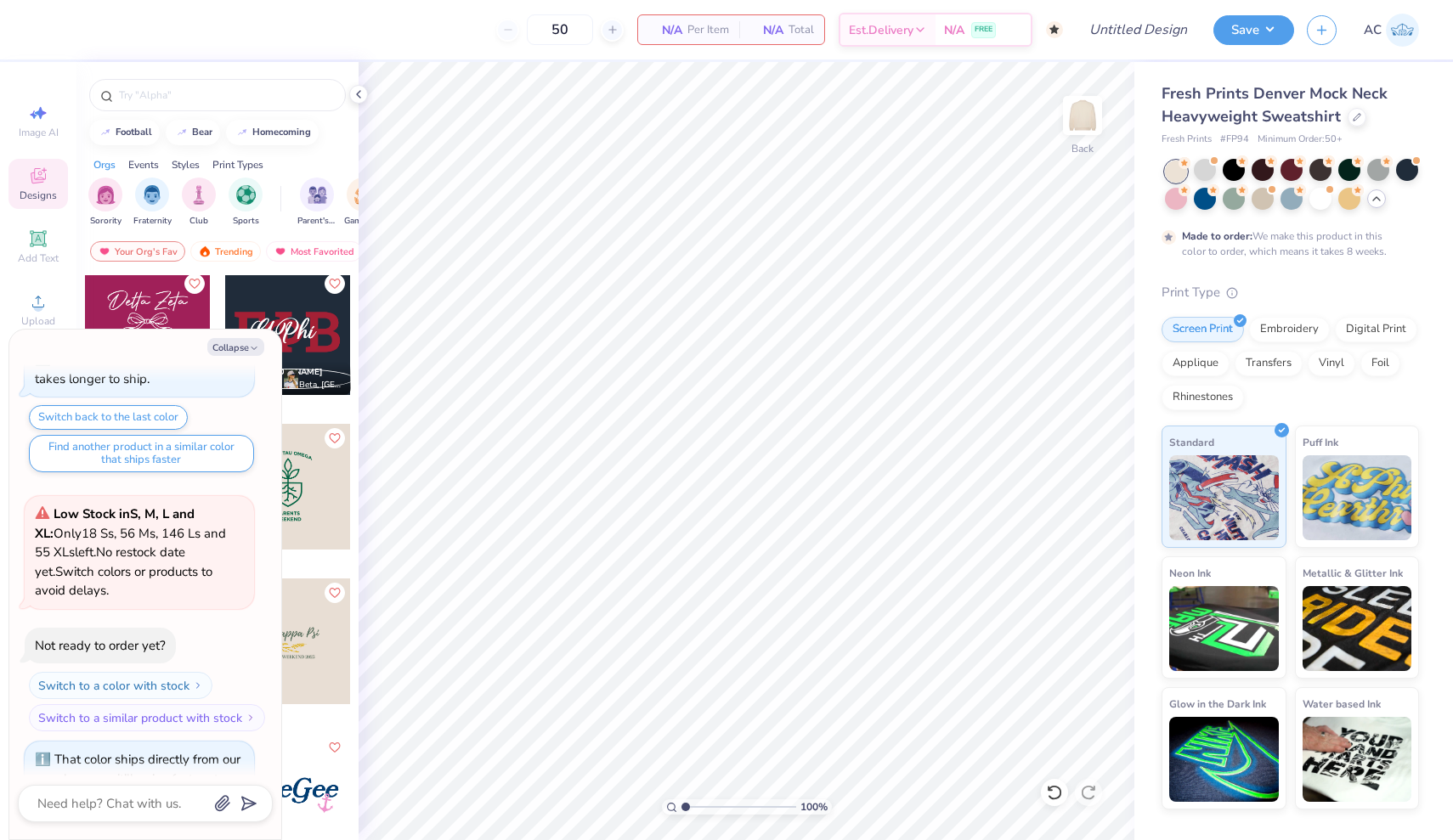
scroll to position [5297, 0]
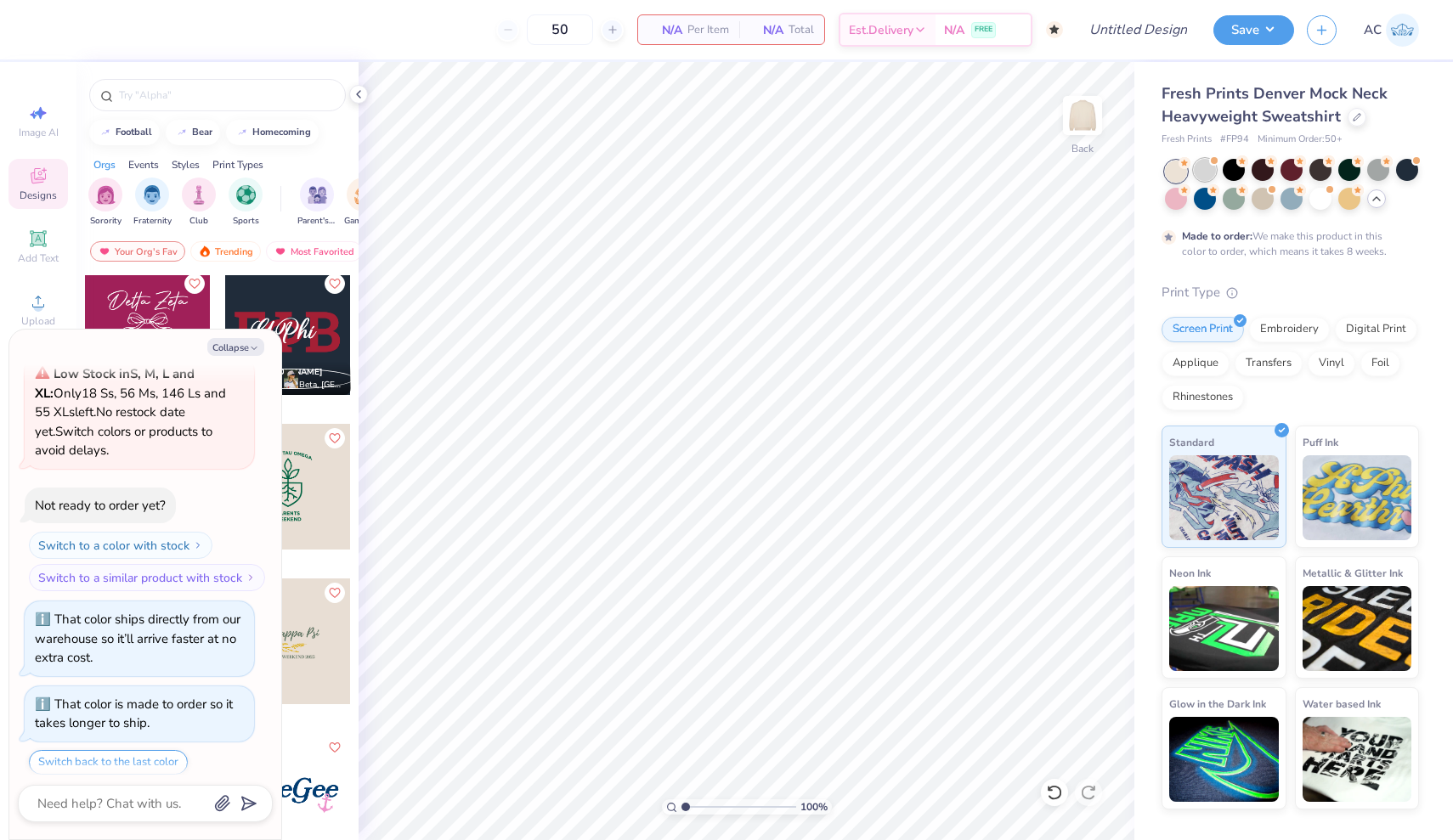
click at [1204, 169] on div at bounding box center [1205, 169] width 22 height 22
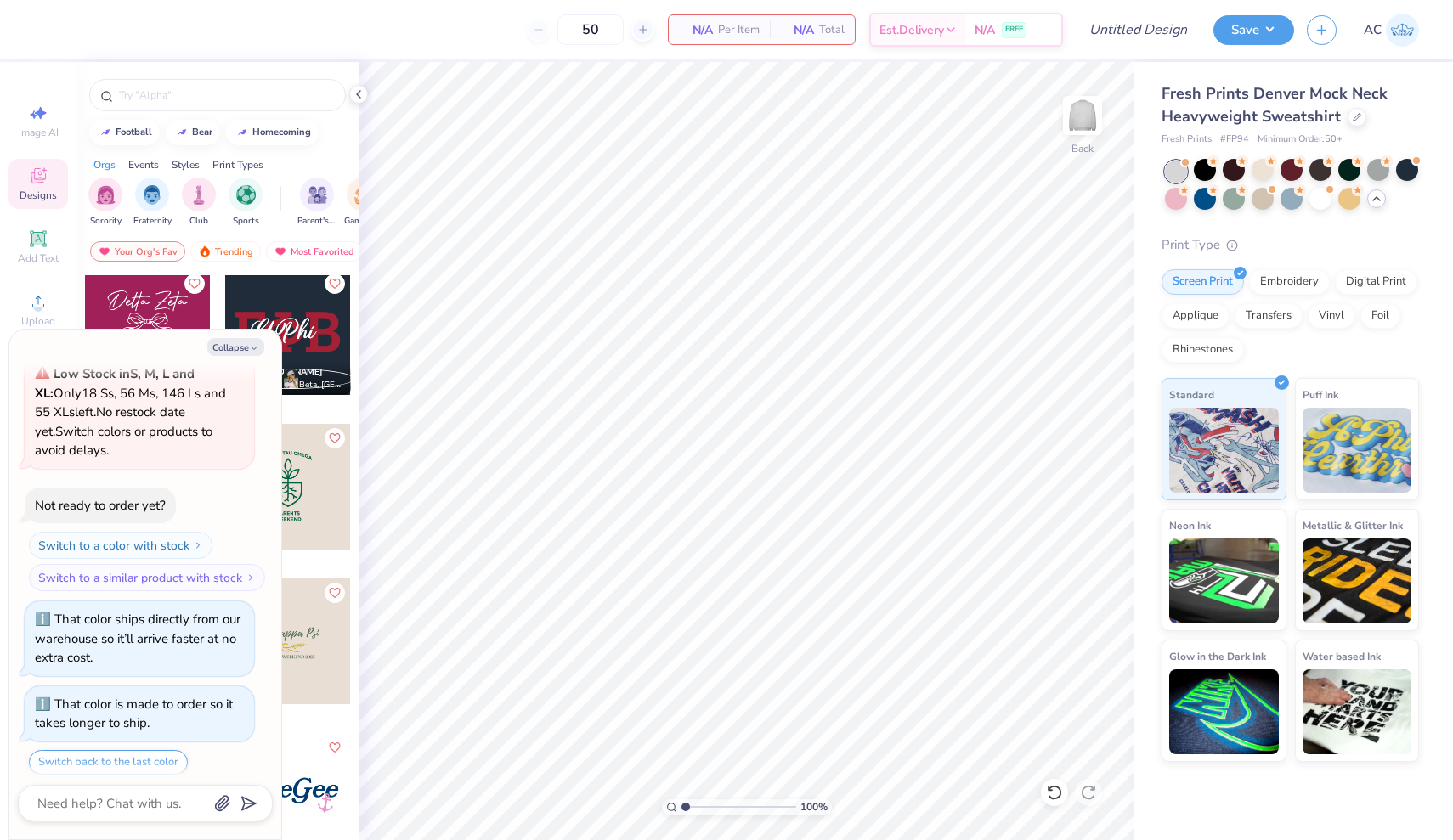
scroll to position [5637, 0]
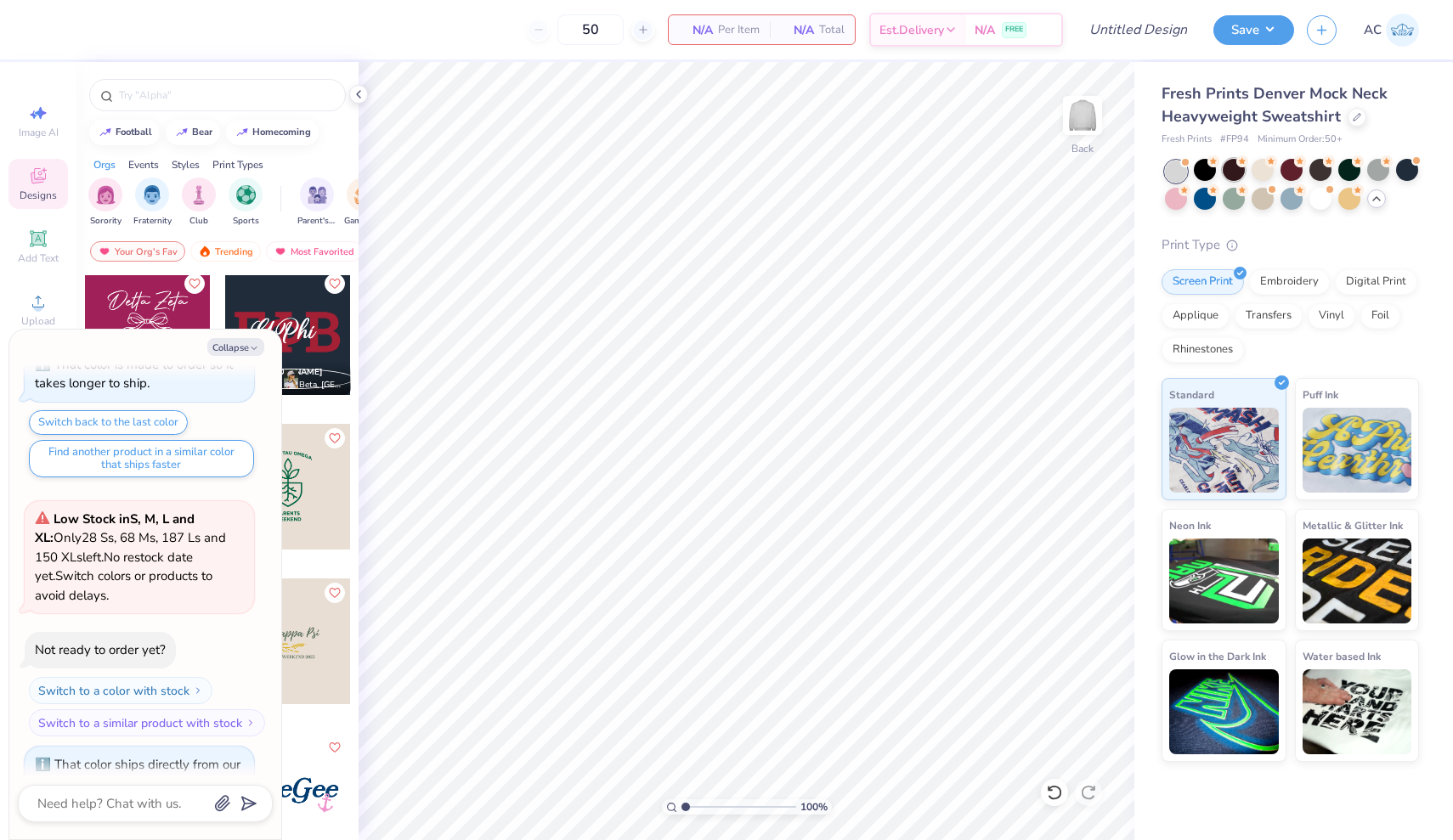
click at [1239, 169] on div at bounding box center [1233, 169] width 22 height 22
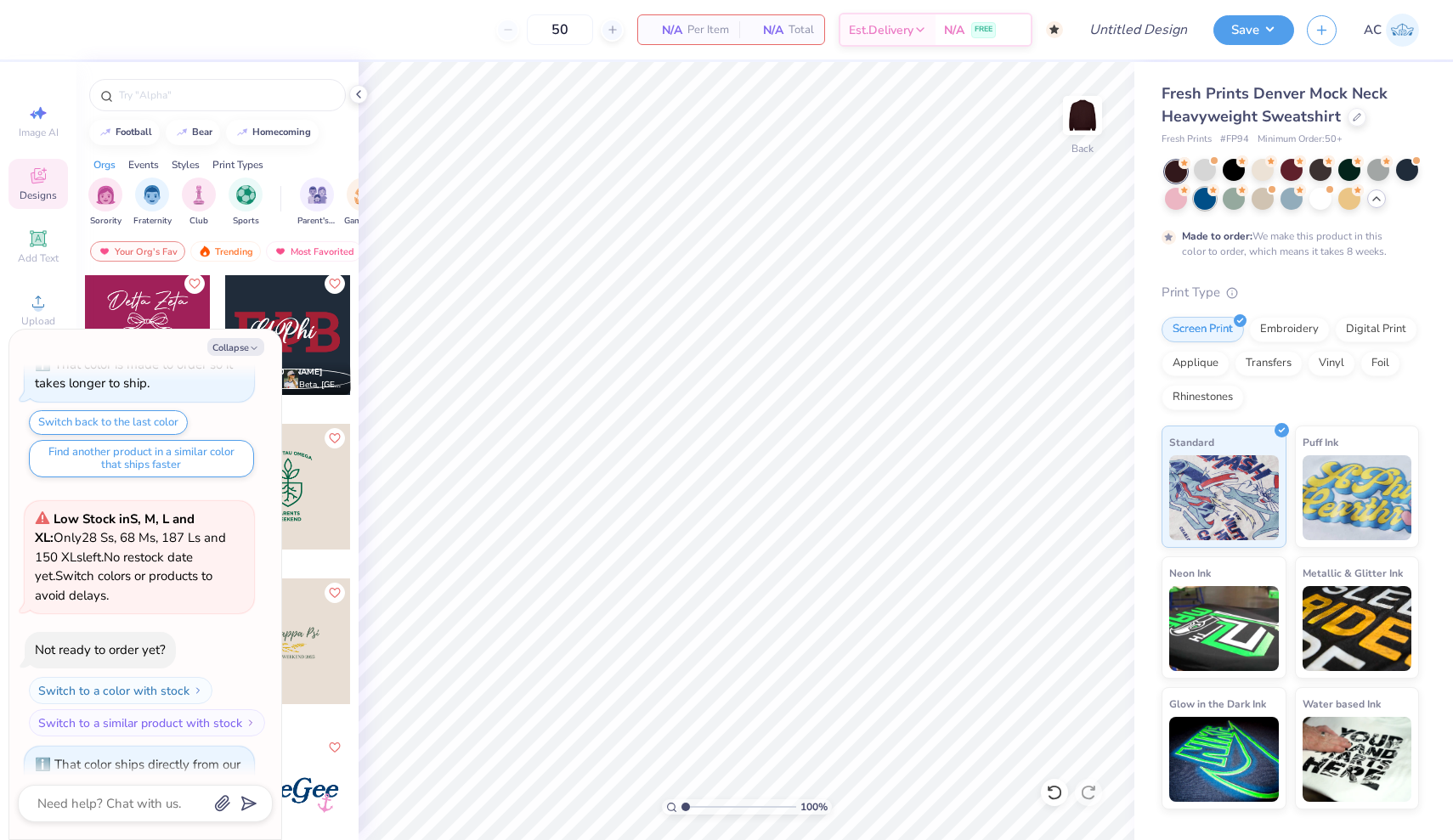
scroll to position [5777, 0]
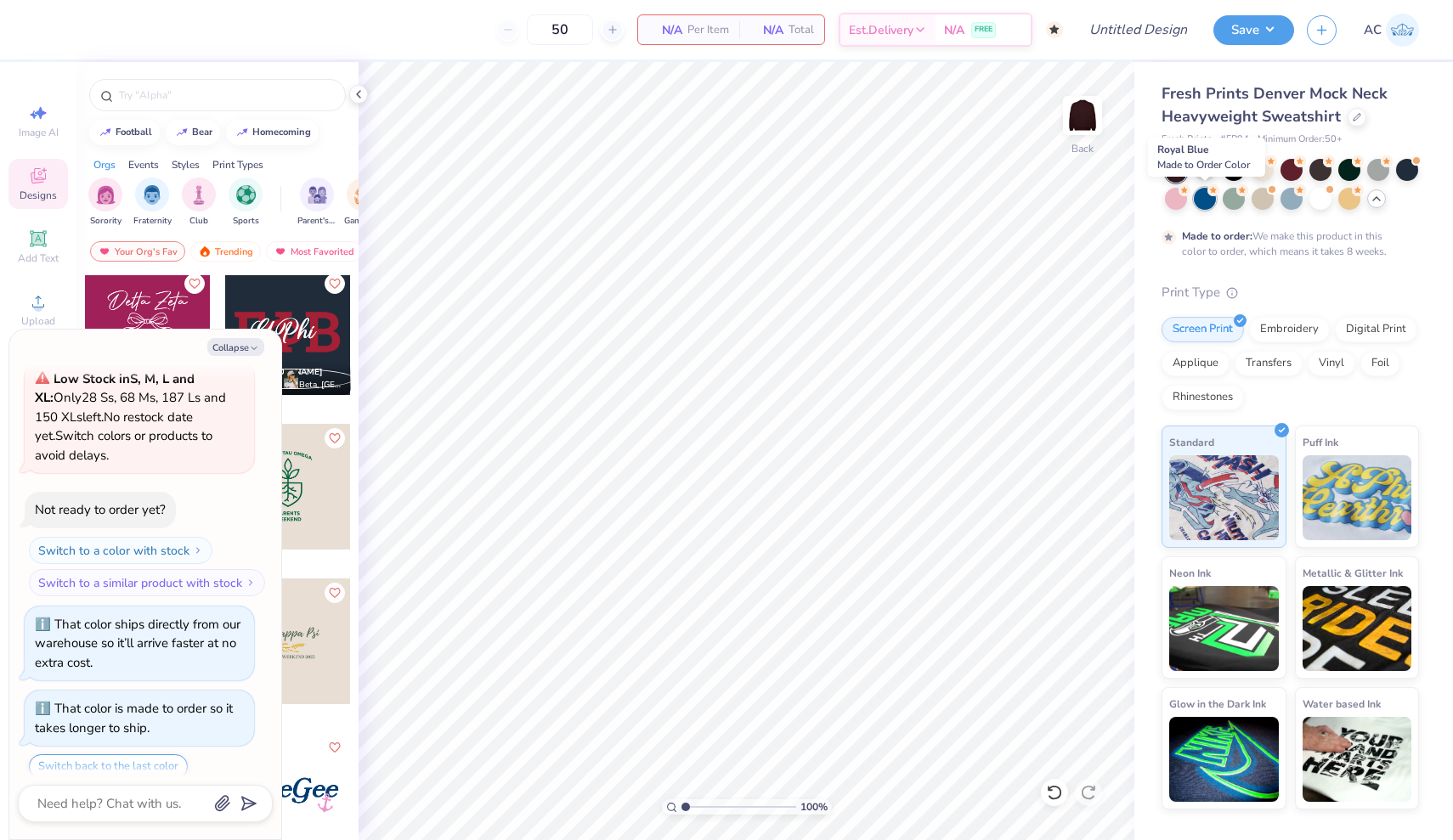
click at [1200, 201] on div at bounding box center [1205, 199] width 22 height 22
click at [1170, 199] on div at bounding box center [1176, 199] width 22 height 22
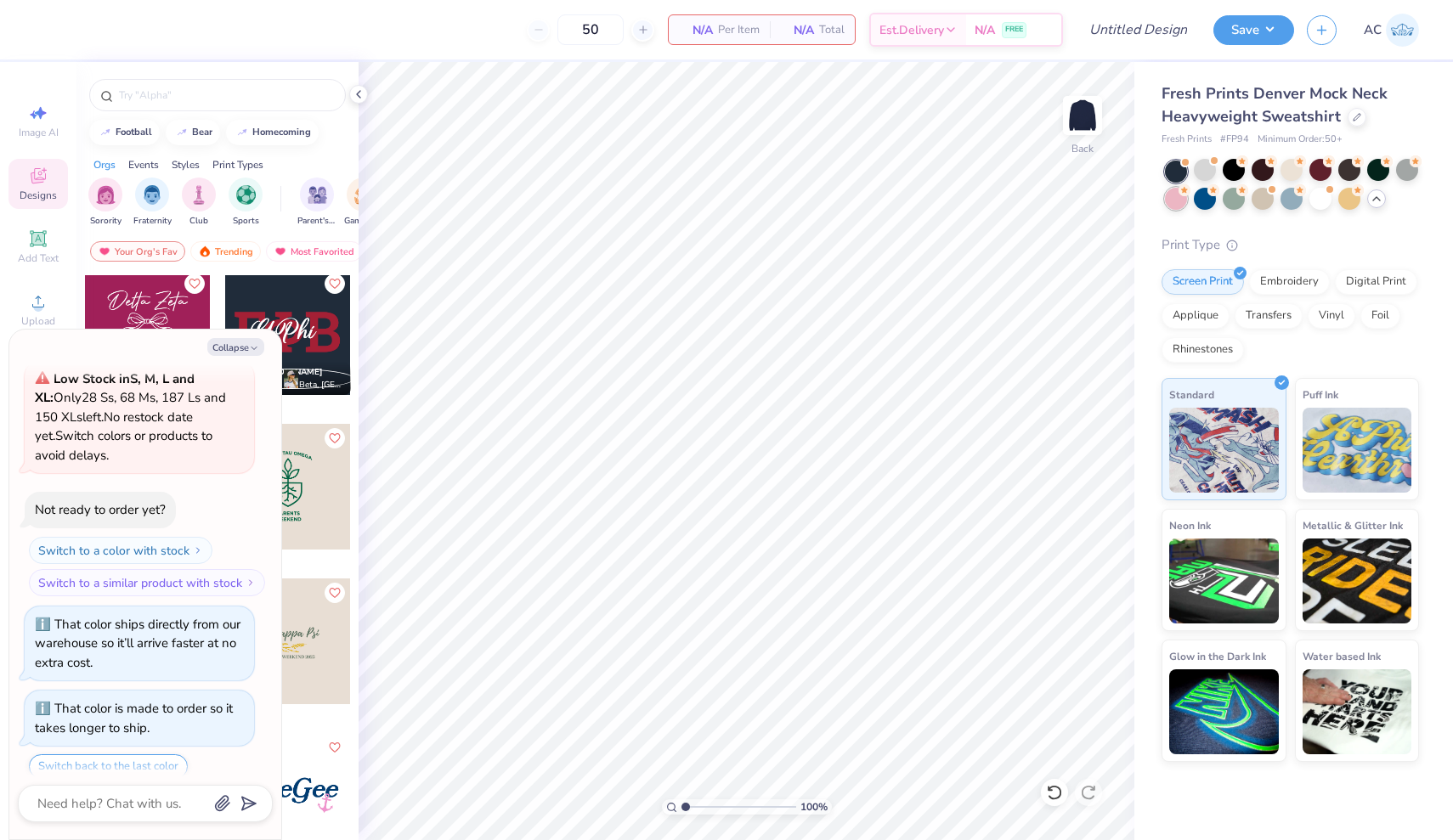
scroll to position [6099, 0]
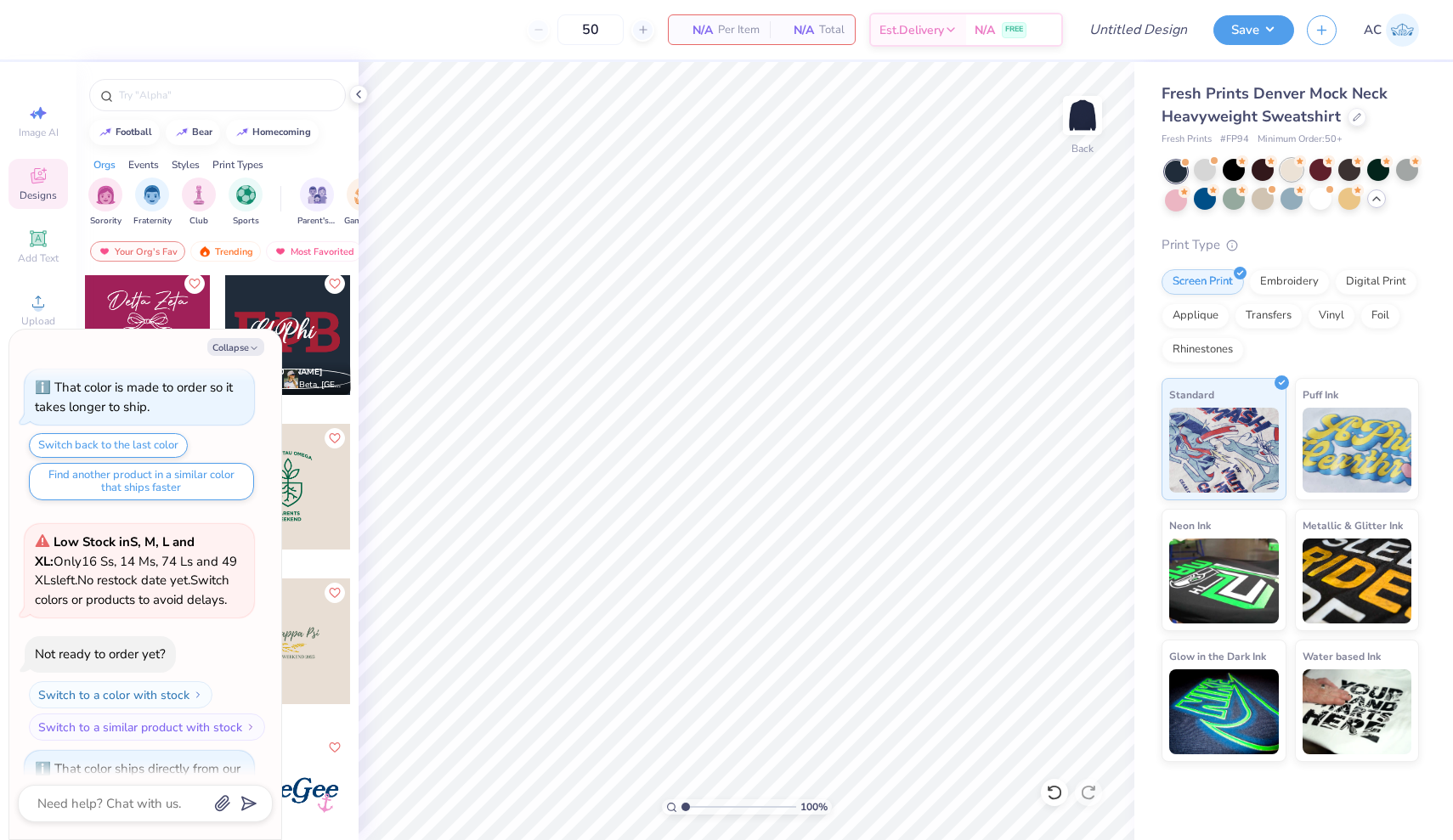
click at [1286, 172] on div at bounding box center [1292, 169] width 22 height 22
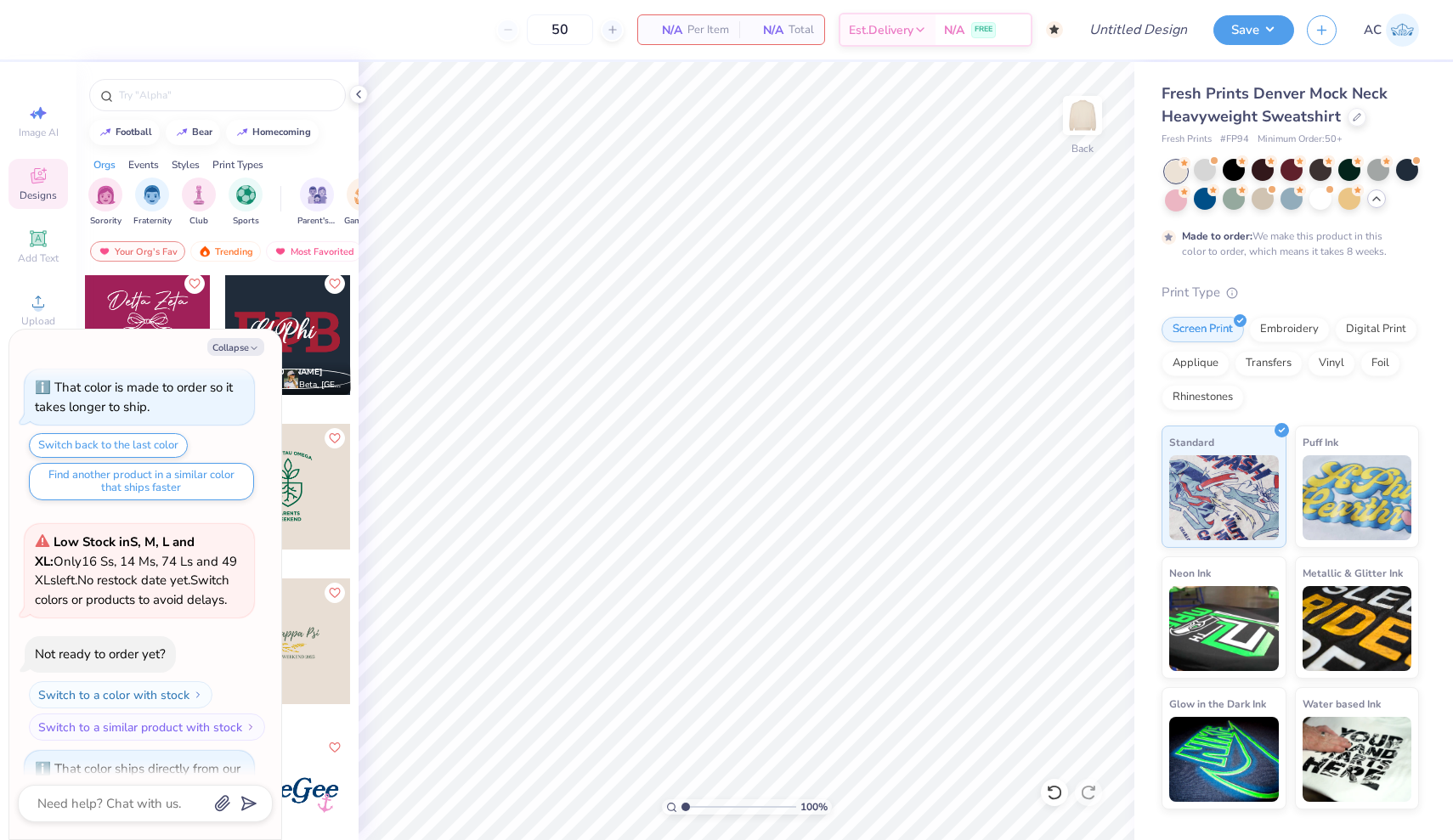
scroll to position [6238, 0]
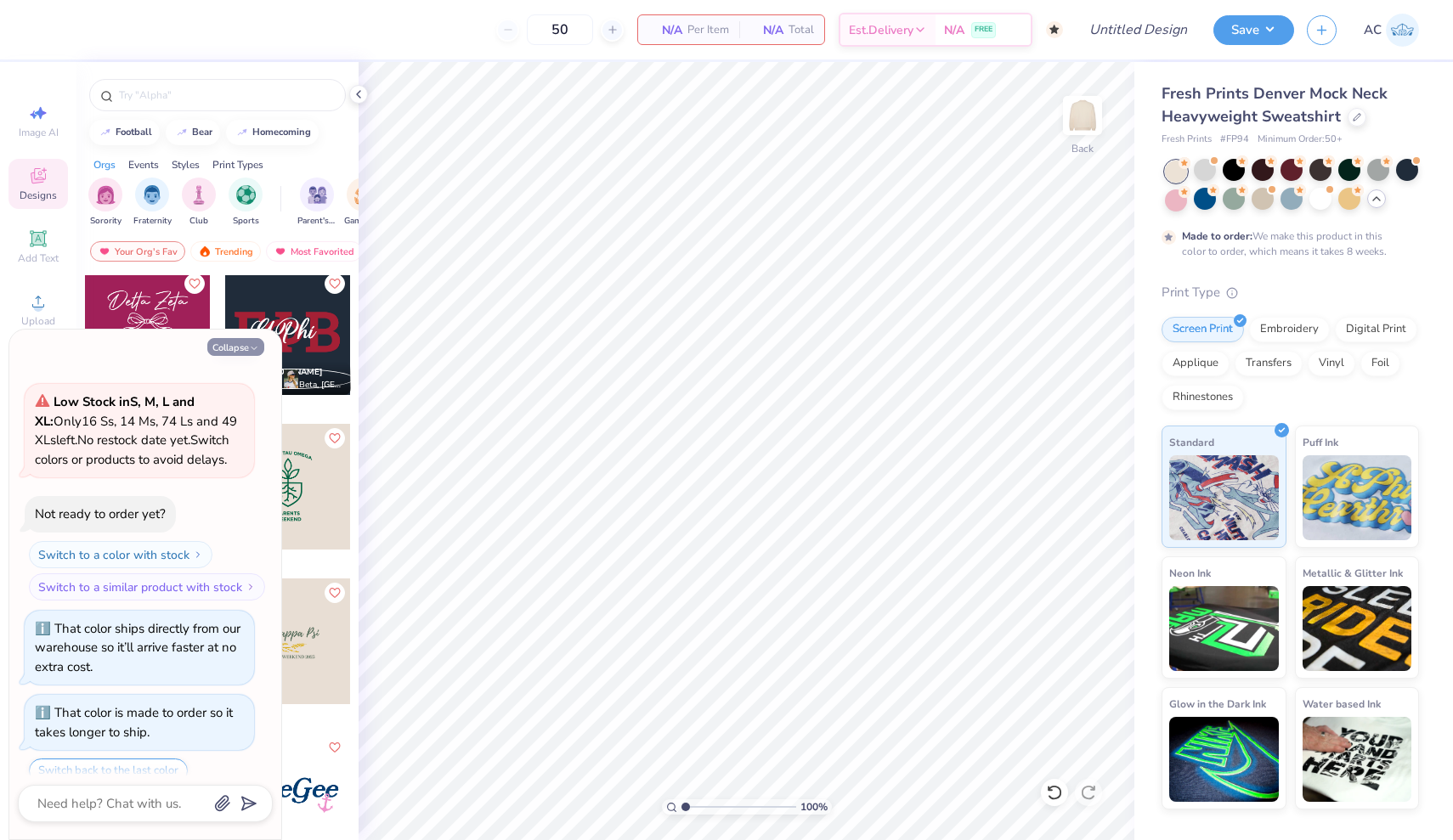
click at [245, 344] on button "Collapse" at bounding box center [235, 346] width 57 height 18
type textarea "x"
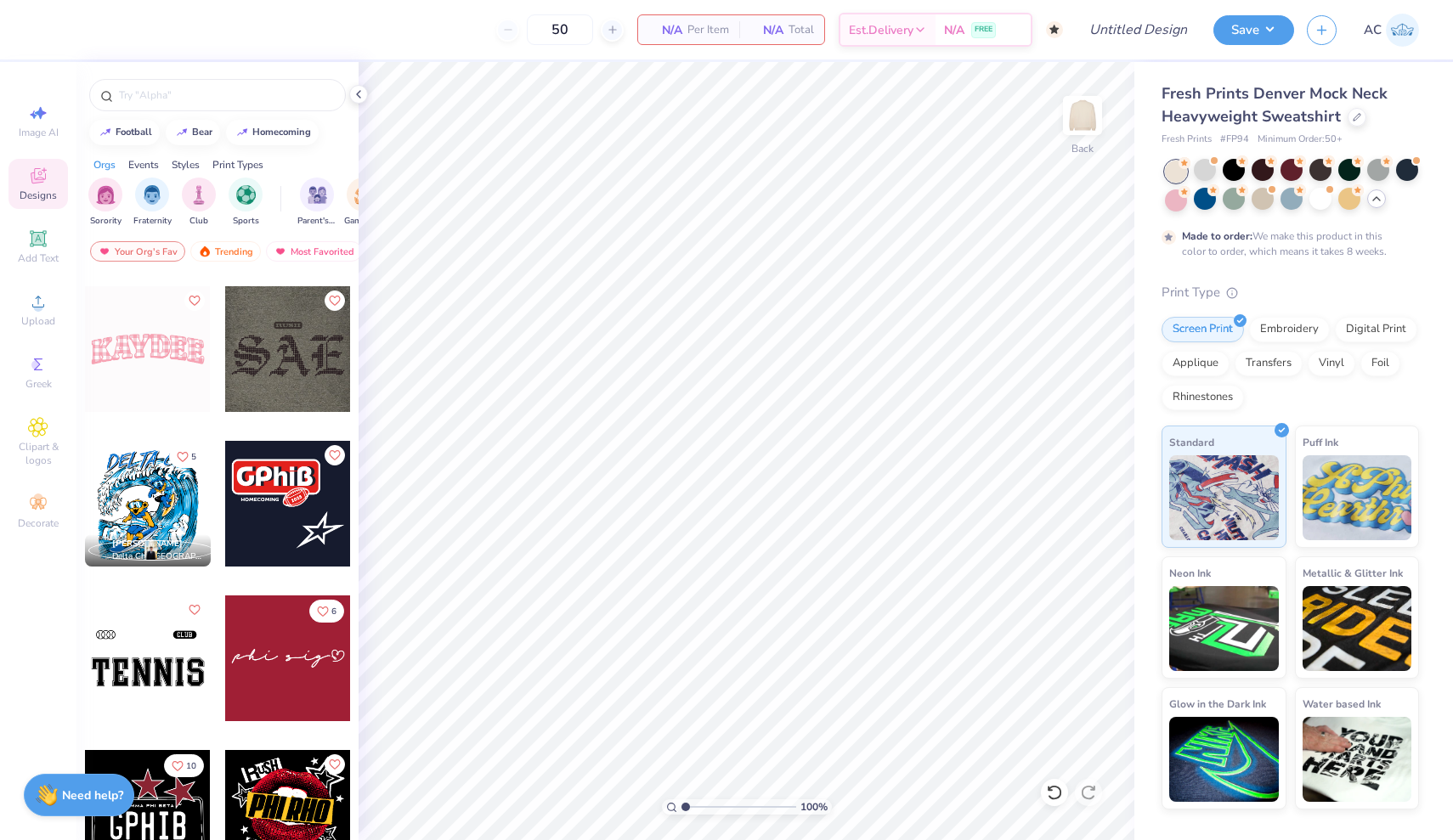
scroll to position [24420, 0]
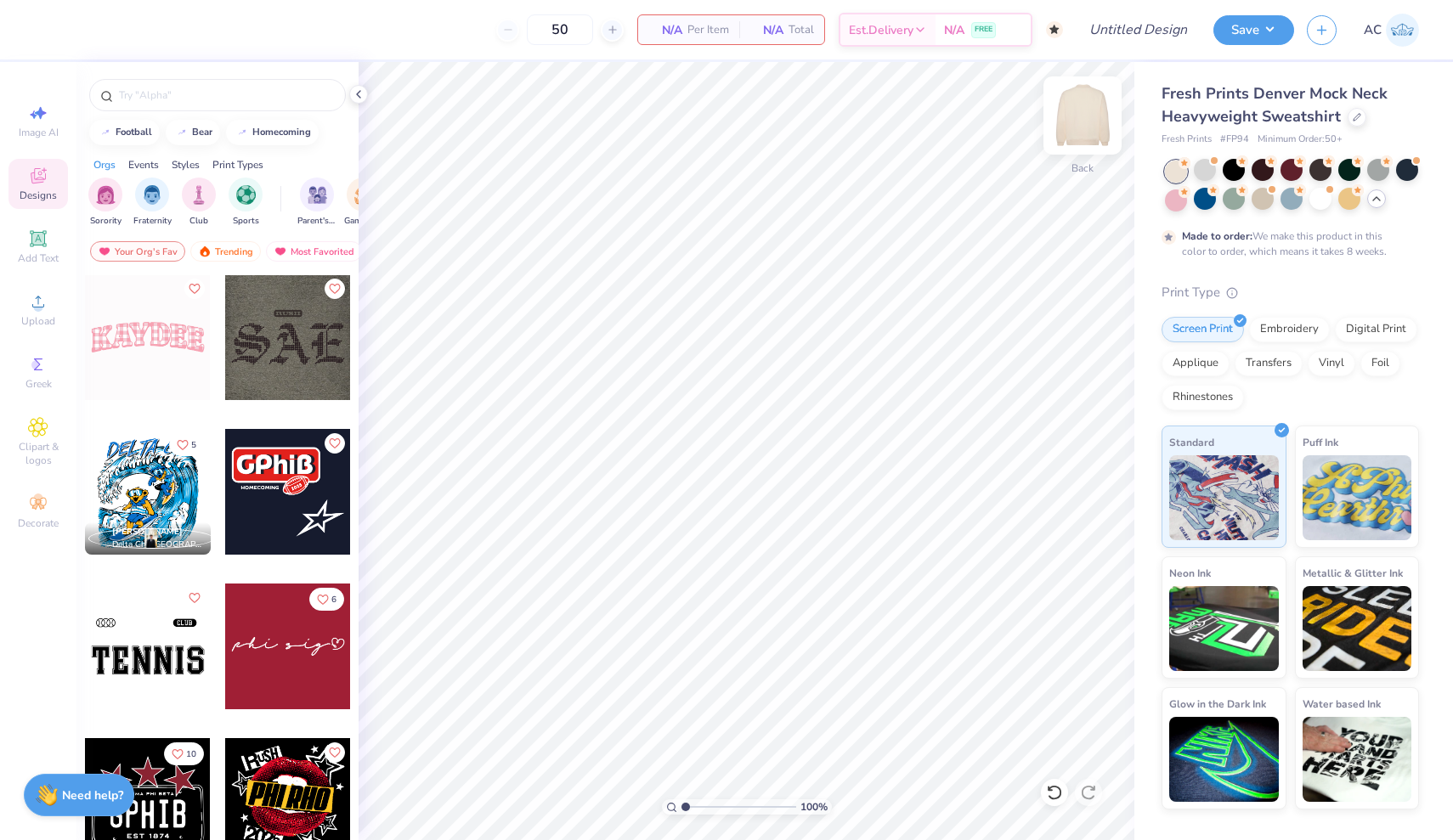
click at [1082, 100] on img at bounding box center [1081, 115] width 68 height 68
click at [1072, 116] on img at bounding box center [1081, 115] width 68 height 68
click at [1072, 117] on img at bounding box center [1081, 115] width 68 height 68
click at [1074, 118] on img at bounding box center [1081, 115] width 68 height 68
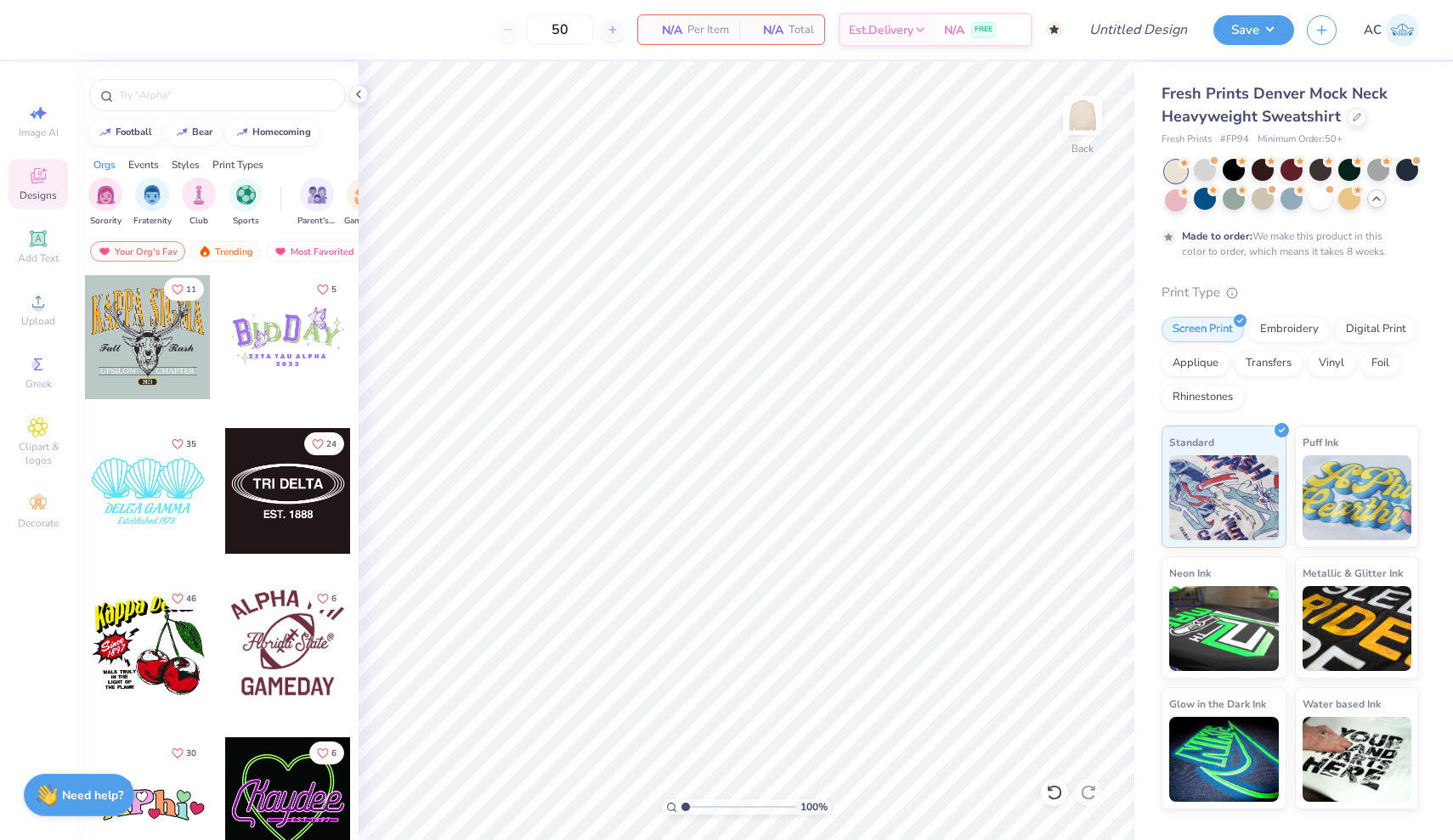
scroll to position [47300, 0]
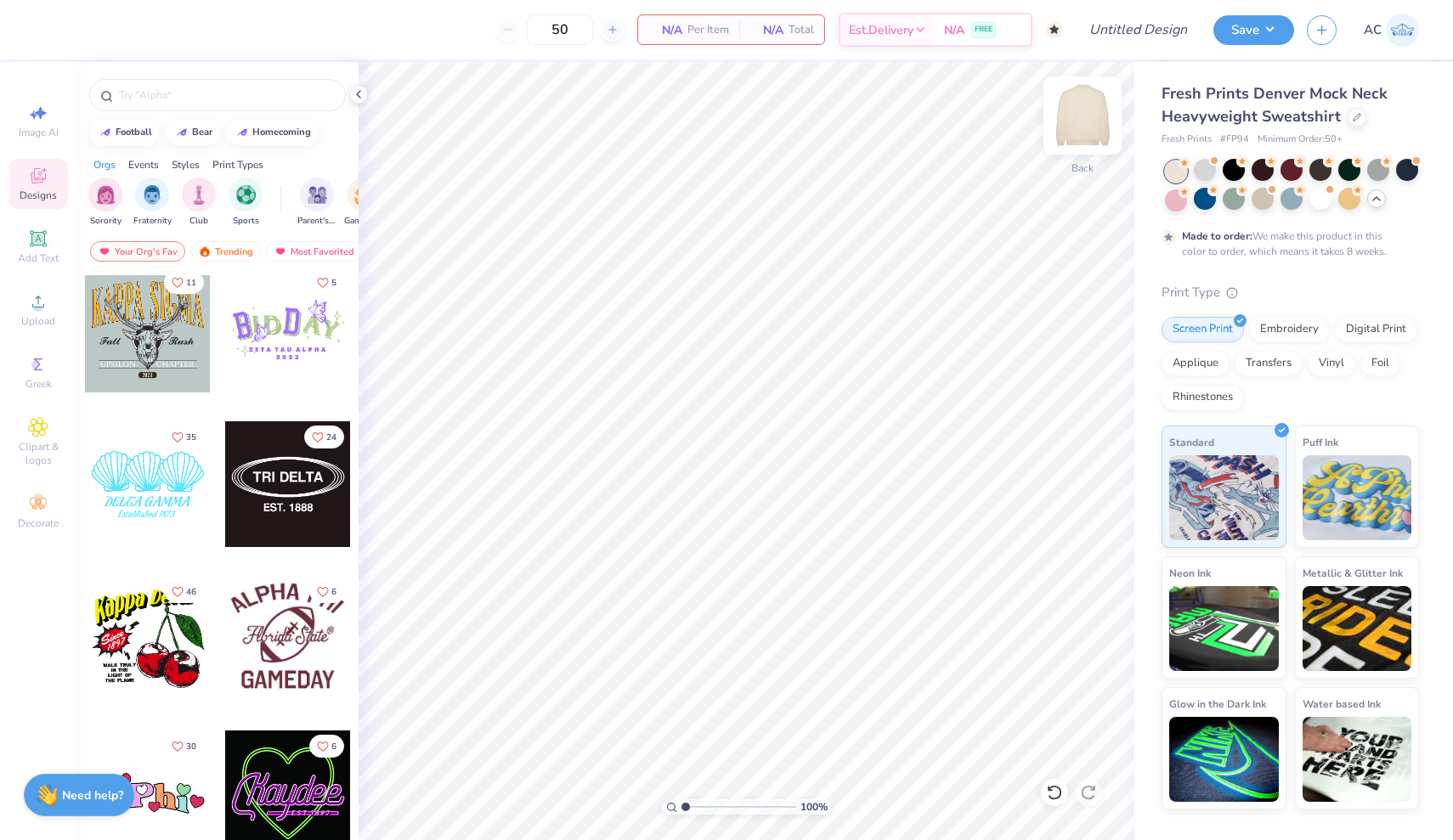
click at [1083, 112] on img at bounding box center [1081, 115] width 68 height 68
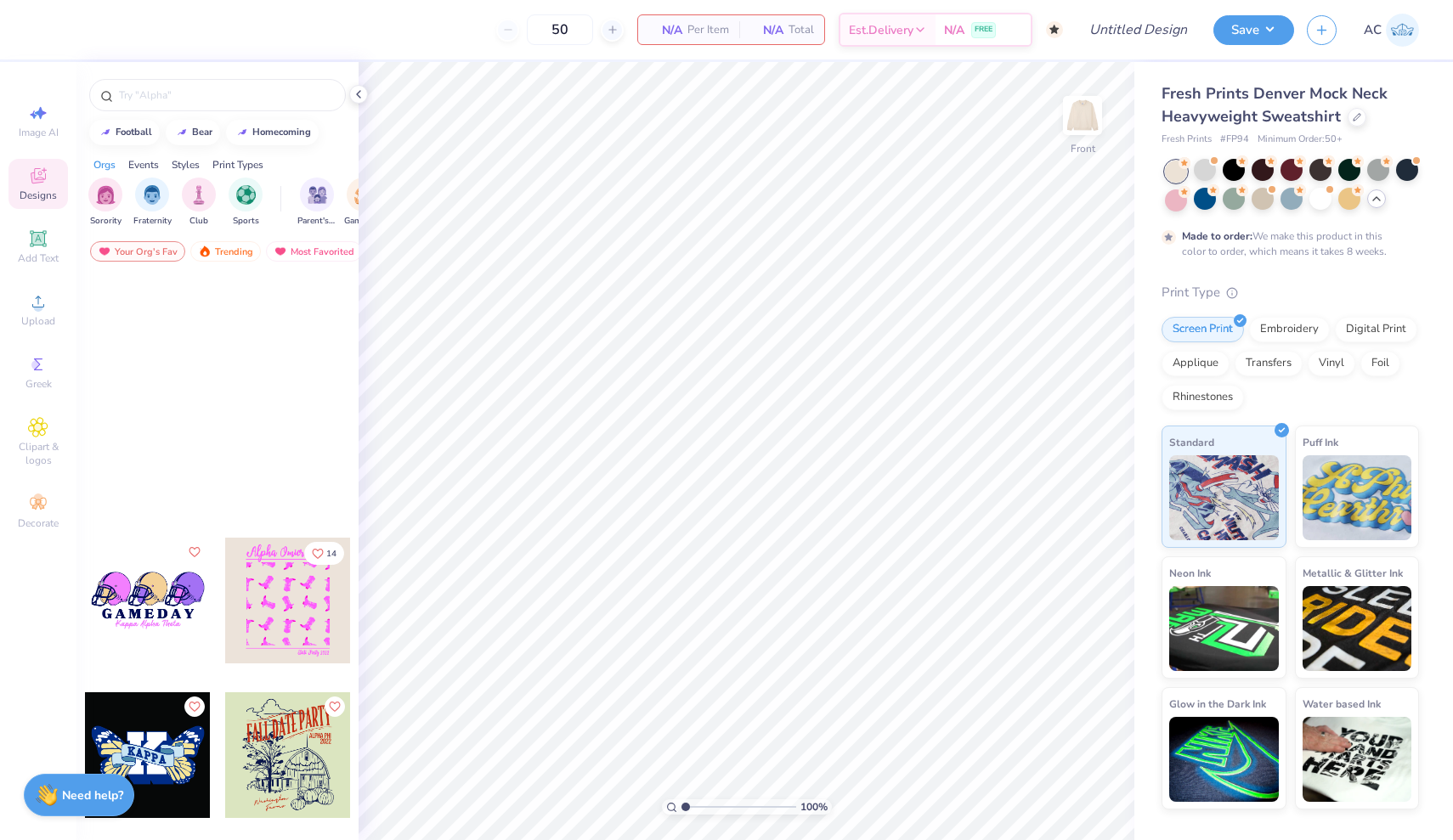
scroll to position [51098, 0]
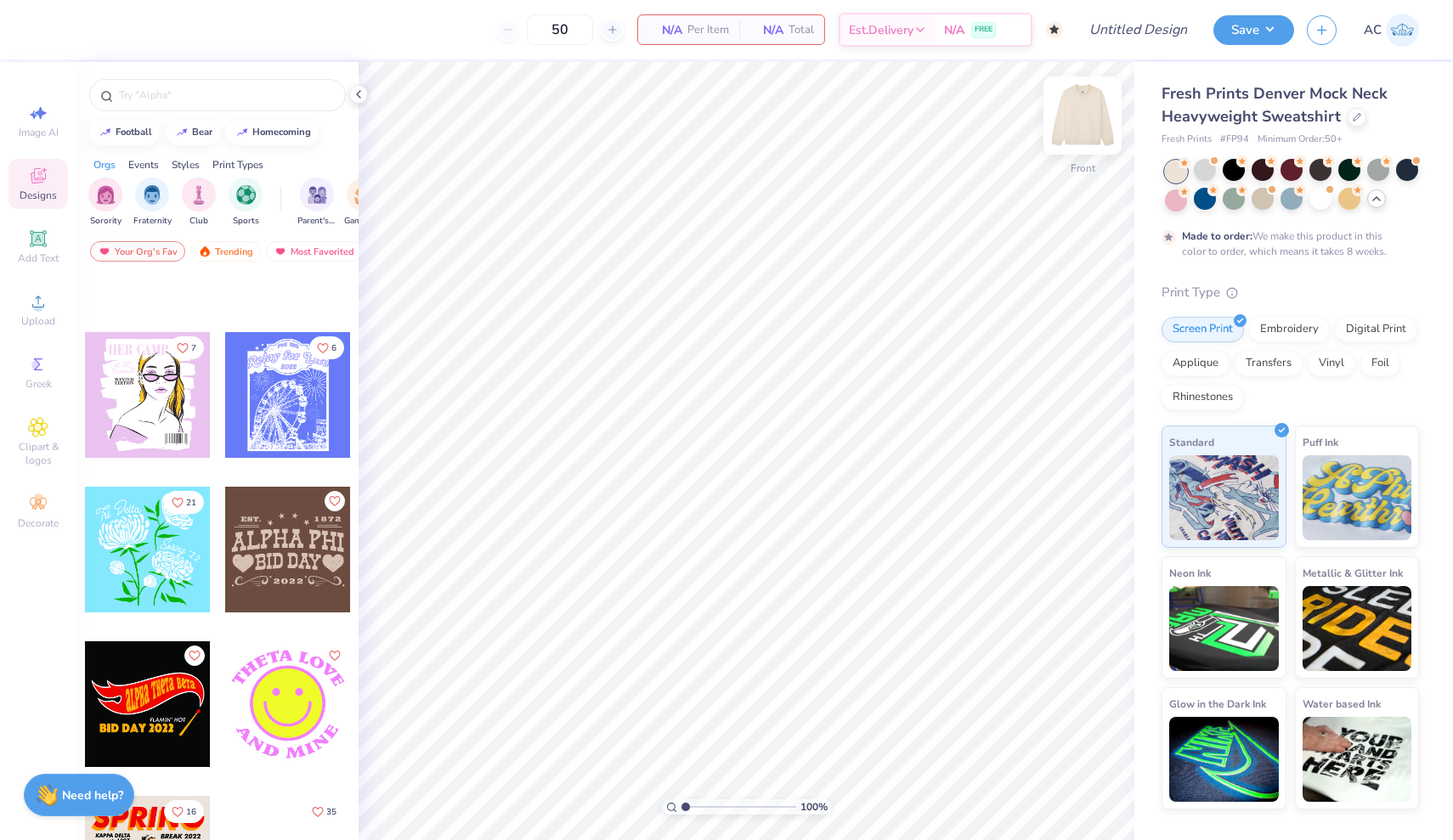
click at [1085, 118] on img at bounding box center [1081, 115] width 68 height 68
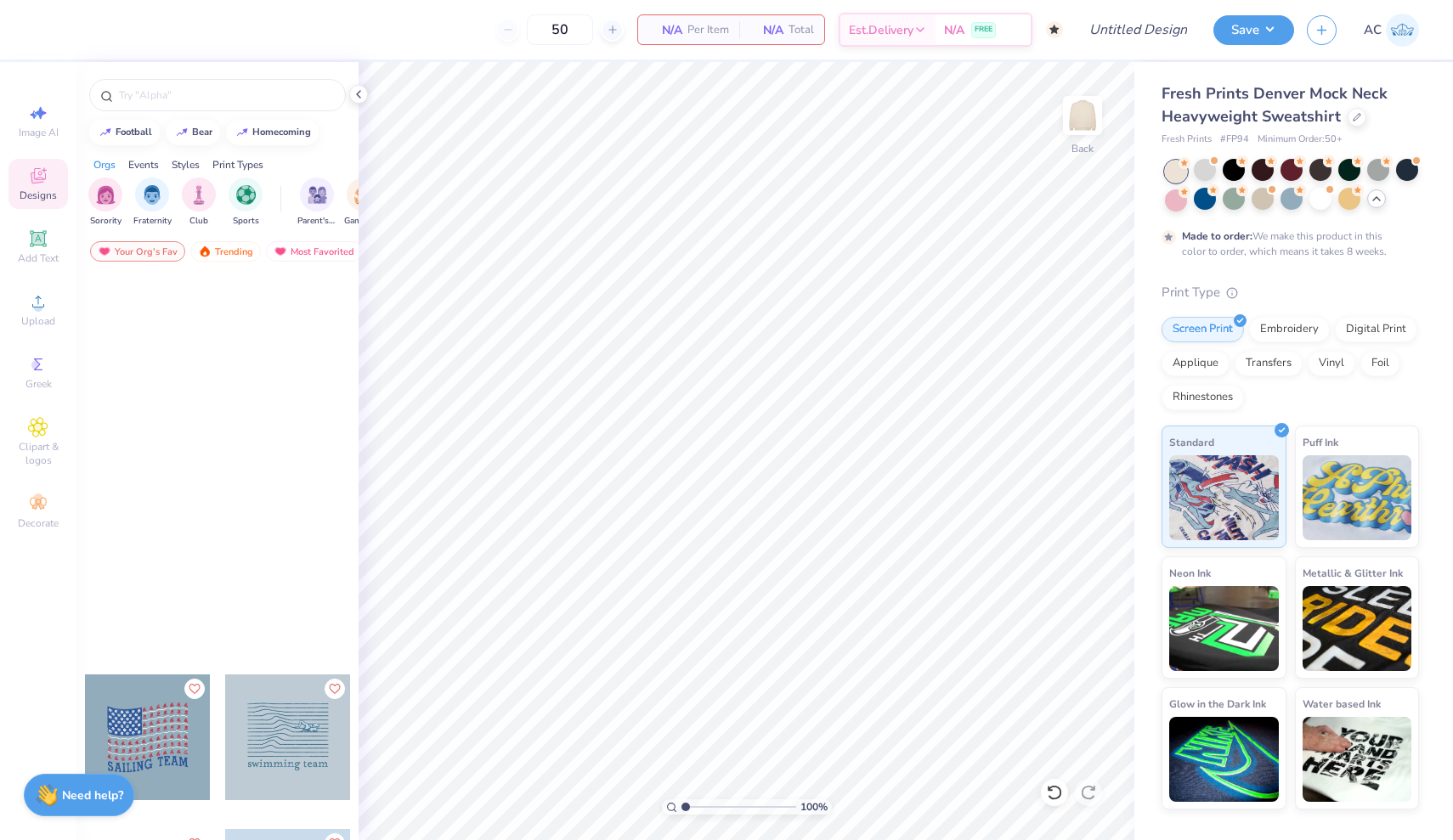
scroll to position [54148, 0]
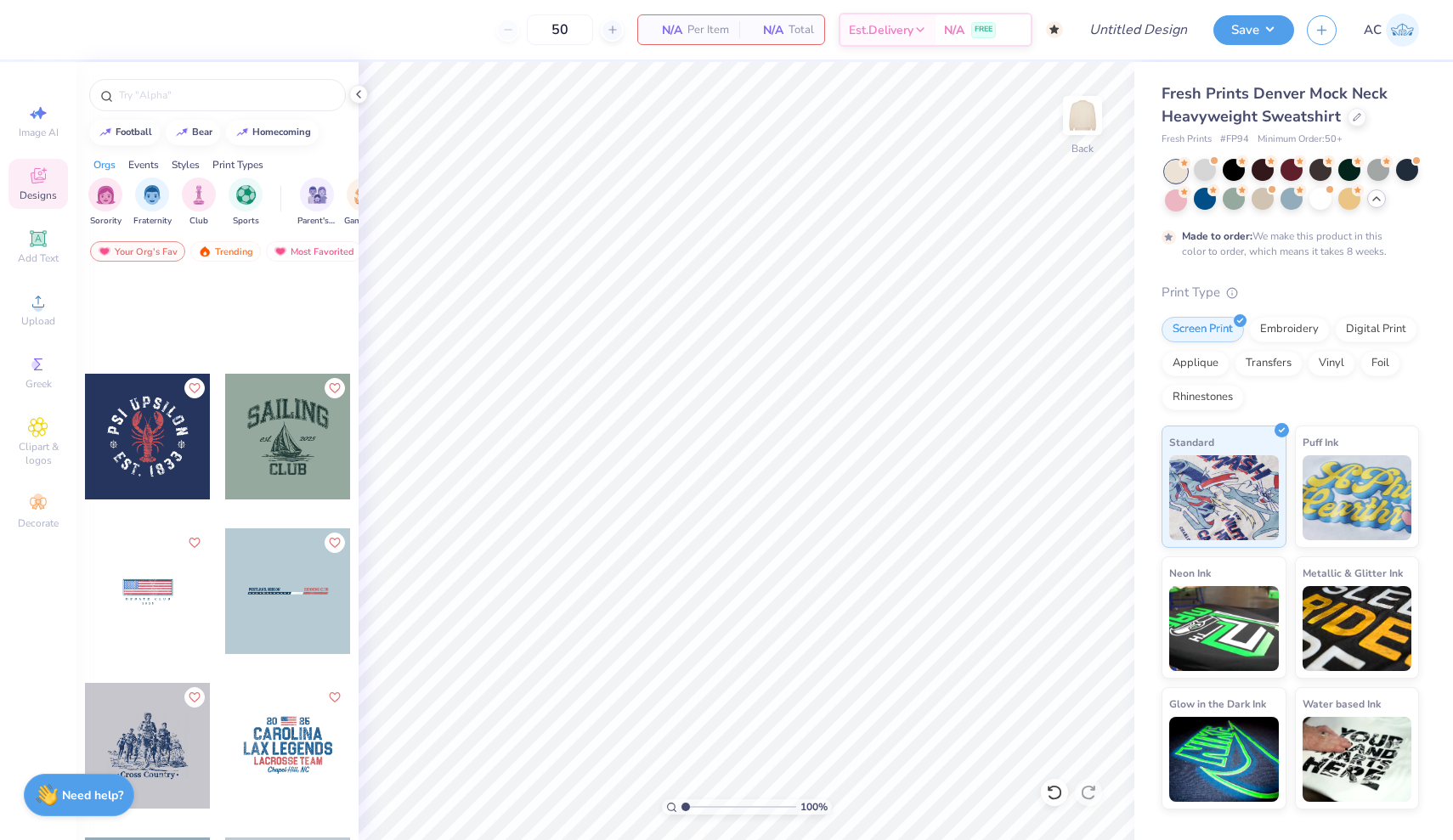
click at [138, 610] on div at bounding box center [148, 591] width 126 height 126
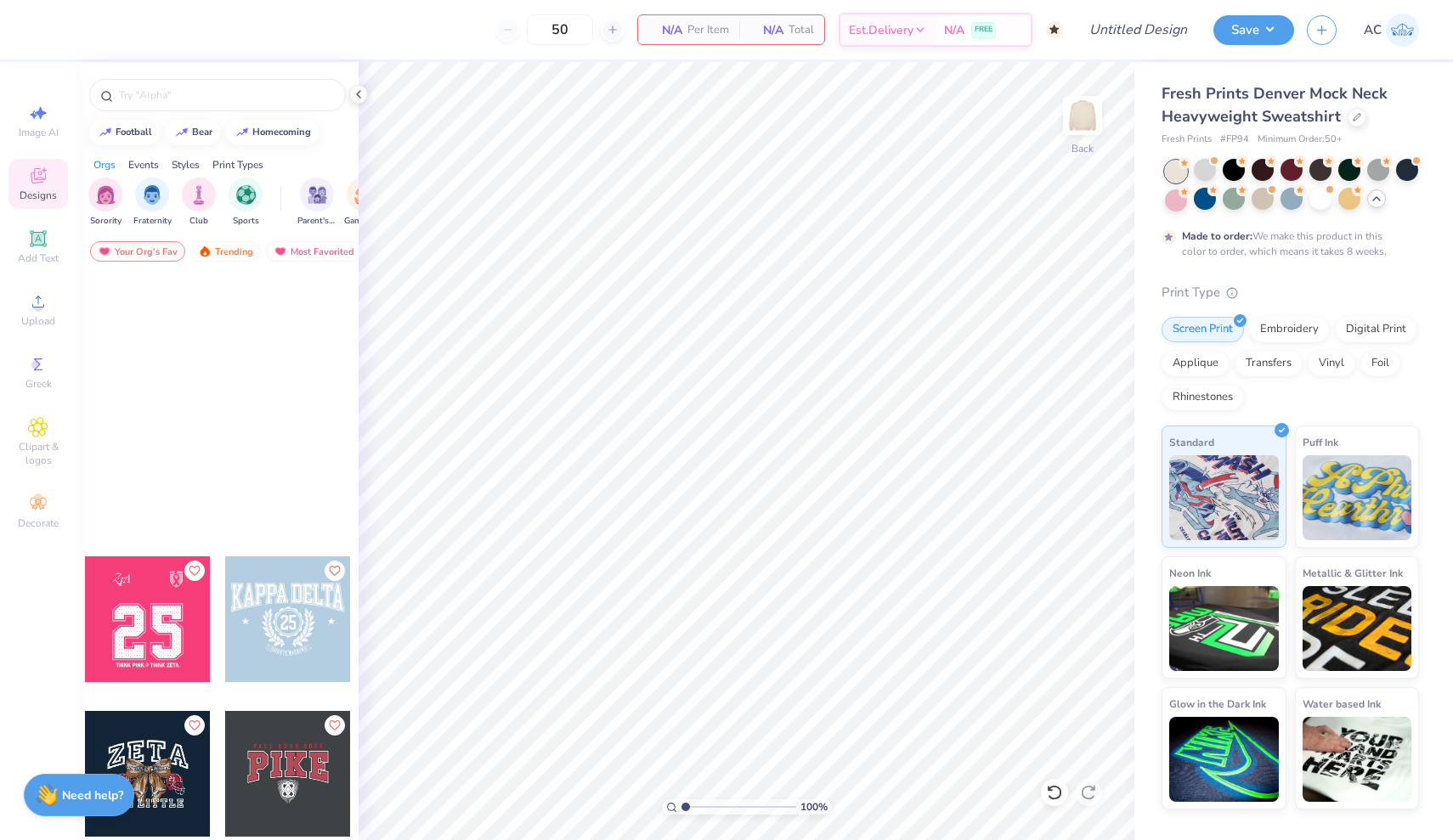
scroll to position [61252, 0]
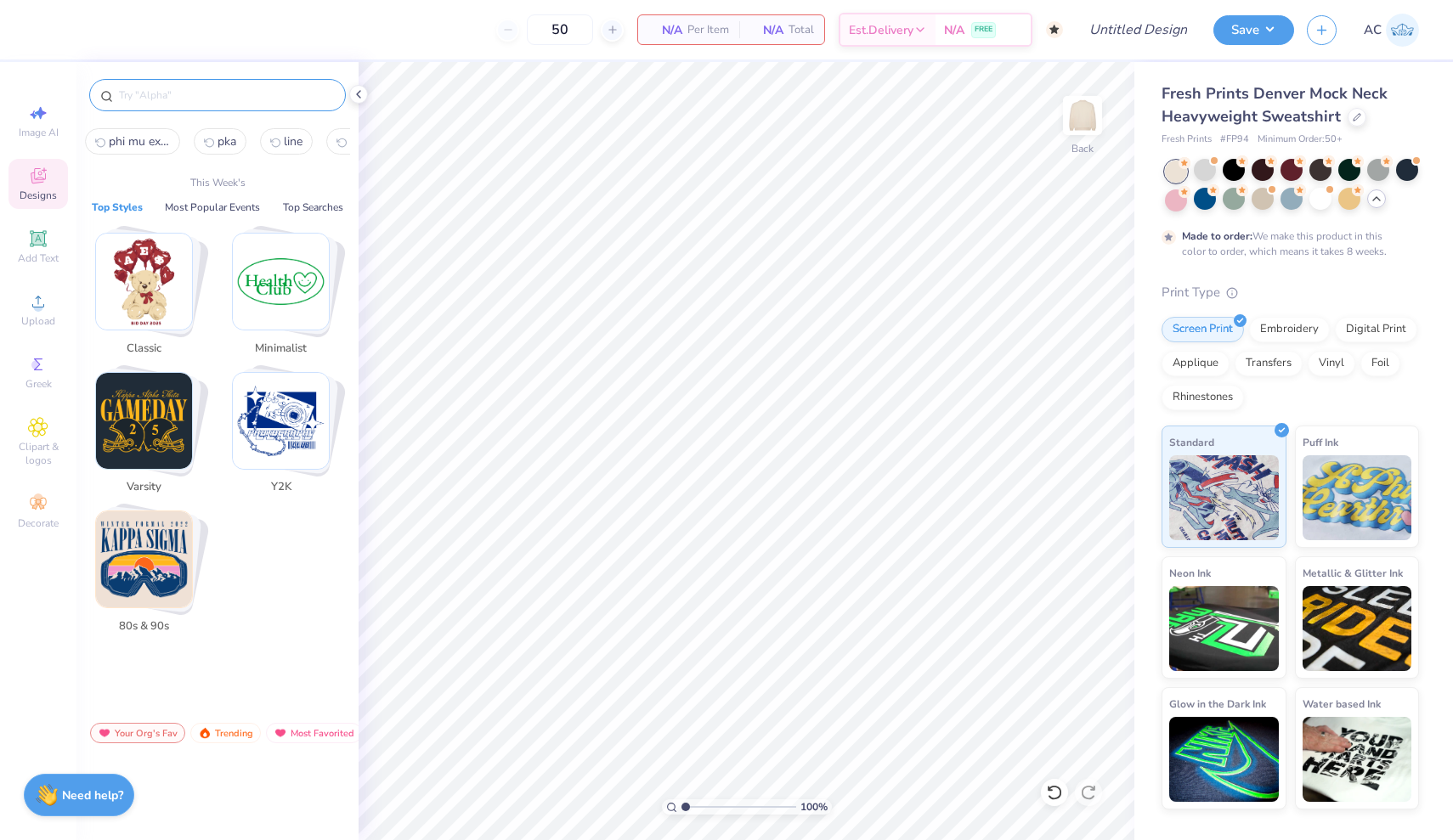
click at [240, 93] on input "text" at bounding box center [226, 95] width 218 height 17
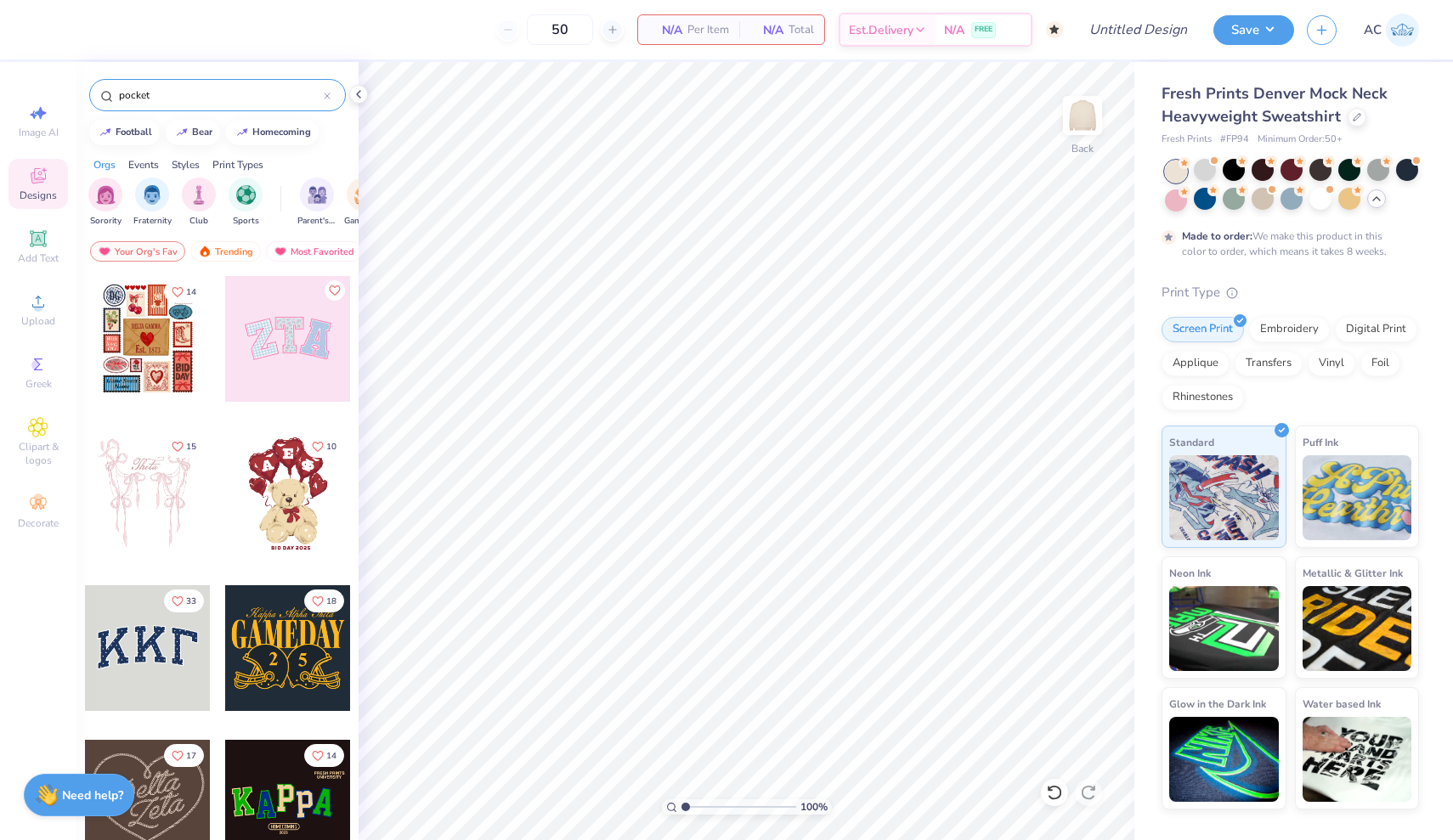
type input "pocket"
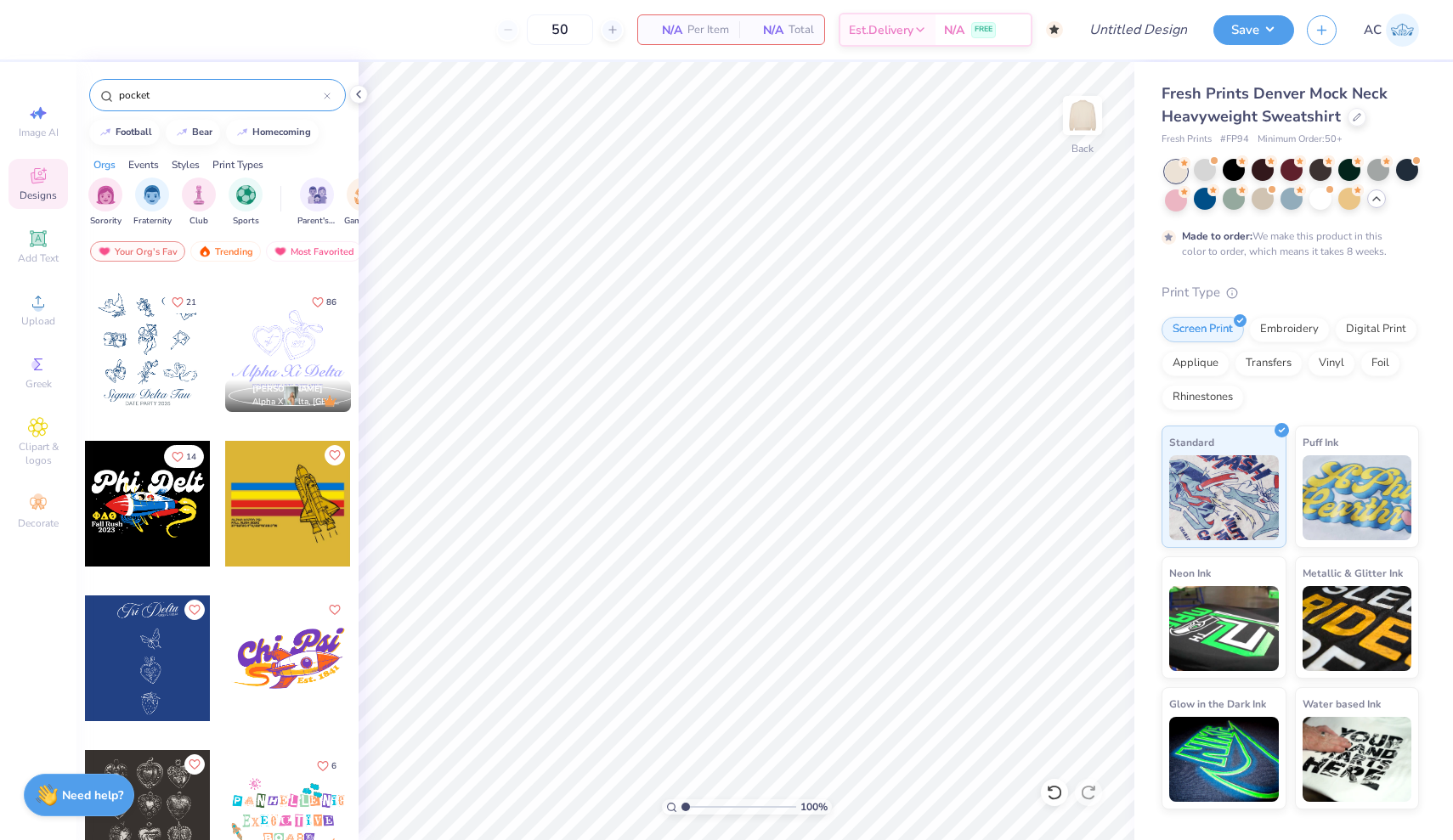
scroll to position [1690, 0]
drag, startPoint x: 238, startPoint y: 91, endPoint x: 96, endPoint y: 85, distance: 142.1
click at [96, 86] on div "pocket" at bounding box center [217, 94] width 257 height 32
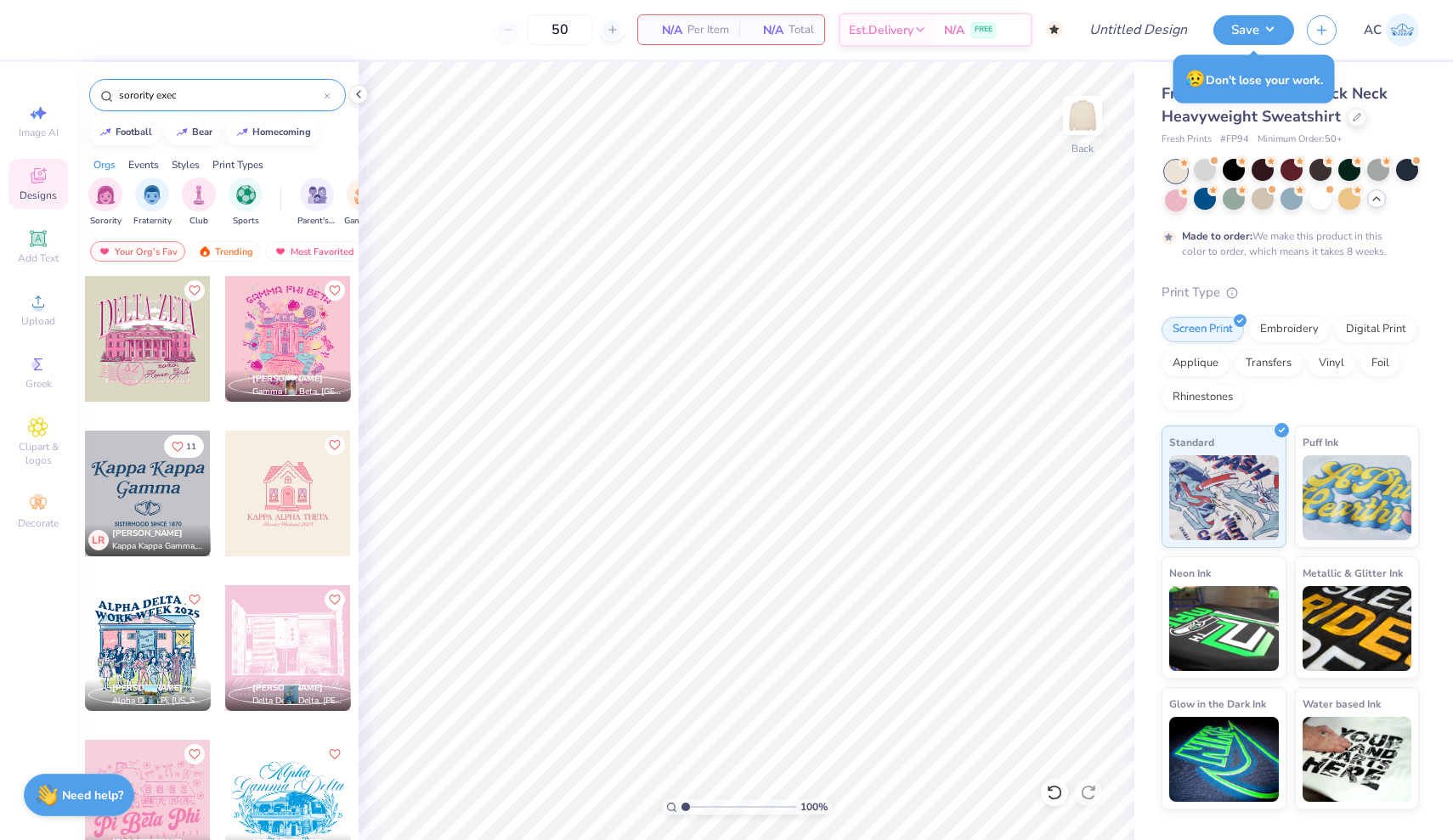
type input "sorority exec"
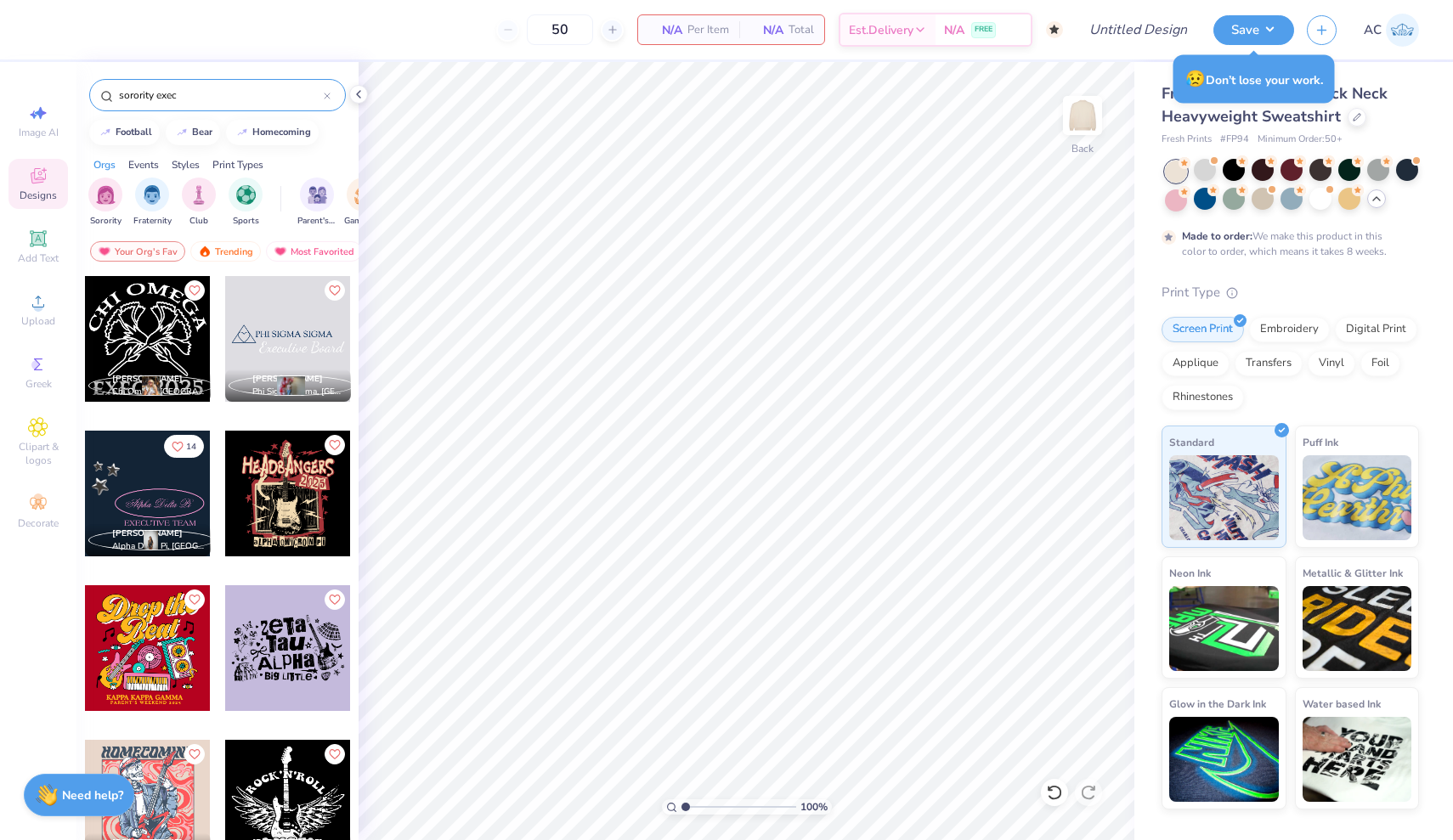
click at [227, 101] on input "sorority exec" at bounding box center [221, 95] width 207 height 17
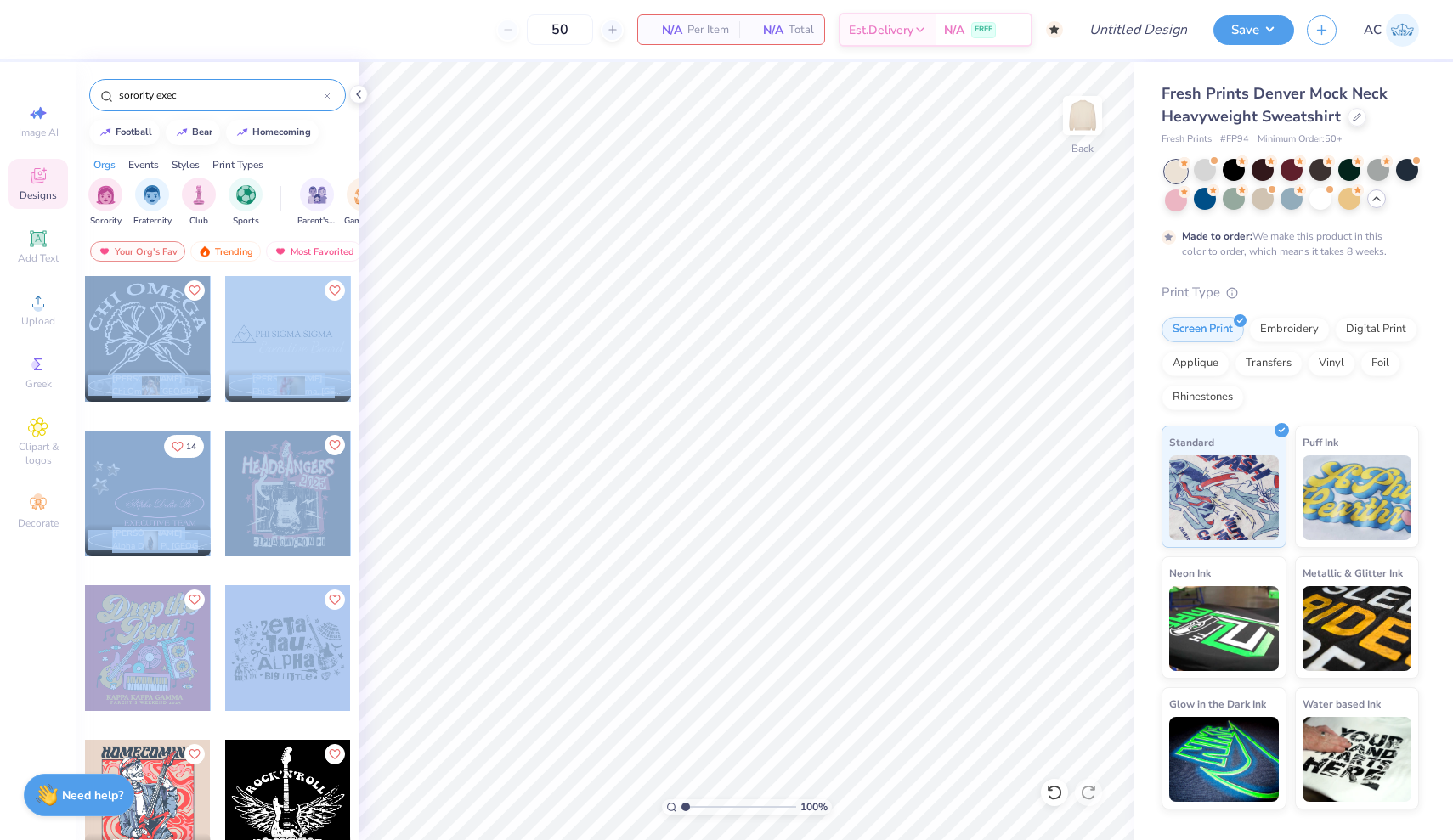
drag, startPoint x: 313, startPoint y: 443, endPoint x: 281, endPoint y: 658, distance: 217.4
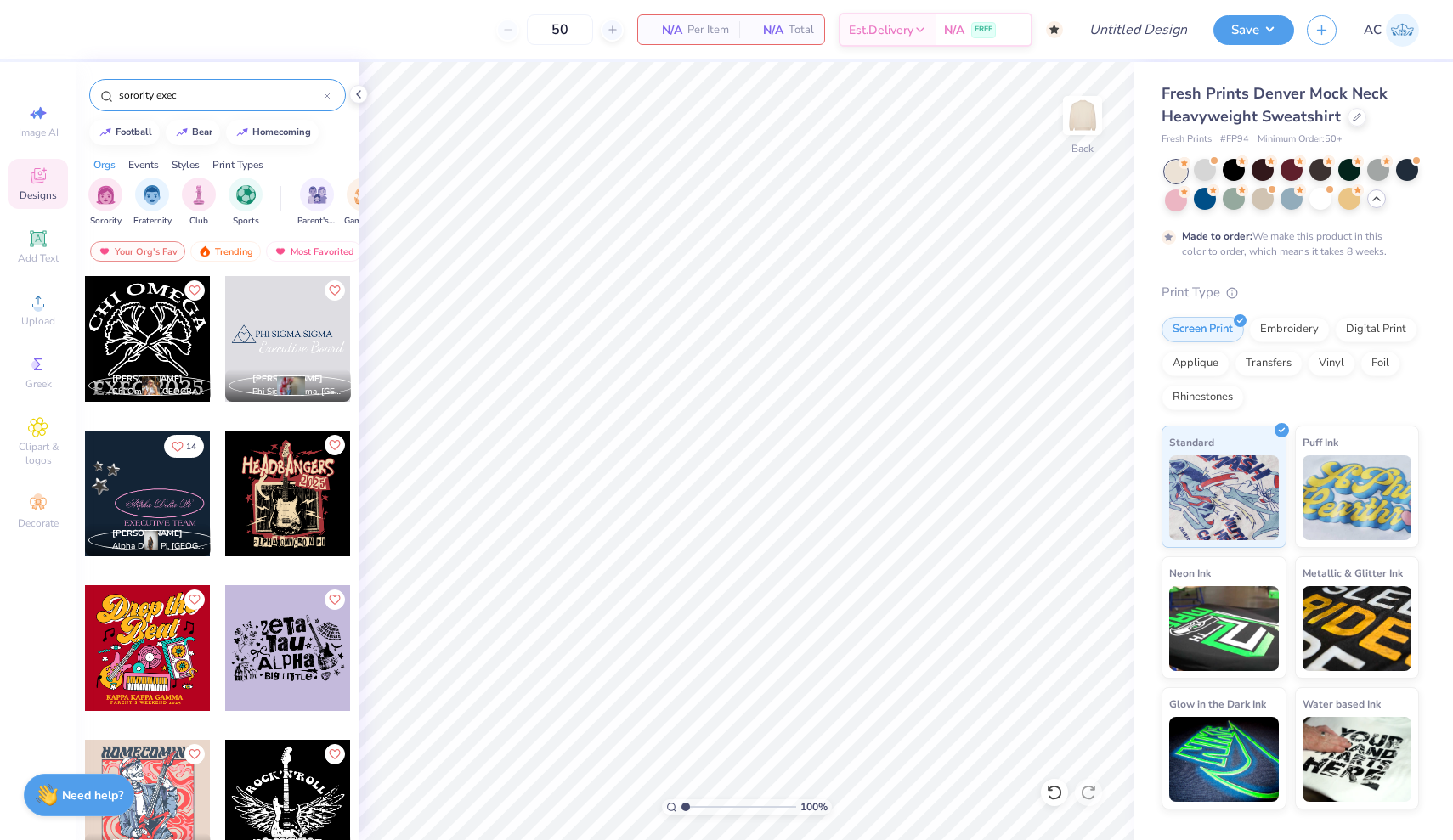
click at [343, 592] on div at bounding box center [288, 648] width 126 height 126
click at [234, 100] on input "sorority exec" at bounding box center [221, 95] width 207 height 17
